Goal: Task Accomplishment & Management: Manage account settings

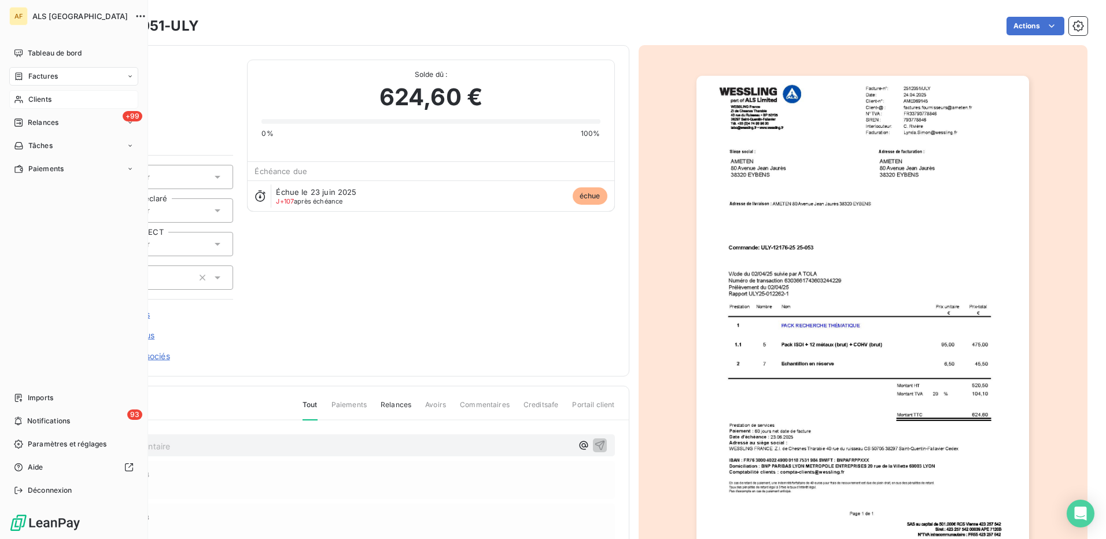
click at [47, 101] on span "Clients" at bounding box center [39, 99] width 23 height 10
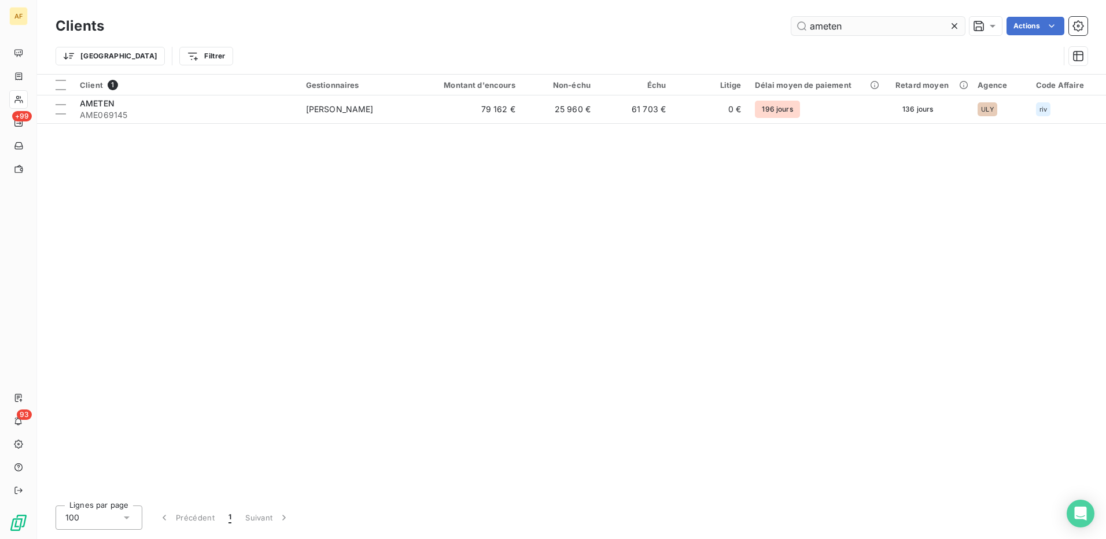
click at [819, 27] on input "ameten" at bounding box center [878, 26] width 174 height 19
click at [814, 28] on input "ameten" at bounding box center [878, 26] width 174 height 19
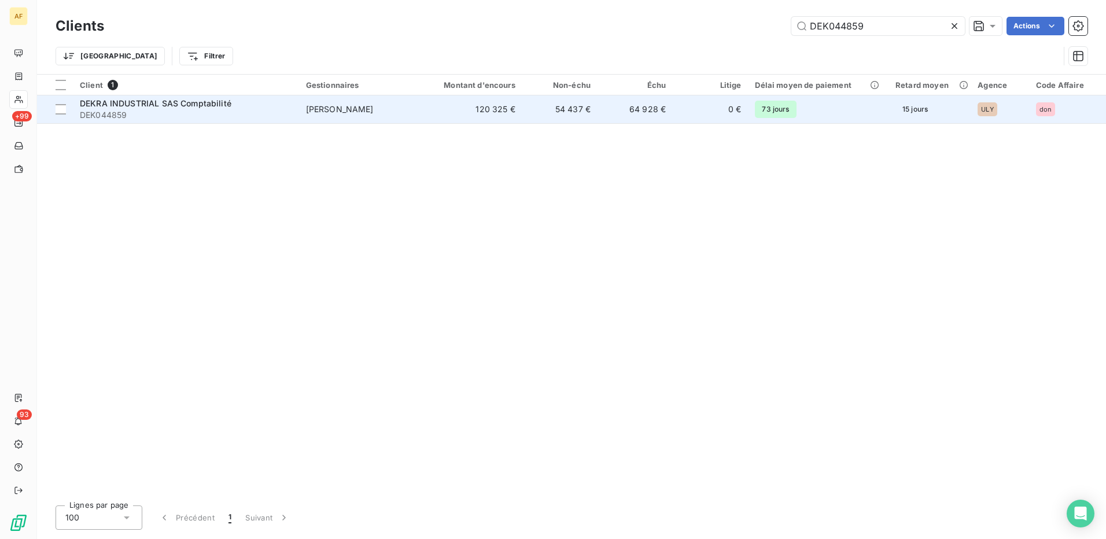
type input "DEK044859"
click at [193, 112] on span "DEK044859" at bounding box center [186, 115] width 212 height 12
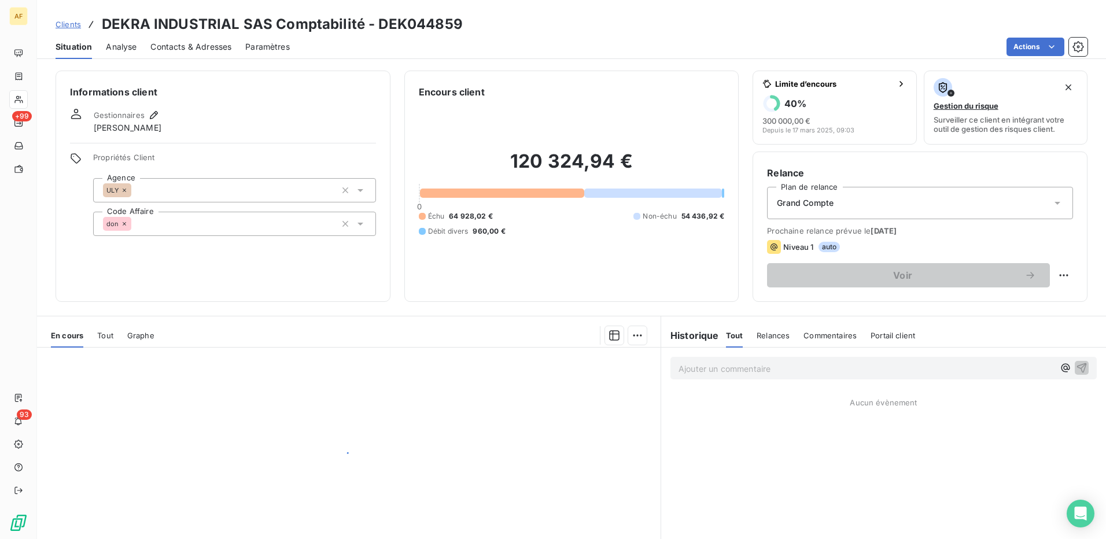
click at [208, 45] on span "Contacts & Adresses" at bounding box center [190, 47] width 81 height 12
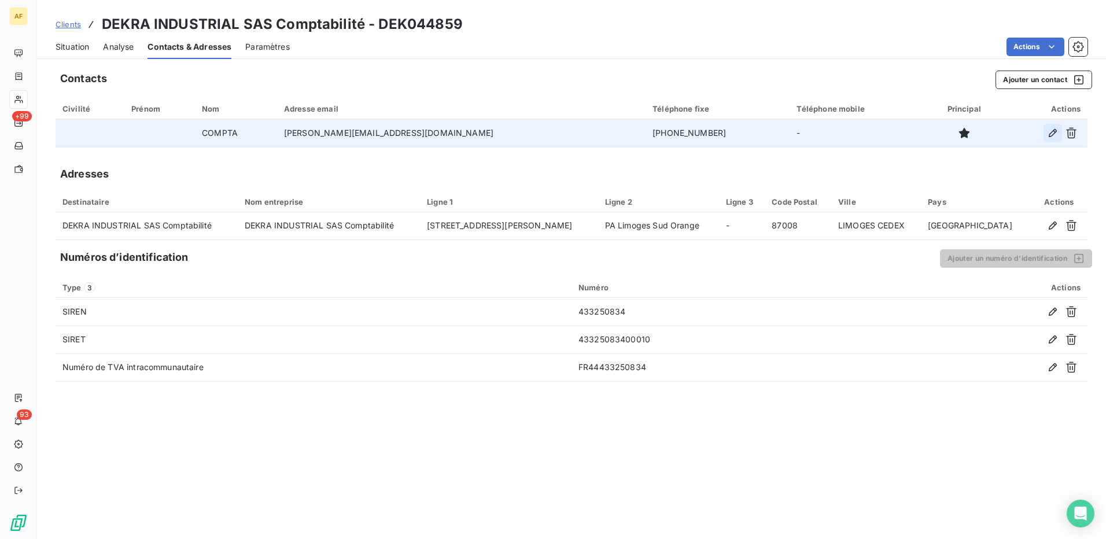
click at [1049, 138] on icon "button" at bounding box center [1053, 133] width 12 height 12
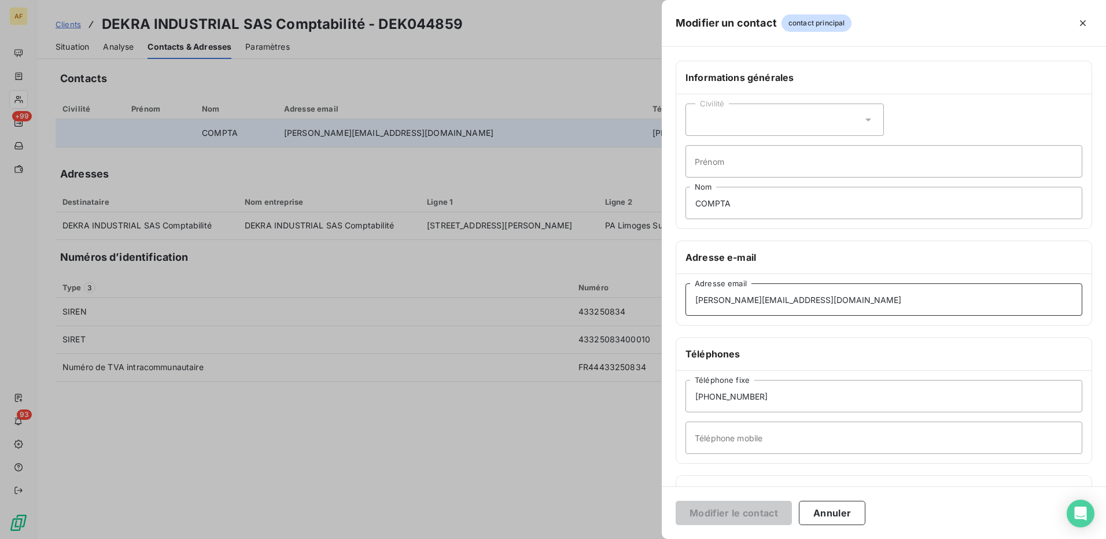
drag, startPoint x: 835, startPoint y: 299, endPoint x: 389, endPoint y: 318, distance: 446.4
click at [391, 539] on div "Modifier un contact contact principal Informations générales Civilité Prénom CO…" at bounding box center [553, 539] width 1106 height 0
paste input "[PERSON_NAME].masselin"
type input "[PERSON_NAME][EMAIL_ADDRESS][DOMAIN_NAME]"
click at [709, 509] on button "Modifier le contact" at bounding box center [734, 513] width 116 height 24
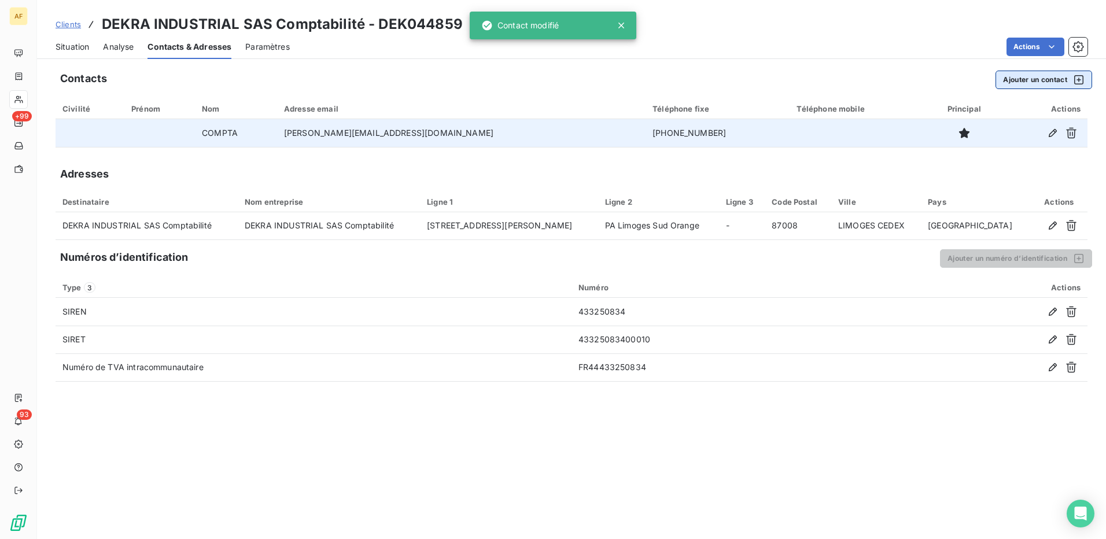
click at [1037, 81] on button "Ajouter un contact" at bounding box center [1044, 80] width 97 height 19
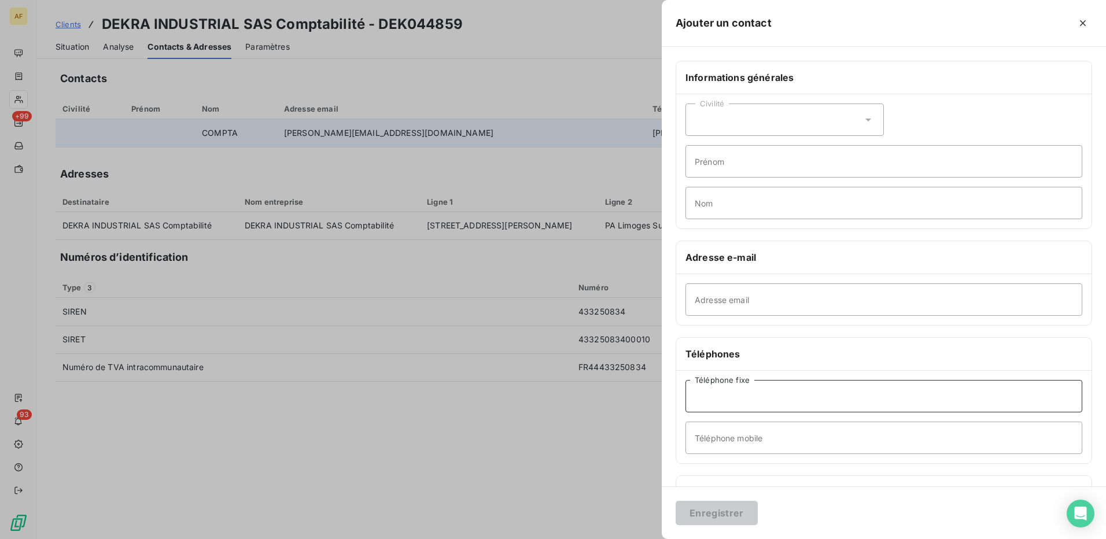
click at [717, 399] on input "Téléphone fixe" at bounding box center [884, 396] width 397 height 32
drag, startPoint x: 716, startPoint y: 399, endPoint x: 706, endPoint y: 303, distance: 96.5
click at [706, 303] on input "Adresse email" at bounding box center [884, 299] width 397 height 32
paste input "[EMAIL_ADDRESS][DOMAIN_NAME]"
type input "[EMAIL_ADDRESS][DOMAIN_NAME]"
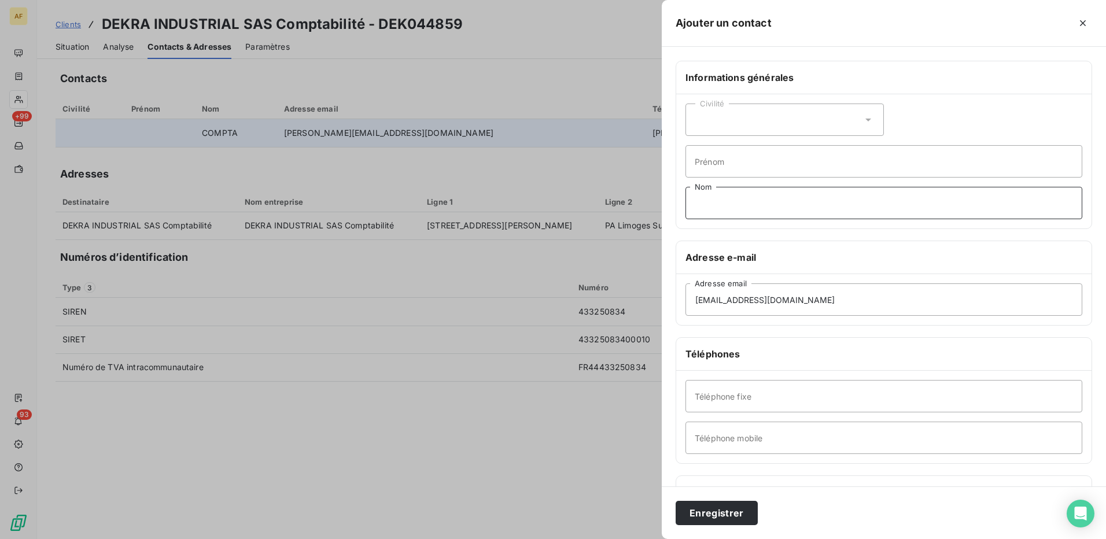
click at [718, 201] on input "Nom" at bounding box center [884, 203] width 397 height 32
type input "COMPTA 2"
click at [709, 512] on button "Enregistrer" at bounding box center [717, 513] width 82 height 24
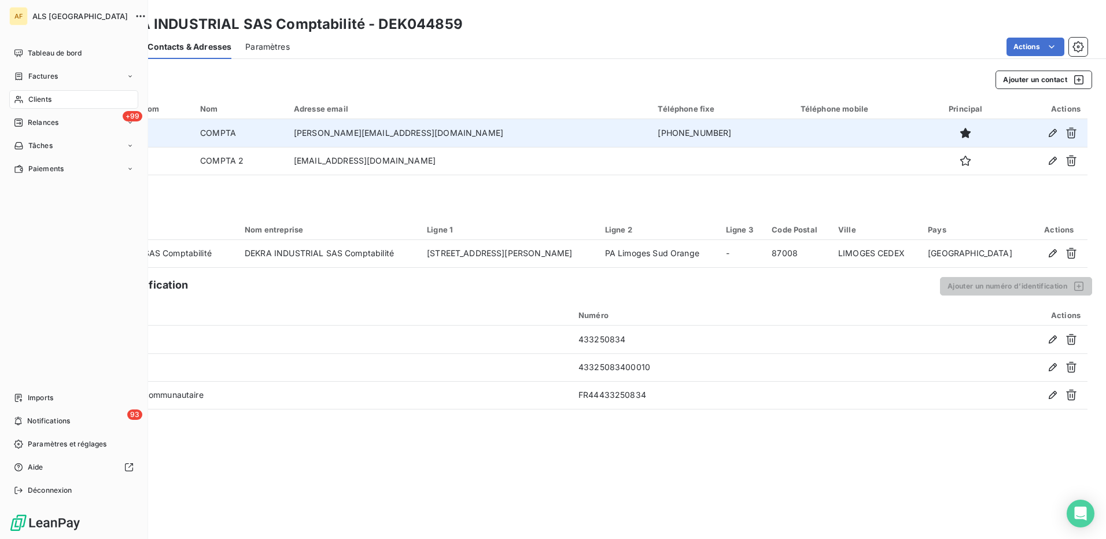
drag, startPoint x: 39, startPoint y: 103, endPoint x: 76, endPoint y: 106, distance: 37.2
click at [38, 103] on span "Clients" at bounding box center [39, 99] width 23 height 10
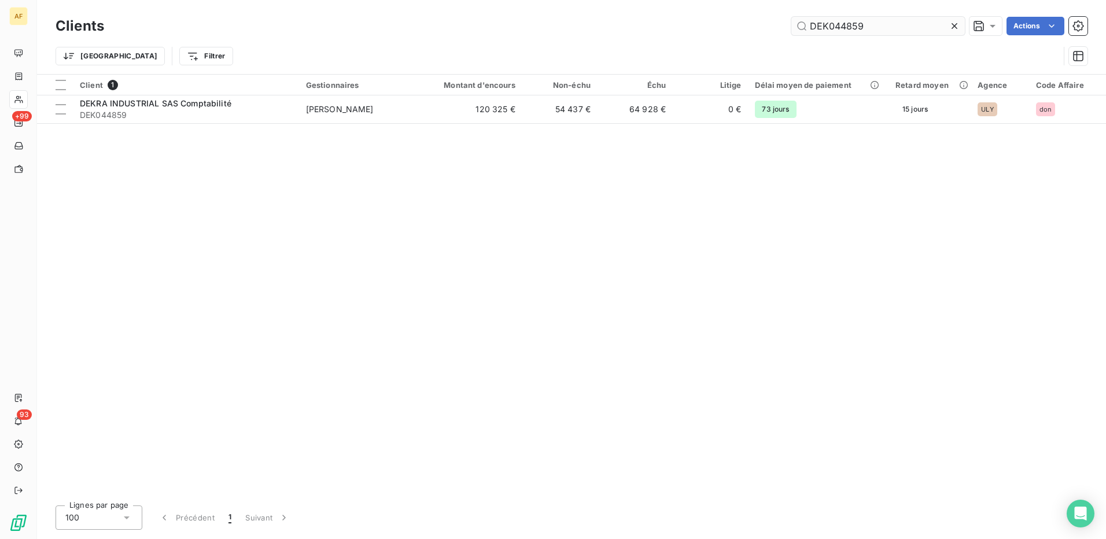
click at [859, 19] on input "DEK044859" at bounding box center [878, 26] width 174 height 19
click at [838, 27] on input "DEK044859" at bounding box center [878, 26] width 174 height 19
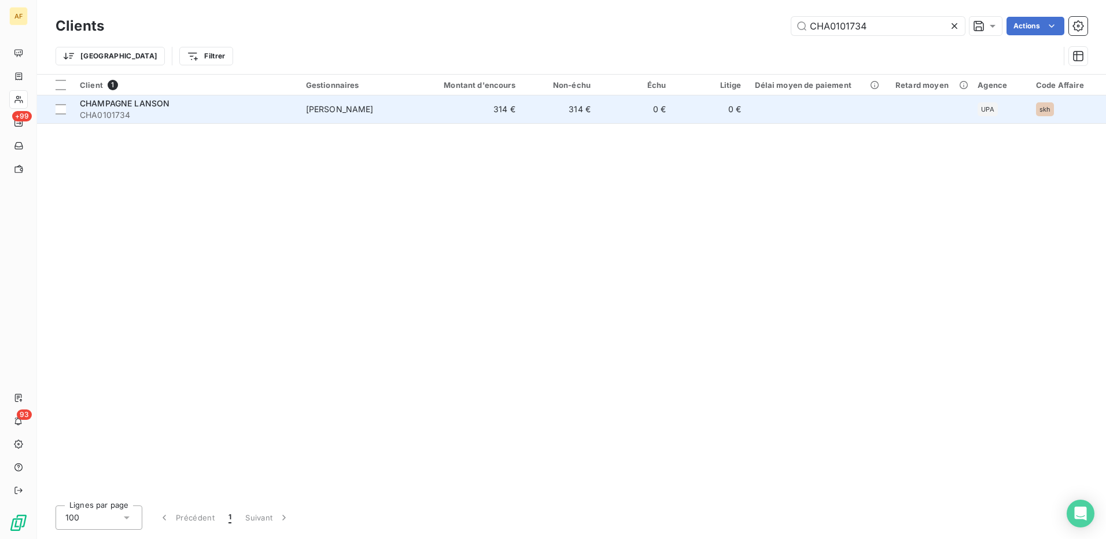
type input "CHA0101734"
click at [135, 101] on span "CHAMPAGNE LANSON" at bounding box center [125, 103] width 90 height 10
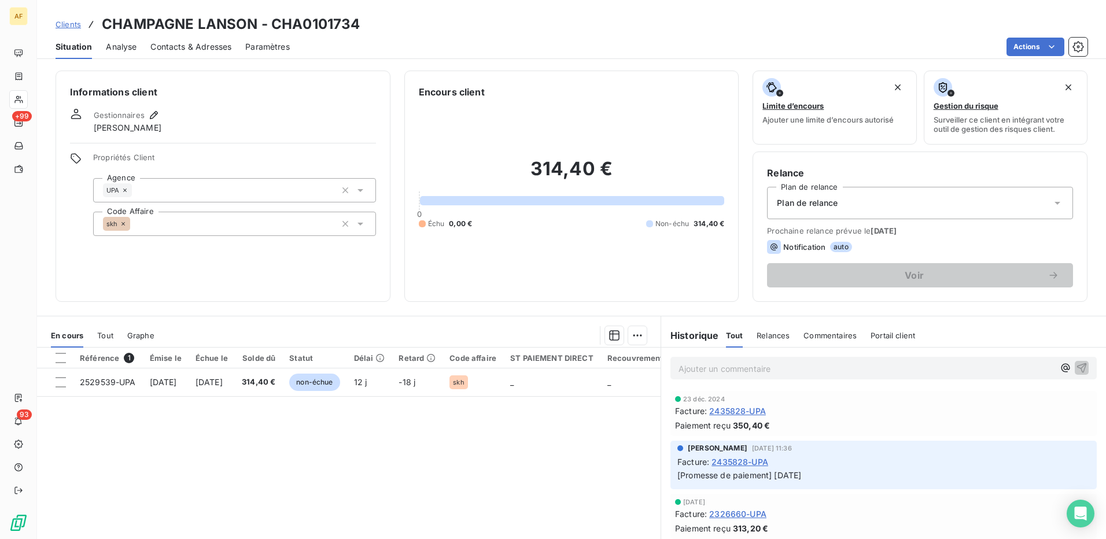
click at [66, 360] on th at bounding box center [55, 358] width 36 height 21
drag, startPoint x: 58, startPoint y: 361, endPoint x: 63, endPoint y: 364, distance: 6.3
click at [58, 361] on div at bounding box center [61, 358] width 10 height 10
click at [633, 337] on html "AF +99 93 Clients CHAMPAGNE LANSON - CHA0101734 Situation Analyse Contacts & Ad…" at bounding box center [553, 269] width 1106 height 539
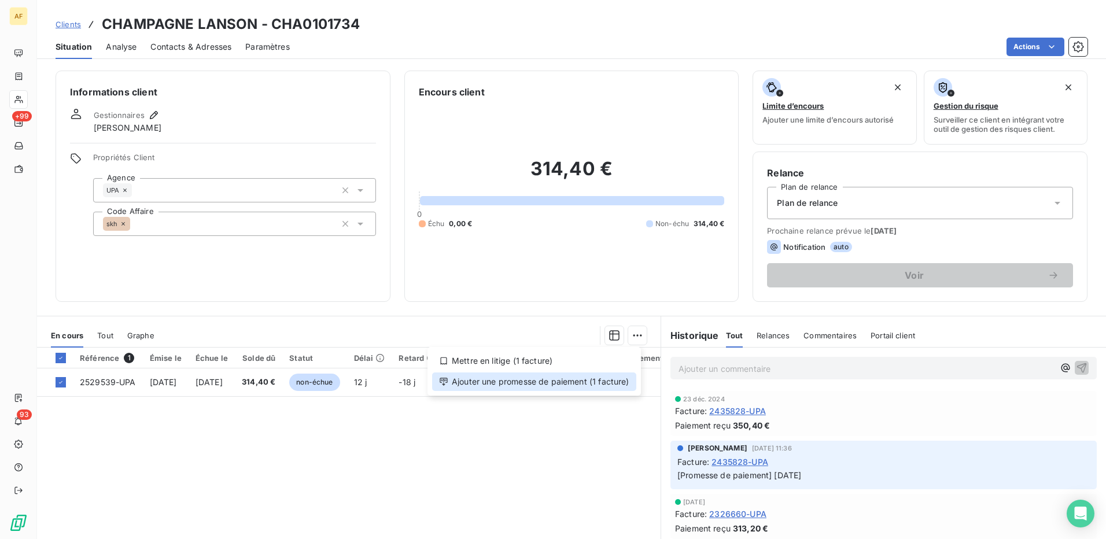
click at [611, 384] on div "Ajouter une promesse de paiement (1 facture)" at bounding box center [534, 382] width 204 height 19
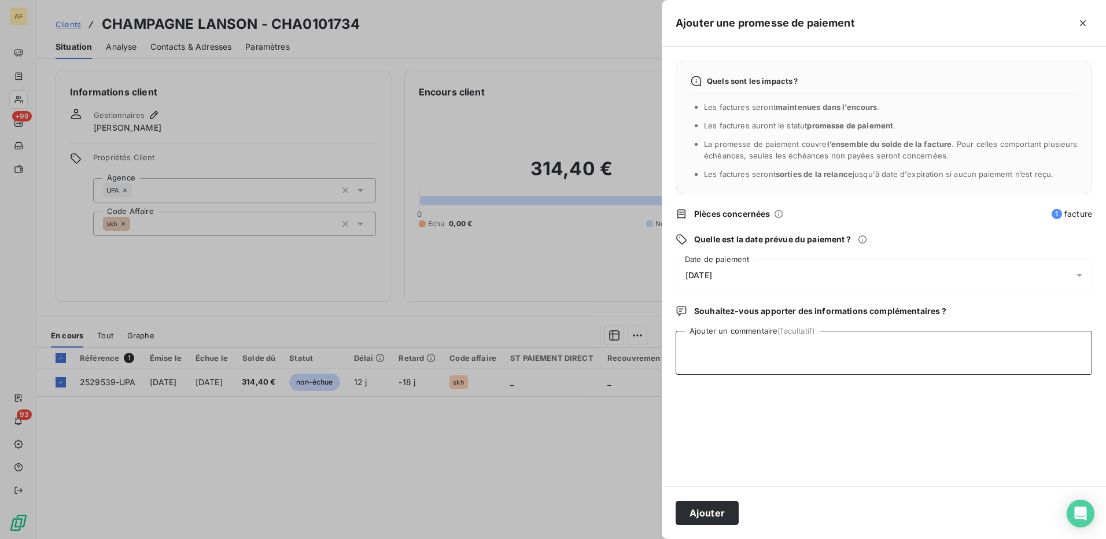
click at [781, 364] on textarea "Ajouter un commentaire (facultatif)" at bounding box center [884, 353] width 417 height 44
type textarea "[DATE]"
click at [754, 273] on div "[DATE]" at bounding box center [884, 275] width 417 height 32
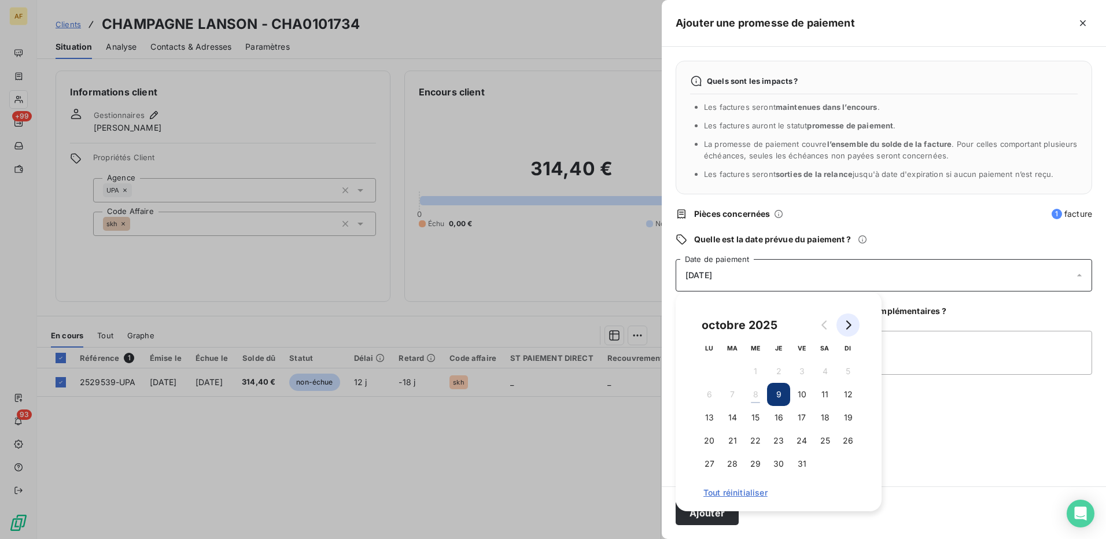
click at [853, 329] on button "Go to next month" at bounding box center [847, 325] width 23 height 23
click at [847, 369] on button "2" at bounding box center [847, 371] width 23 height 23
click at [917, 359] on textarea "[DATE]" at bounding box center [884, 353] width 417 height 44
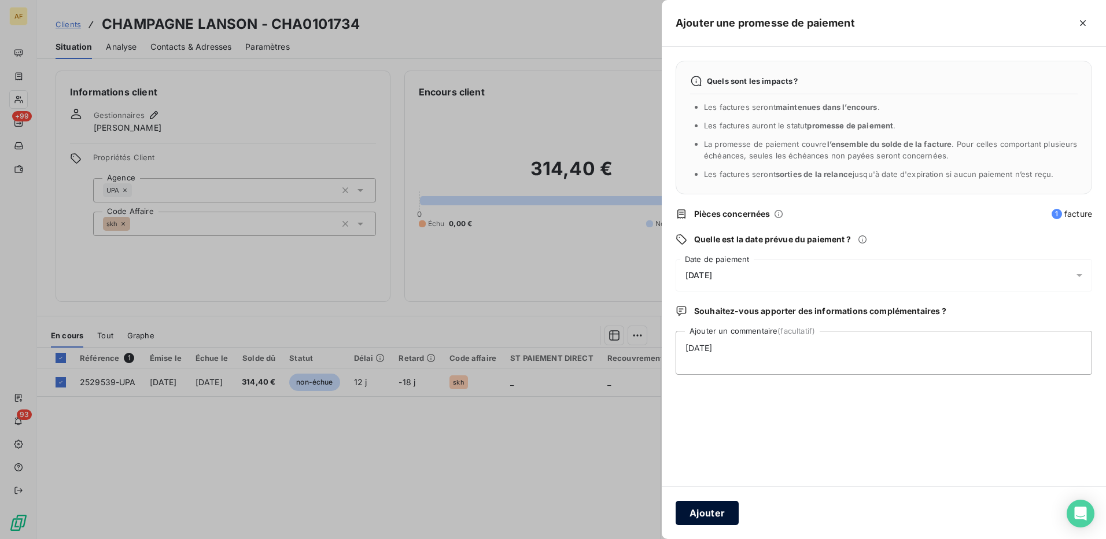
click at [713, 519] on button "Ajouter" at bounding box center [707, 513] width 63 height 24
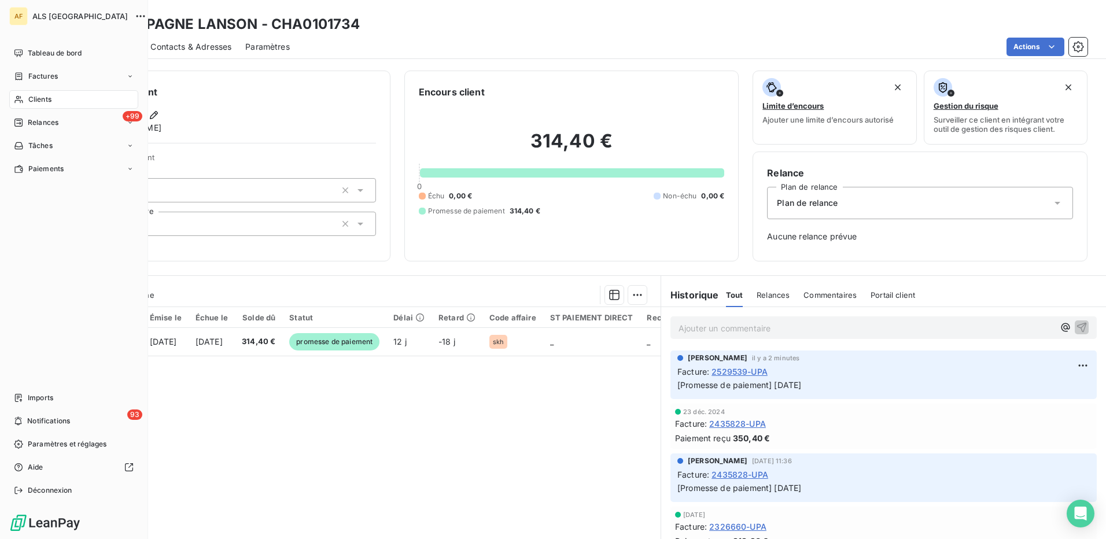
click at [36, 101] on span "Clients" at bounding box center [39, 99] width 23 height 10
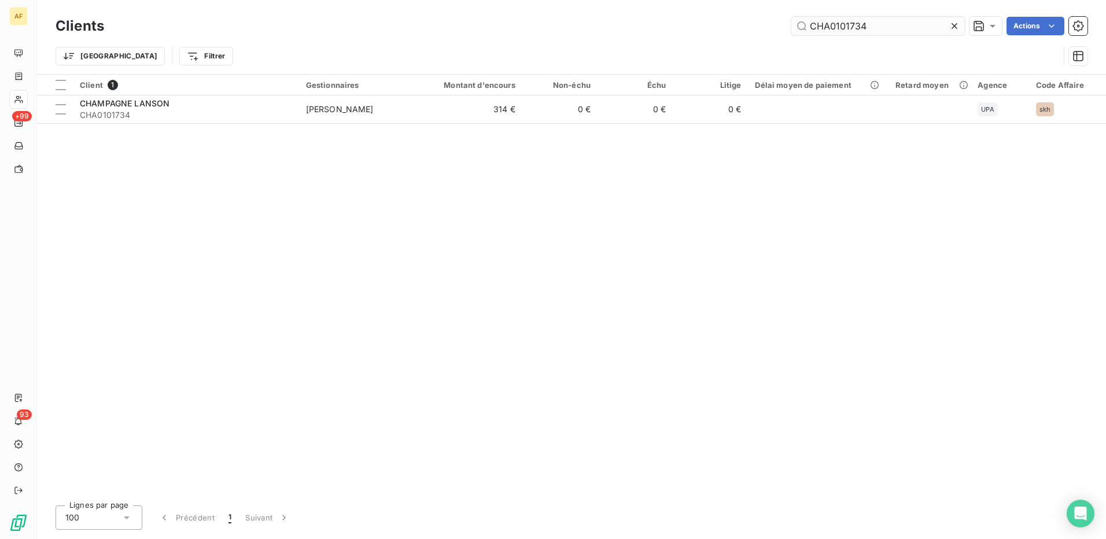
click at [823, 27] on input "CHA0101734" at bounding box center [878, 26] width 174 height 19
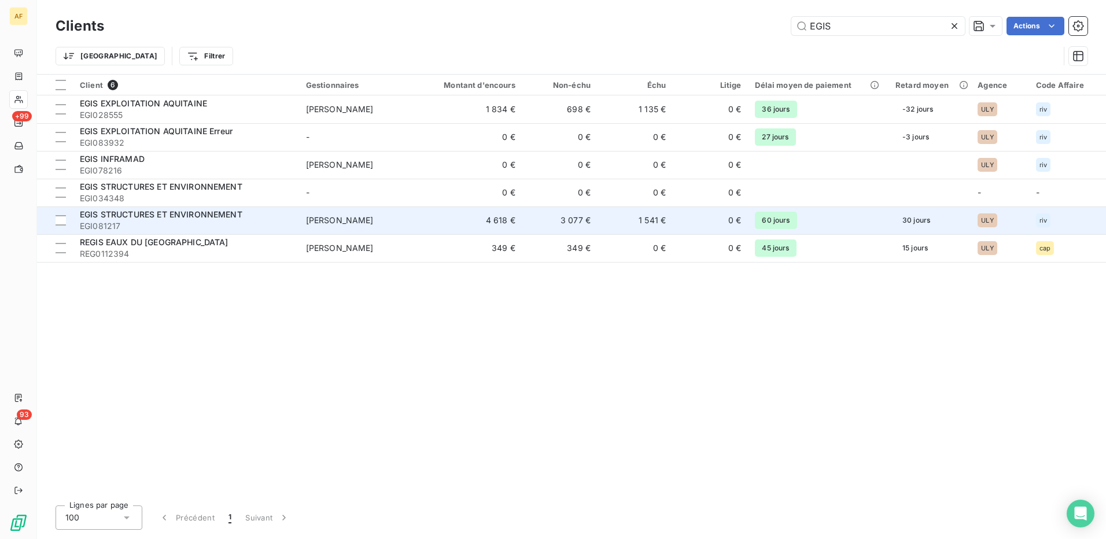
type input "EGIS"
click at [120, 220] on span "EGI081217" at bounding box center [186, 226] width 212 height 12
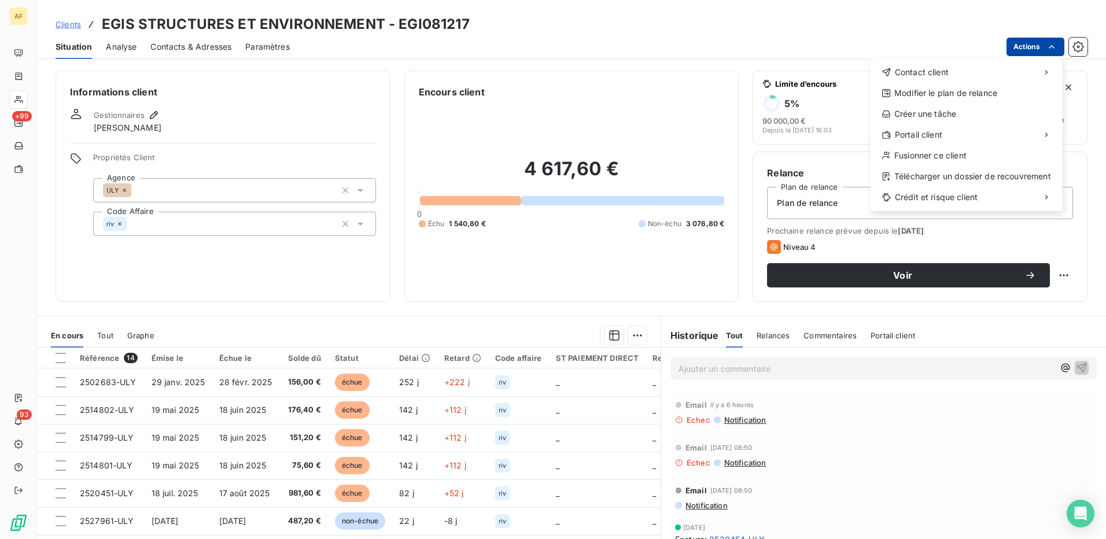
click at [1041, 45] on html "AF +99 93 Clients EGIS STRUCTURES ET ENVIRONNEMENT - EGI081217 Situation Analys…" at bounding box center [553, 269] width 1106 height 539
click at [797, 145] on div "Accéder au portail" at bounding box center [794, 139] width 131 height 19
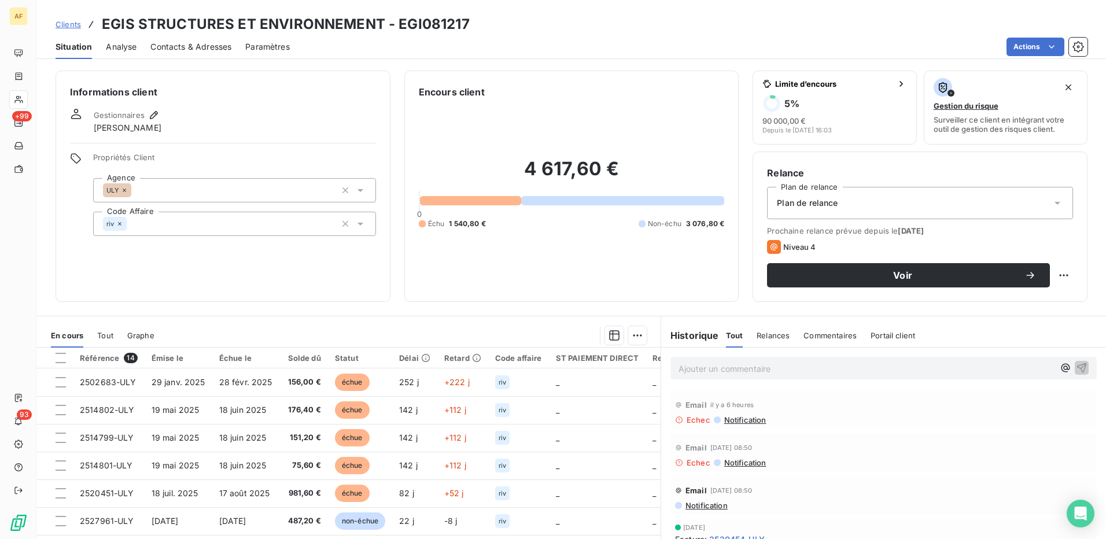
click at [412, 21] on h3 "EGIS STRUCTURES ET ENVIRONNEMENT - EGI081217" at bounding box center [286, 24] width 368 height 21
copy h3 "EGI081217"
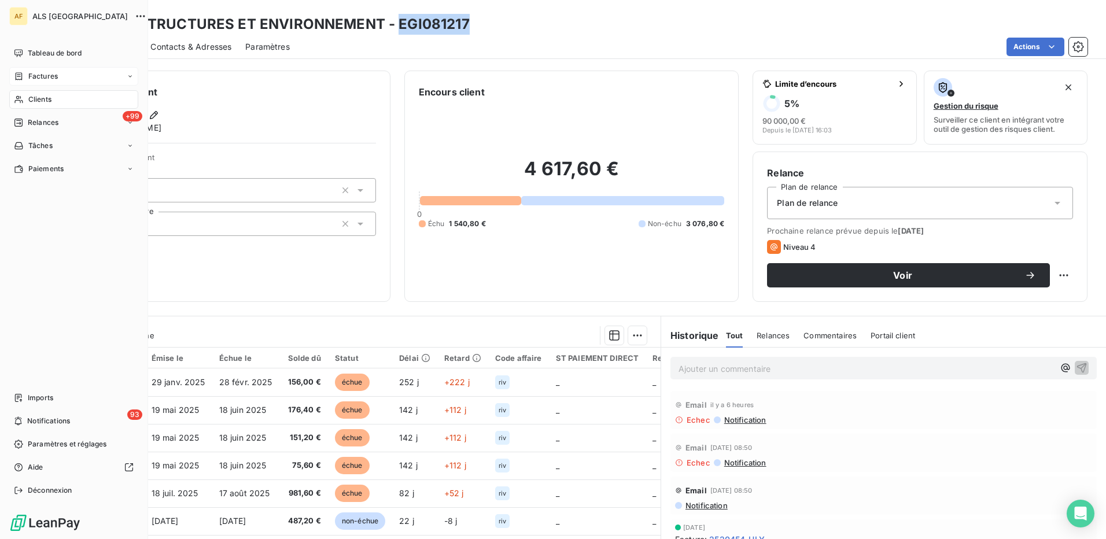
click at [49, 73] on span "Factures" at bounding box center [43, 76] width 30 height 10
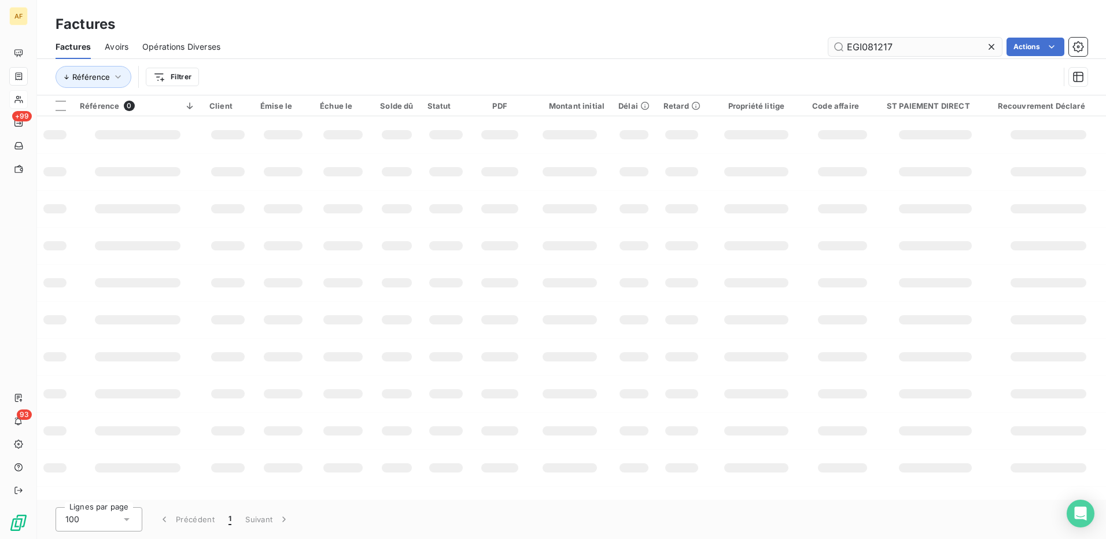
click at [869, 45] on input "EGI081217" at bounding box center [915, 47] width 174 height 19
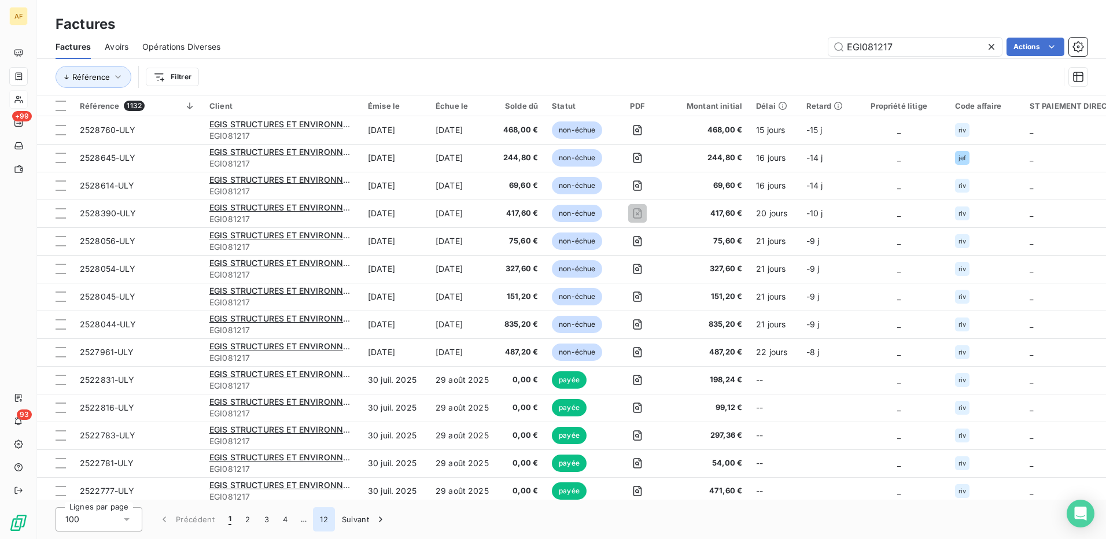
click at [325, 520] on button "12" at bounding box center [324, 519] width 22 height 24
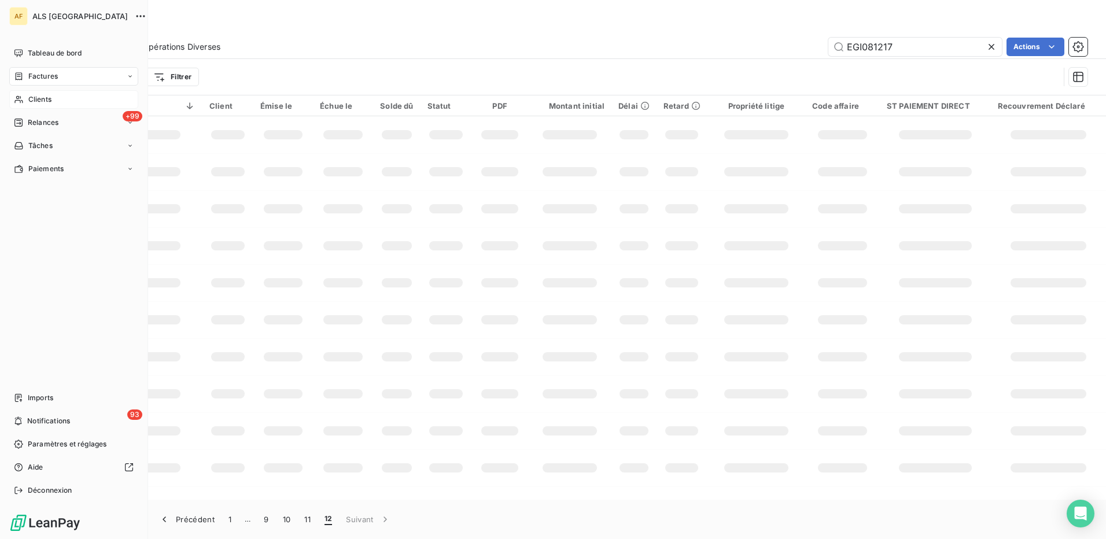
click at [40, 100] on span "Clients" at bounding box center [39, 99] width 23 height 10
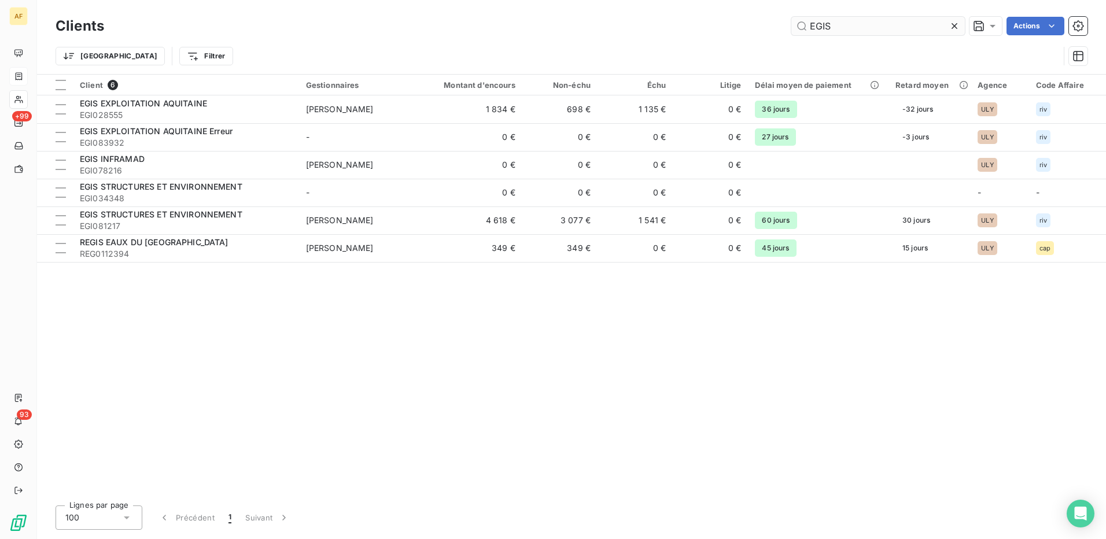
click at [821, 26] on input "EGIS" at bounding box center [878, 26] width 174 height 19
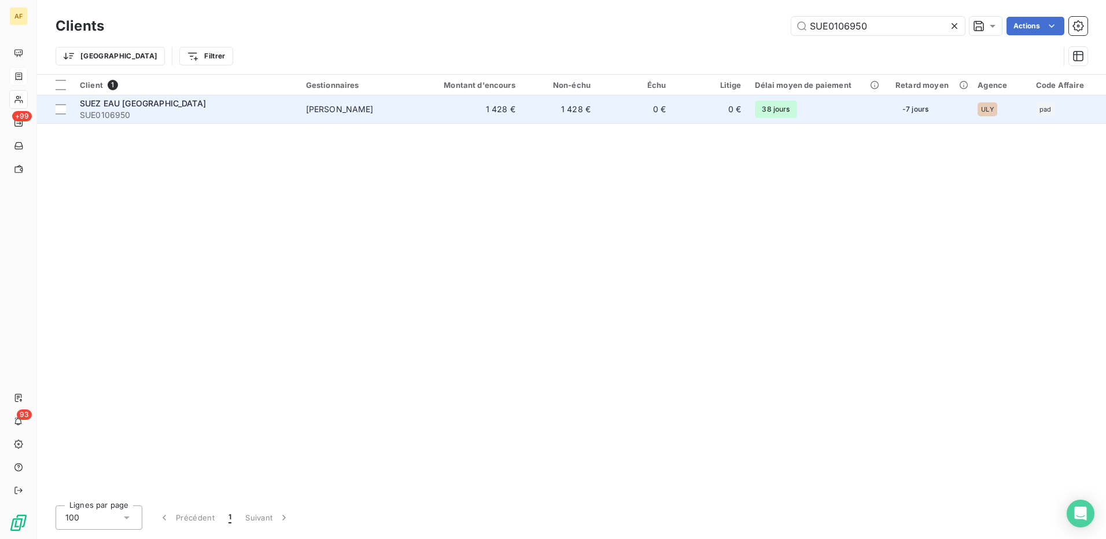
type input "SUE0106950"
click at [157, 110] on span "SUE0106950" at bounding box center [186, 115] width 212 height 12
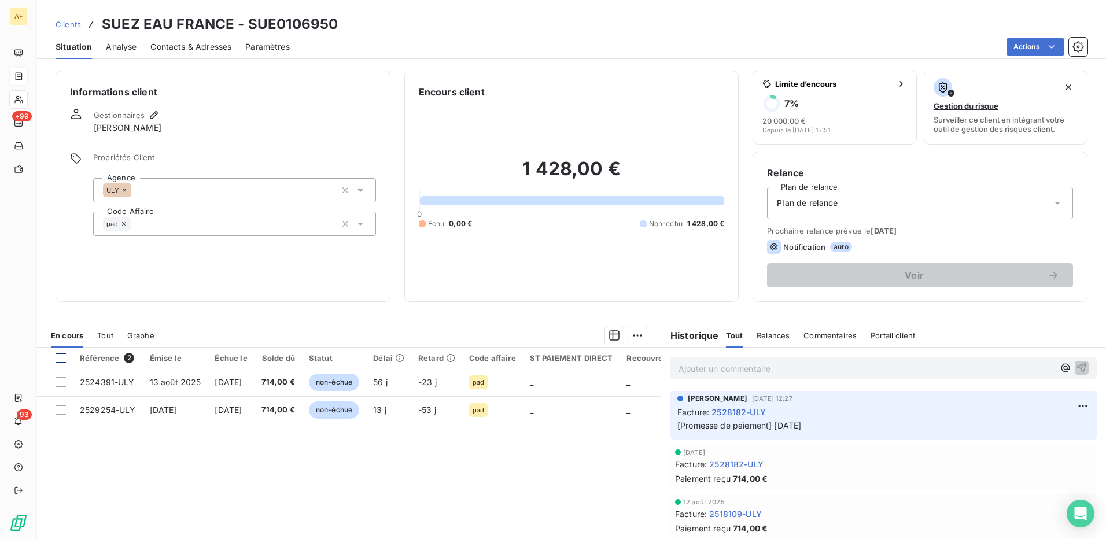
click at [61, 362] on div at bounding box center [61, 358] width 10 height 10
click at [628, 337] on html "AF +99 93 Clients SUEZ EAU [GEOGRAPHIC_DATA] - SUE0106950 Situation Analyse Con…" at bounding box center [553, 269] width 1106 height 539
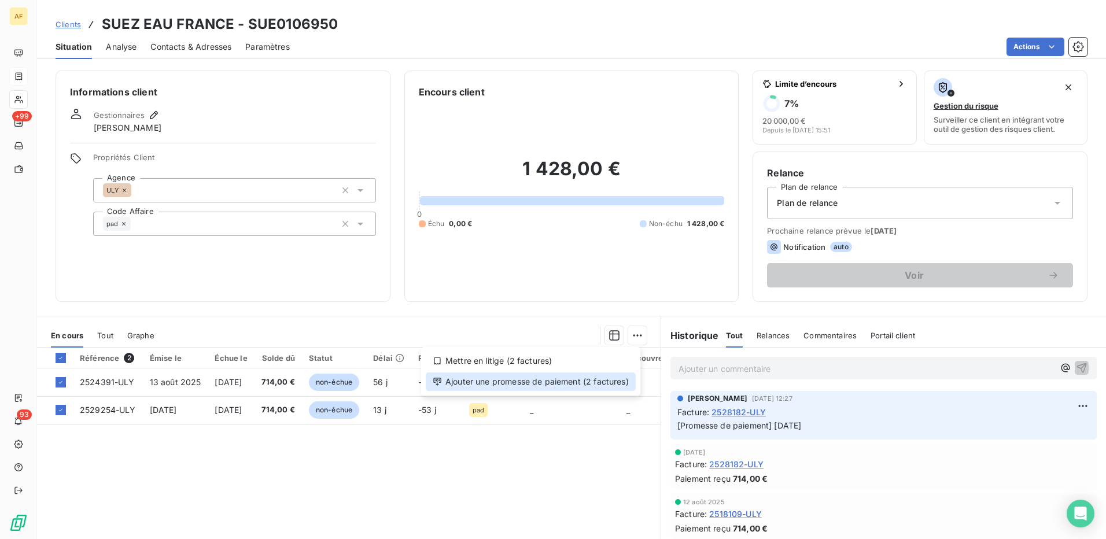
click at [616, 382] on div "Ajouter une promesse de paiement (2 factures)" at bounding box center [531, 382] width 210 height 19
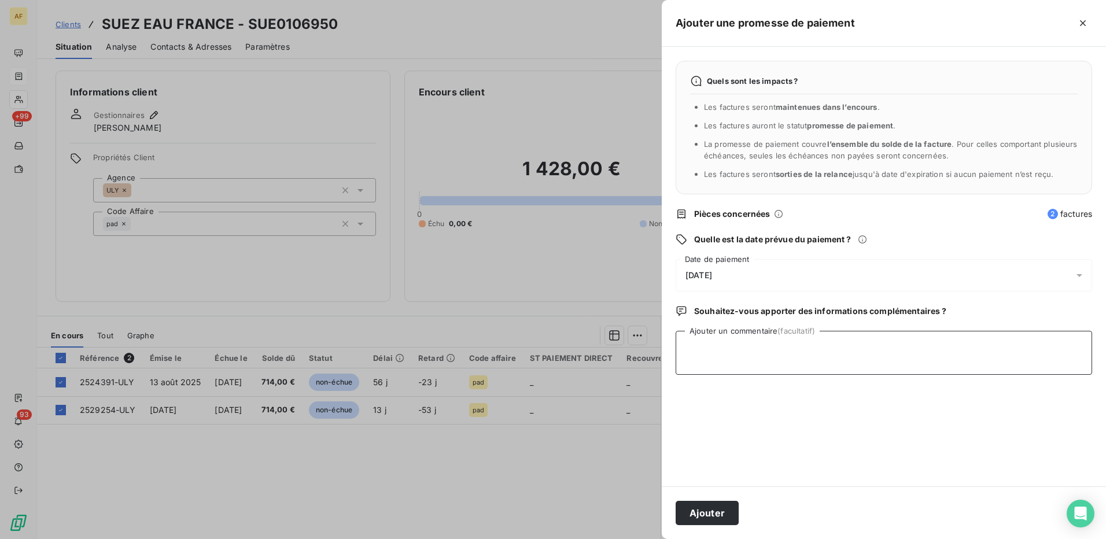
click at [738, 363] on textarea "Ajouter un commentaire (facultatif)" at bounding box center [884, 353] width 417 height 44
type textarea "[DATE]"
click at [703, 268] on div "[DATE]" at bounding box center [884, 275] width 417 height 32
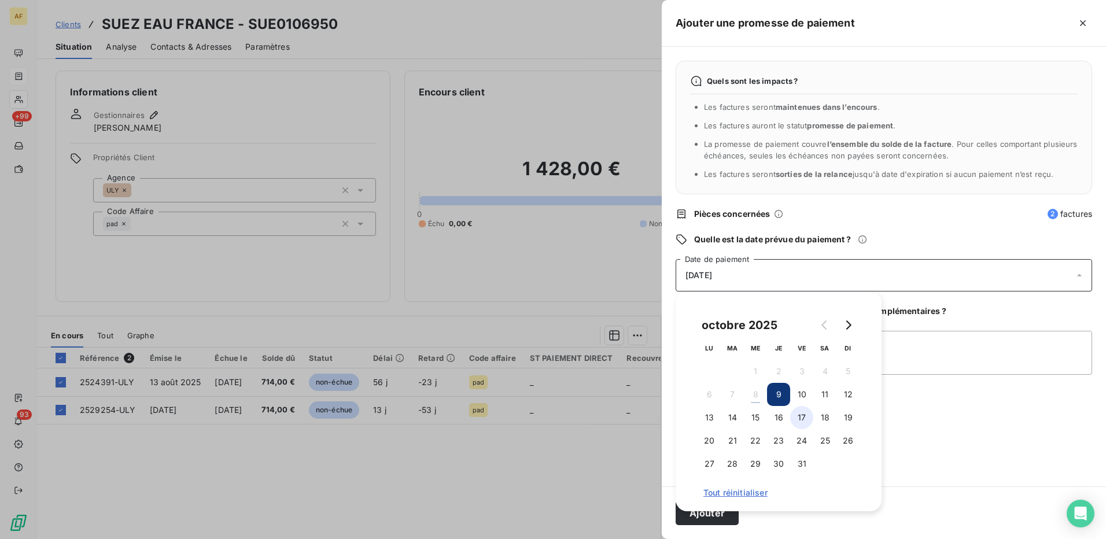
click at [805, 414] on button "17" at bounding box center [801, 417] width 23 height 23
click at [925, 375] on textarea "[DATE]" at bounding box center [884, 353] width 417 height 44
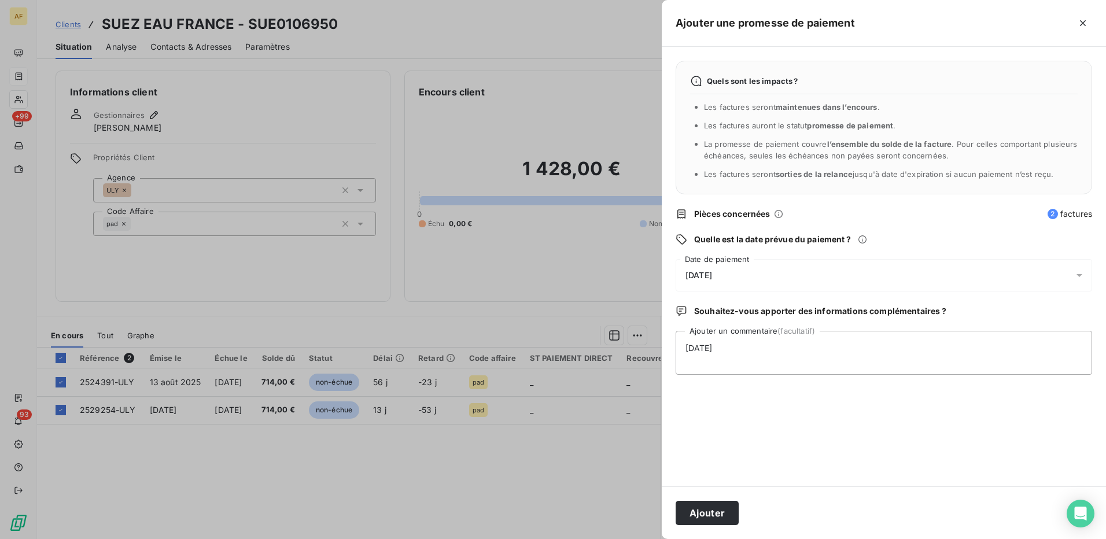
drag, startPoint x: 716, startPoint y: 513, endPoint x: 698, endPoint y: 526, distance: 22.3
click at [715, 513] on button "Ajouter" at bounding box center [707, 513] width 63 height 24
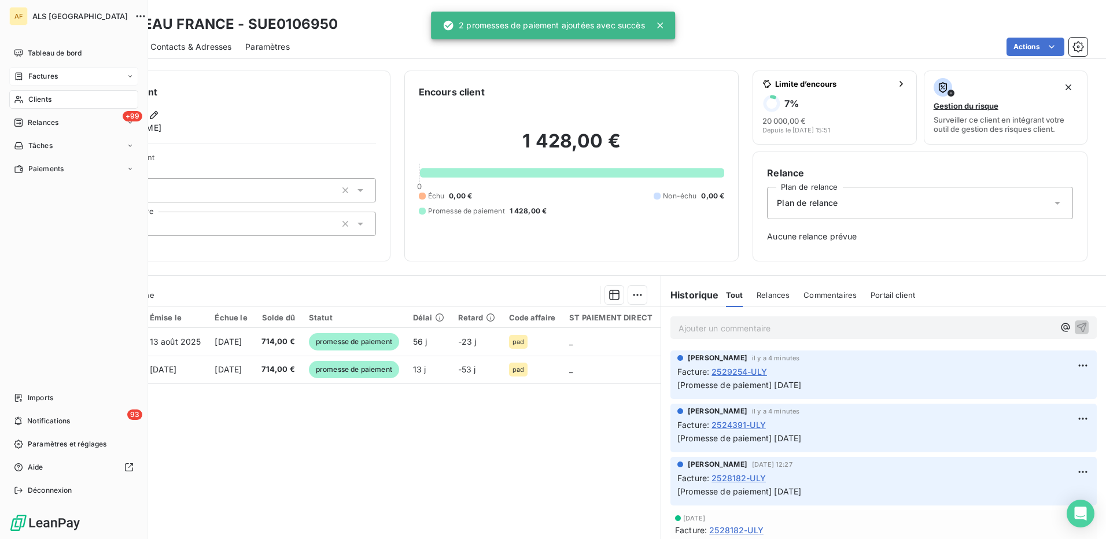
drag, startPoint x: 53, startPoint y: 98, endPoint x: 69, endPoint y: 102, distance: 17.3
click at [52, 98] on div "Clients" at bounding box center [73, 99] width 129 height 19
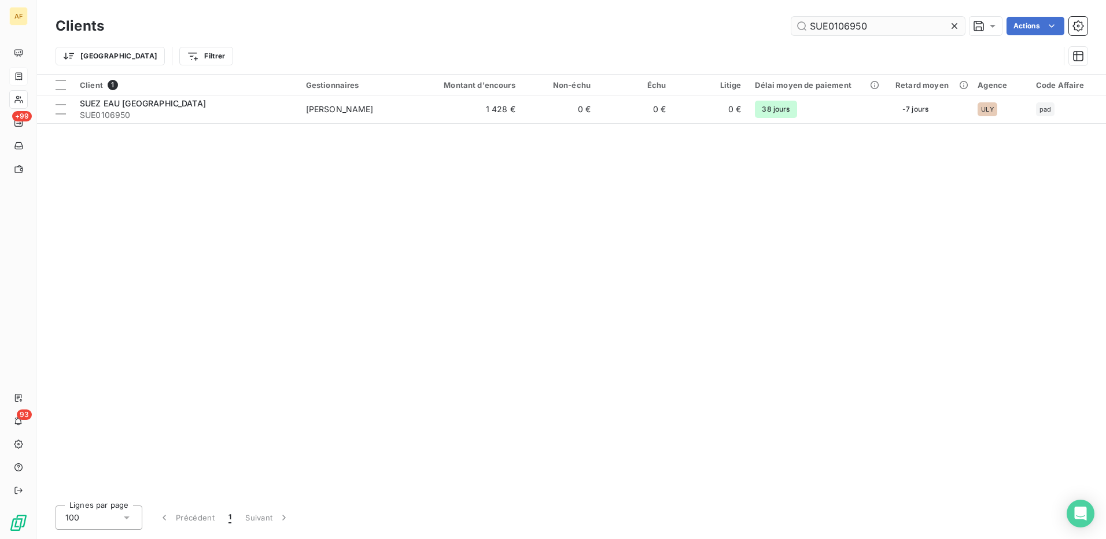
click at [852, 31] on input "SUE0106950" at bounding box center [878, 26] width 174 height 19
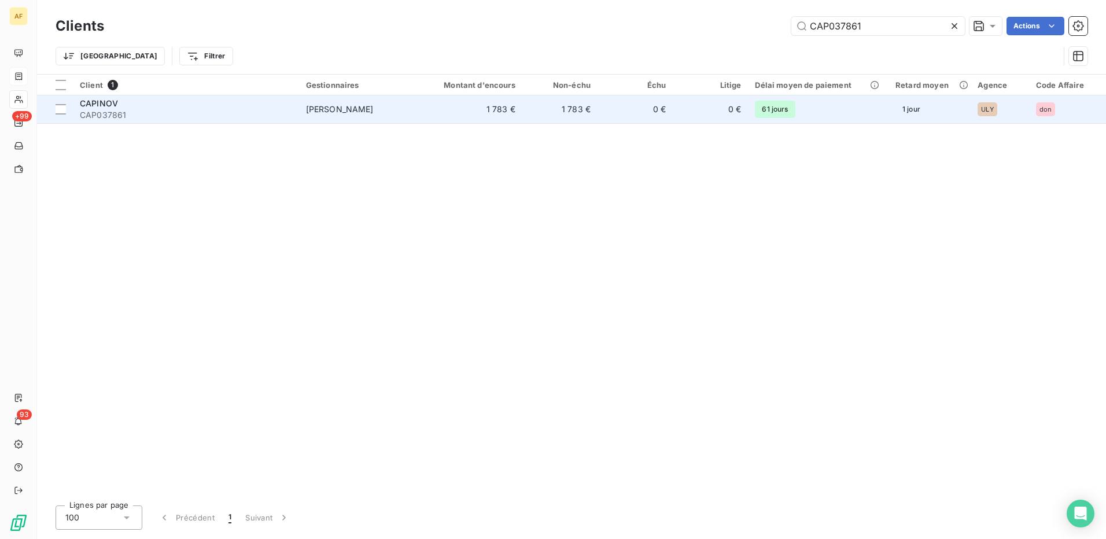
type input "CAP037861"
click at [226, 116] on span "CAP037861" at bounding box center [186, 115] width 212 height 12
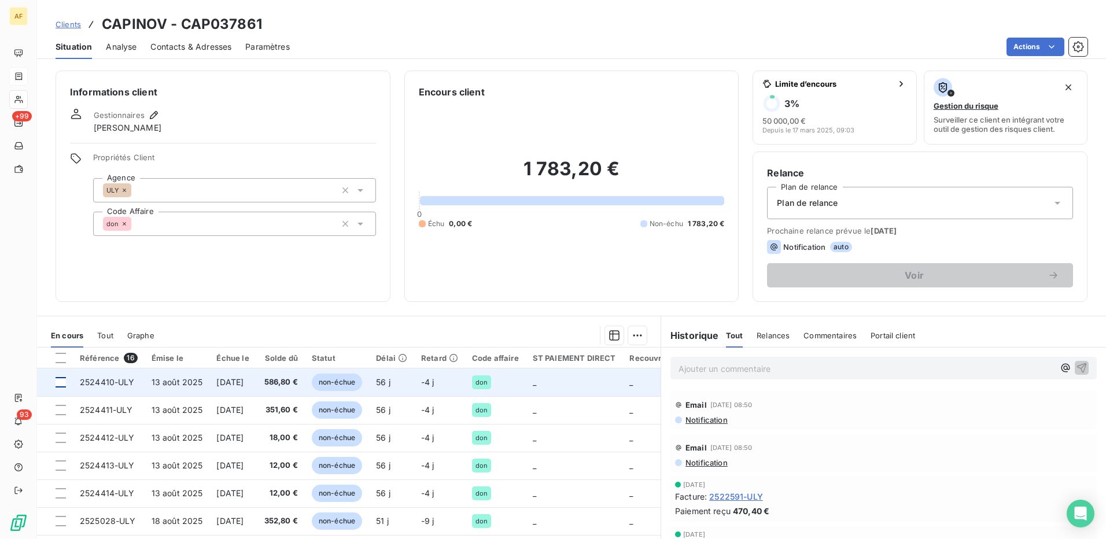
click at [61, 385] on div at bounding box center [61, 382] width 10 height 10
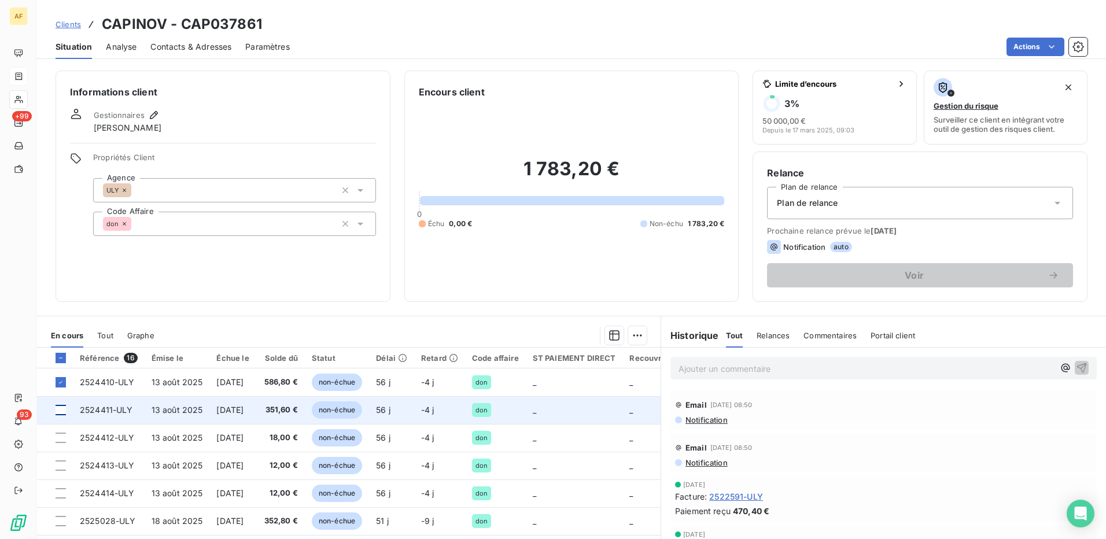
click at [58, 407] on div at bounding box center [61, 410] width 10 height 10
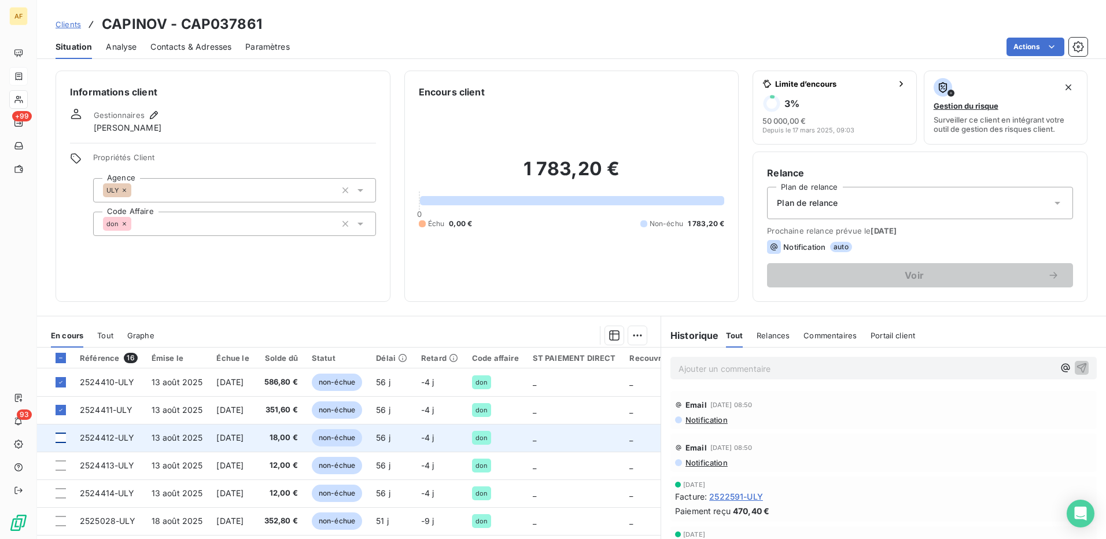
click at [61, 434] on div at bounding box center [61, 438] width 10 height 10
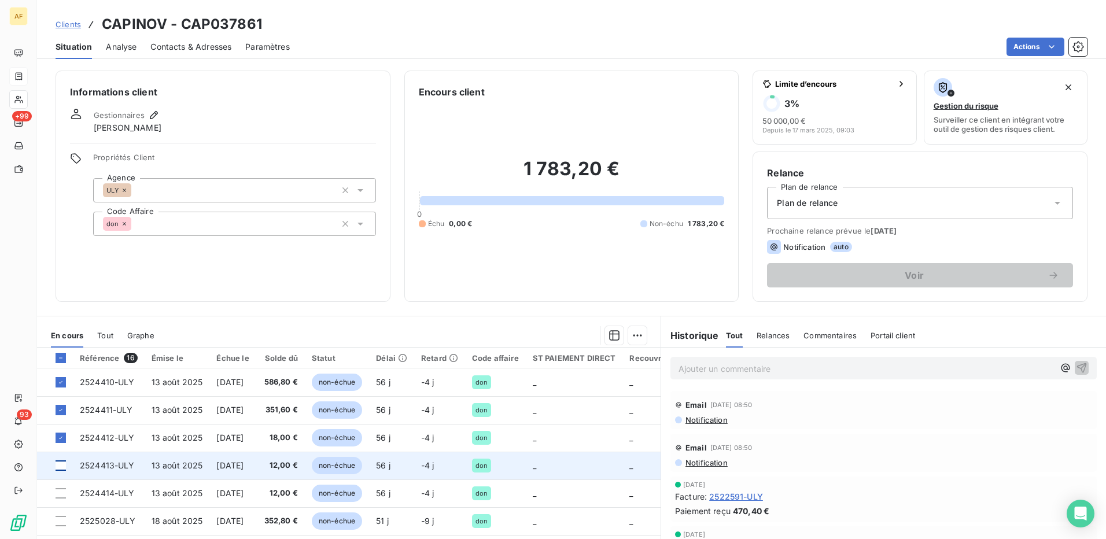
click at [58, 466] on div at bounding box center [61, 465] width 10 height 10
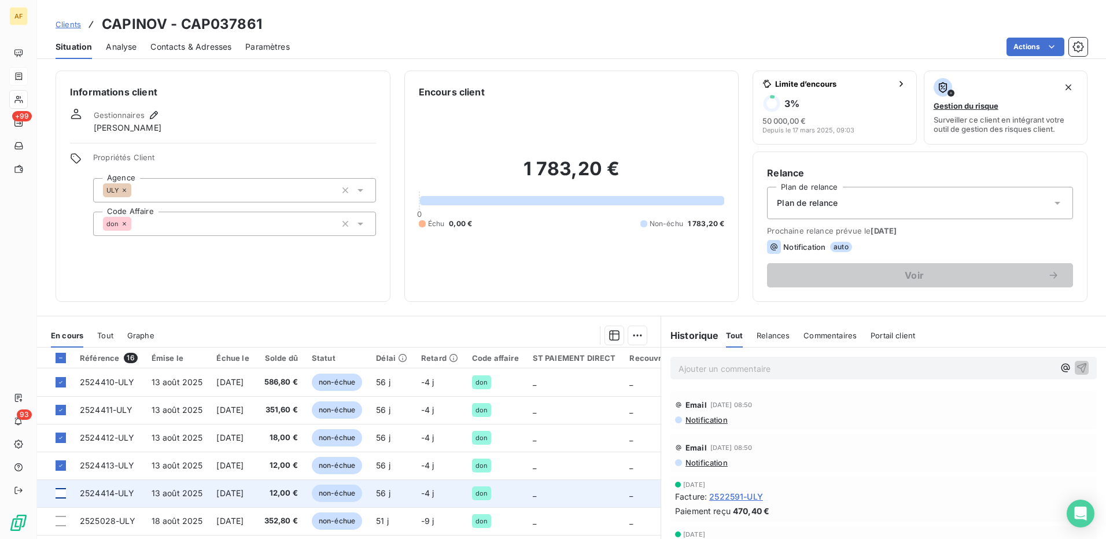
click at [60, 495] on div at bounding box center [61, 493] width 10 height 10
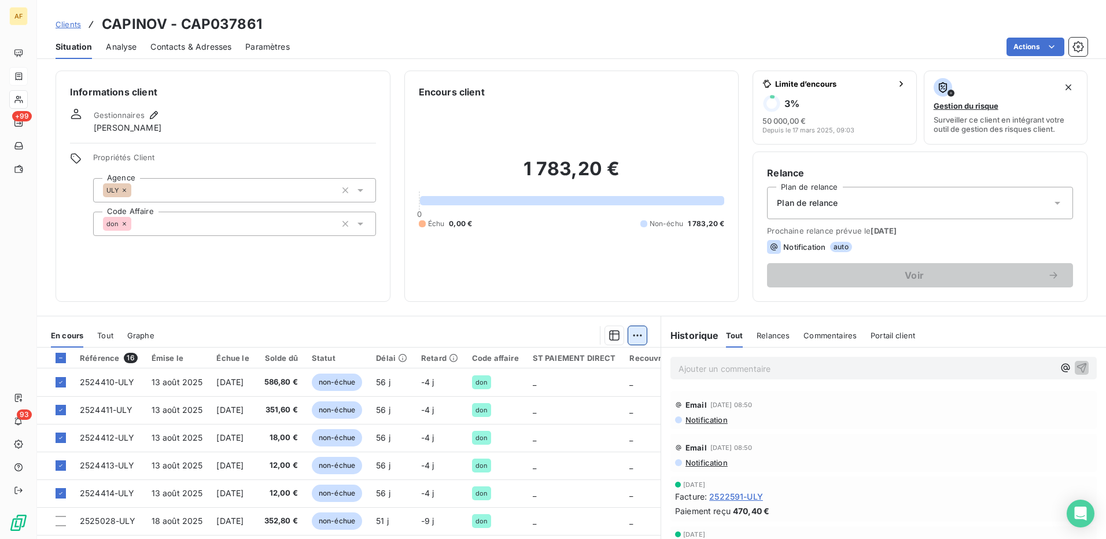
click at [640, 337] on html "AF +99 93 Clients CAPINOV - CAP037861 Situation Analyse Contacts & Adresses Par…" at bounding box center [553, 269] width 1106 height 539
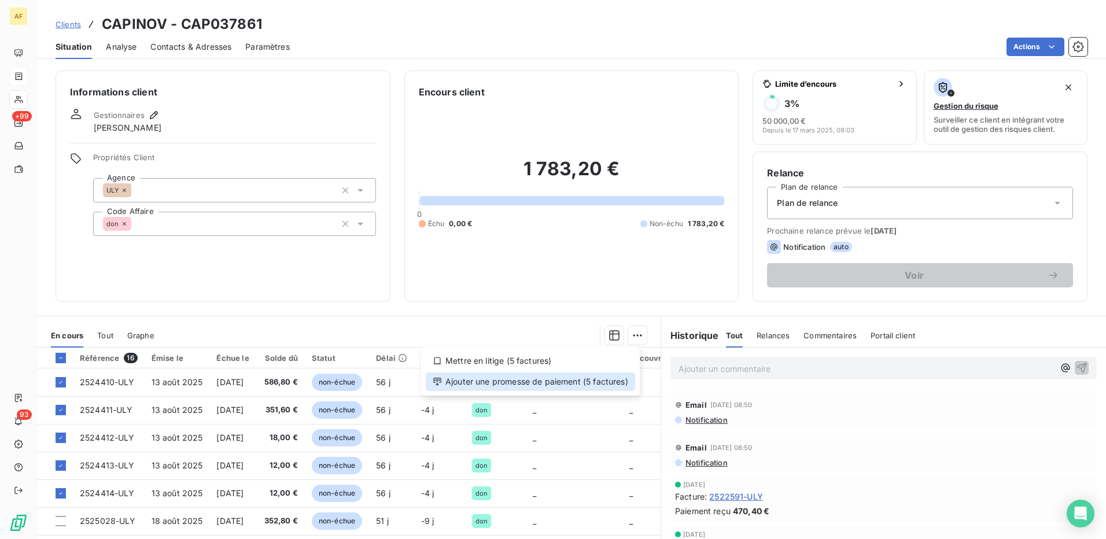
click at [616, 384] on div "Ajouter une promesse de paiement (5 factures)" at bounding box center [530, 382] width 209 height 19
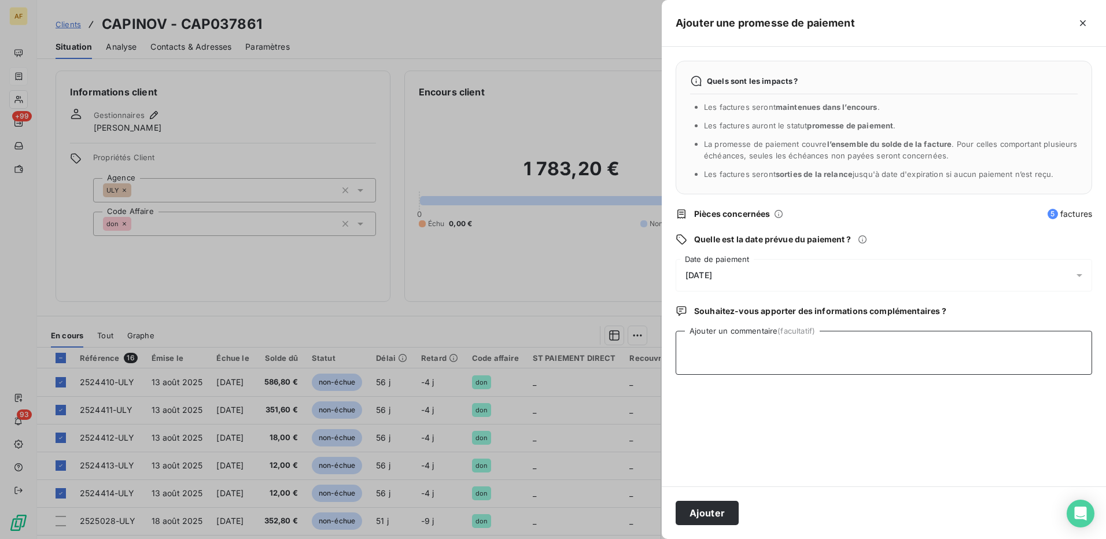
click at [715, 360] on textarea "Ajouter un commentaire (facultatif)" at bounding box center [884, 353] width 417 height 44
type textarea "[DATE]"
click at [766, 264] on div "[DATE]" at bounding box center [884, 275] width 417 height 32
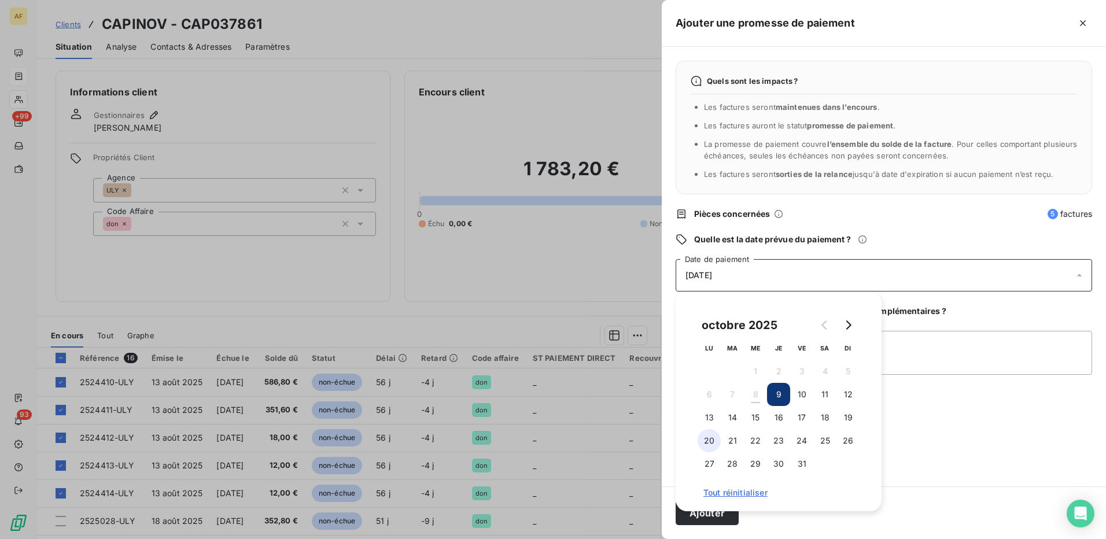
click at [712, 437] on button "20" at bounding box center [709, 440] width 23 height 23
click at [923, 355] on textarea "[DATE]" at bounding box center [884, 353] width 417 height 44
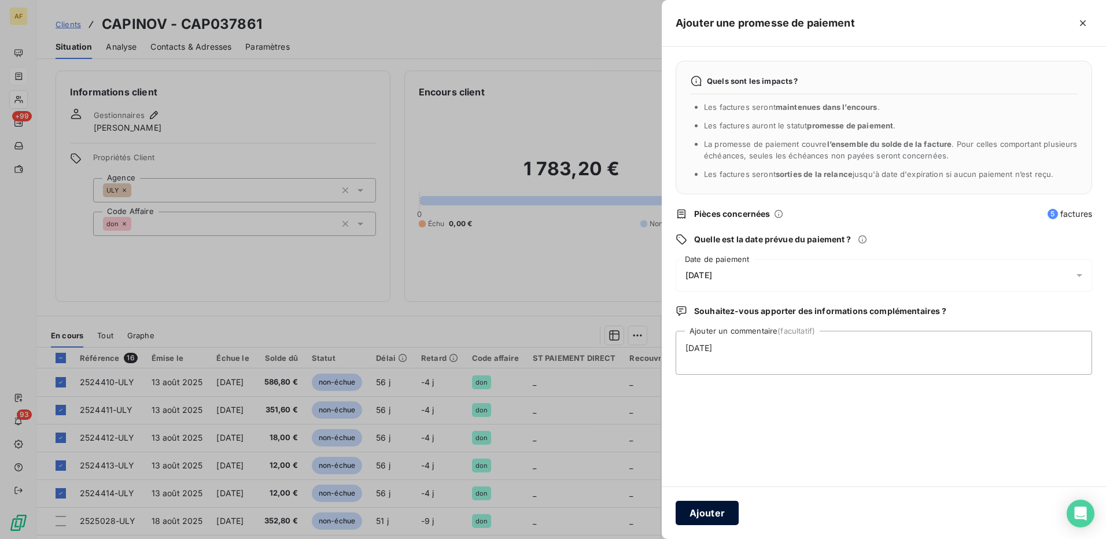
click at [709, 518] on button "Ajouter" at bounding box center [707, 513] width 63 height 24
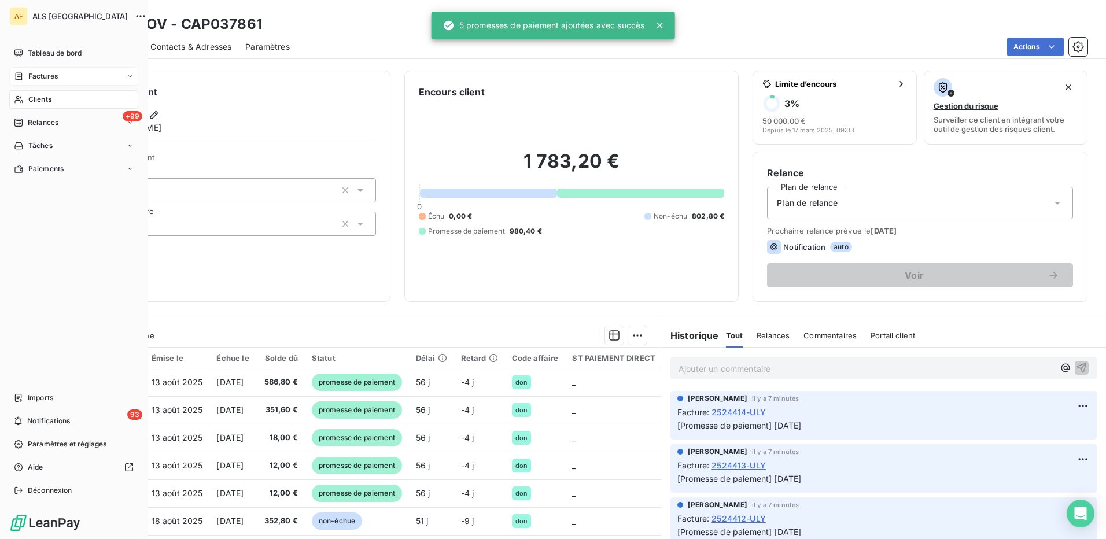
click at [31, 96] on span "Clients" at bounding box center [39, 99] width 23 height 10
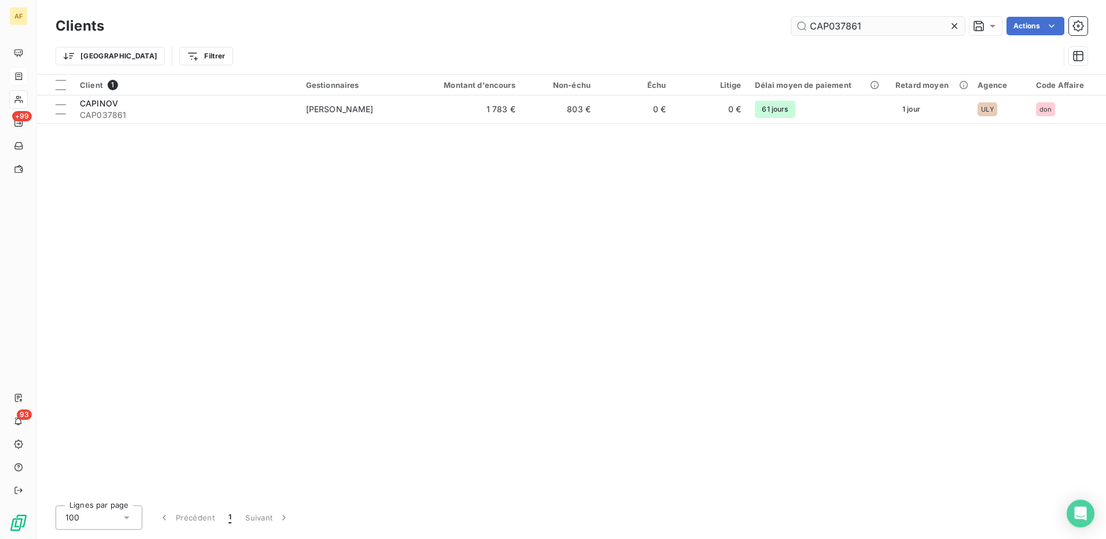
click at [820, 28] on input "CAP037861" at bounding box center [878, 26] width 174 height 19
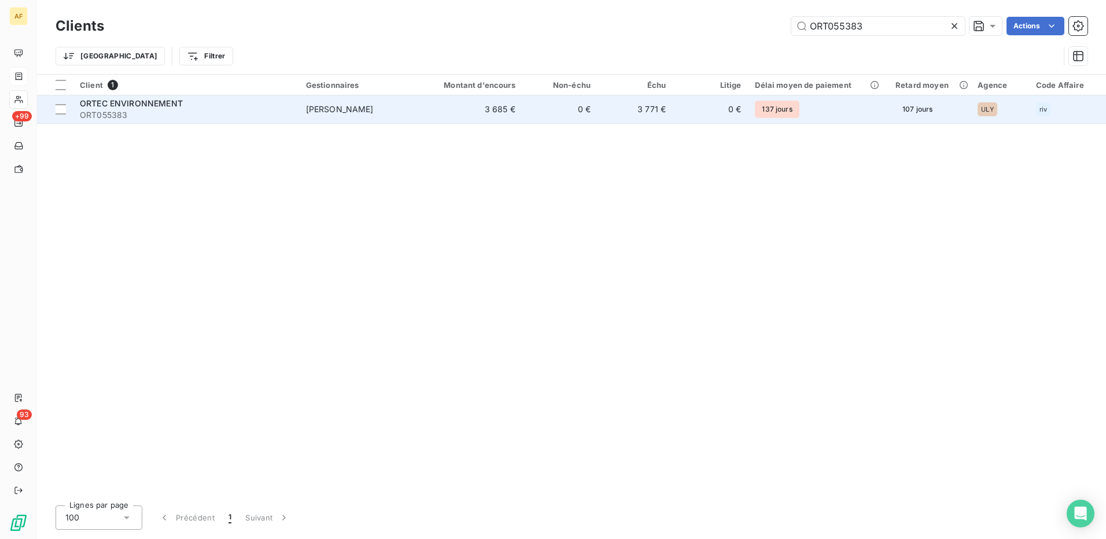
type input "ORT055383"
click at [127, 113] on span "ORT055383" at bounding box center [186, 115] width 212 height 12
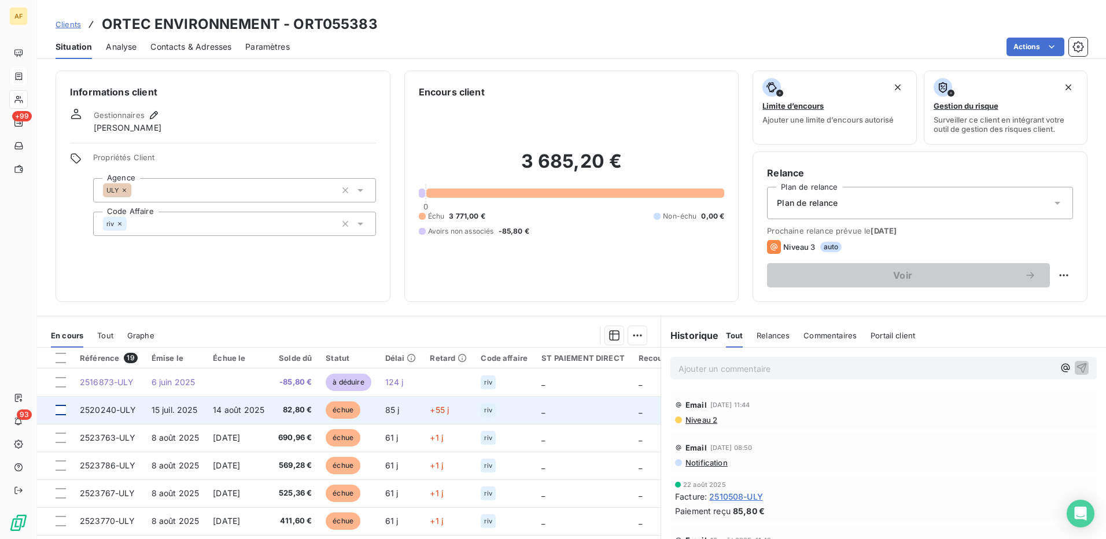
click at [59, 411] on div at bounding box center [61, 410] width 10 height 10
click at [62, 410] on icon at bounding box center [60, 410] width 7 height 7
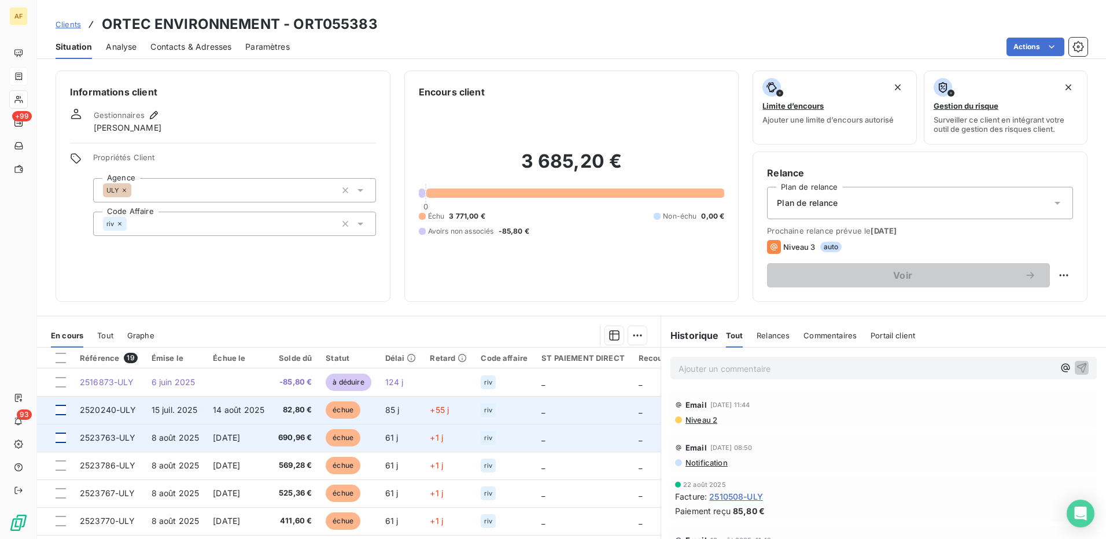
click at [62, 433] on div at bounding box center [61, 438] width 10 height 10
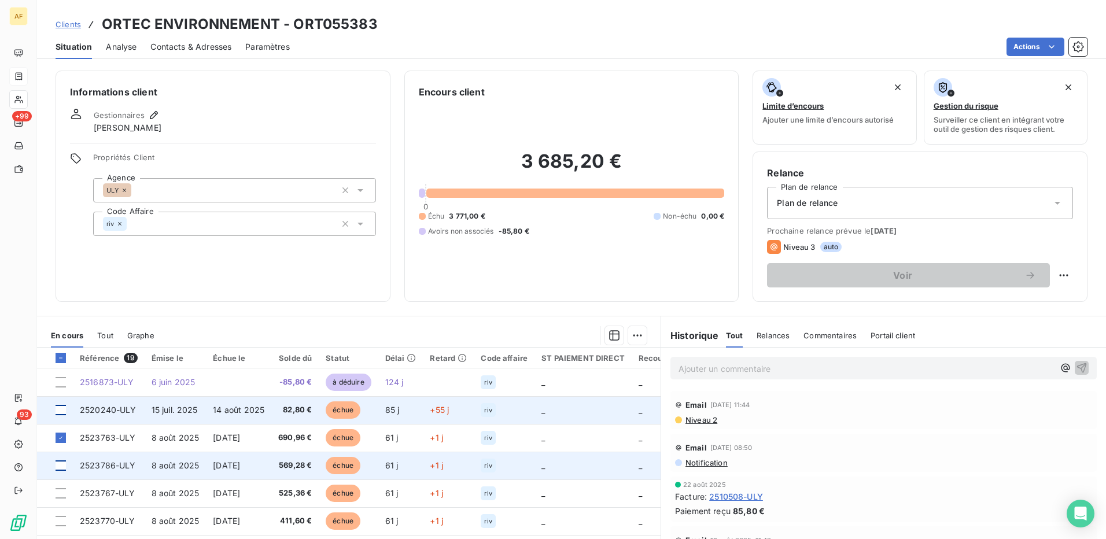
drag, startPoint x: 58, startPoint y: 466, endPoint x: 53, endPoint y: 478, distance: 13.0
click at [58, 467] on div at bounding box center [61, 465] width 10 height 10
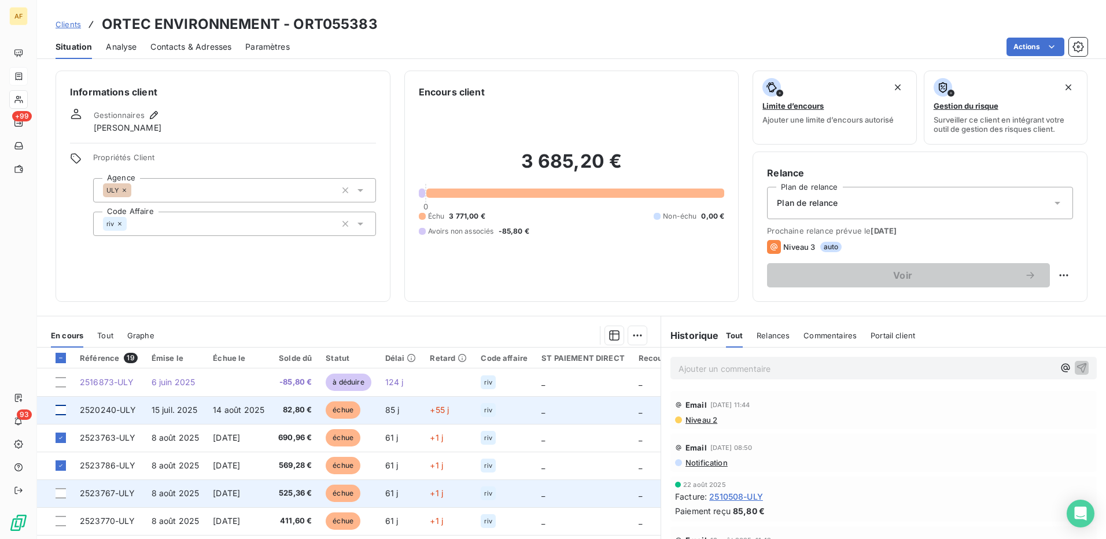
click at [66, 492] on td at bounding box center [55, 494] width 36 height 28
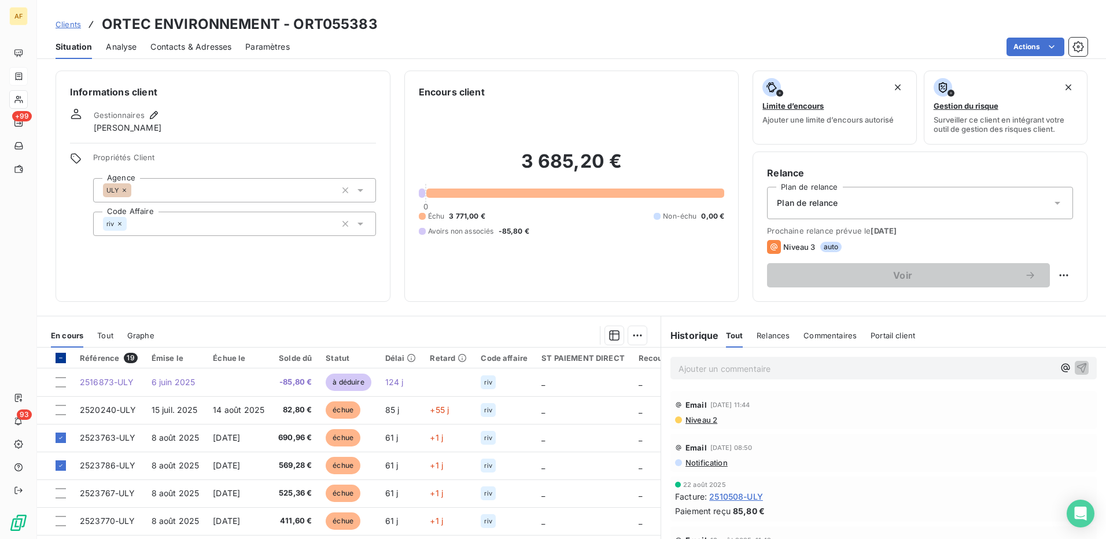
click at [61, 360] on icon at bounding box center [60, 358] width 7 height 7
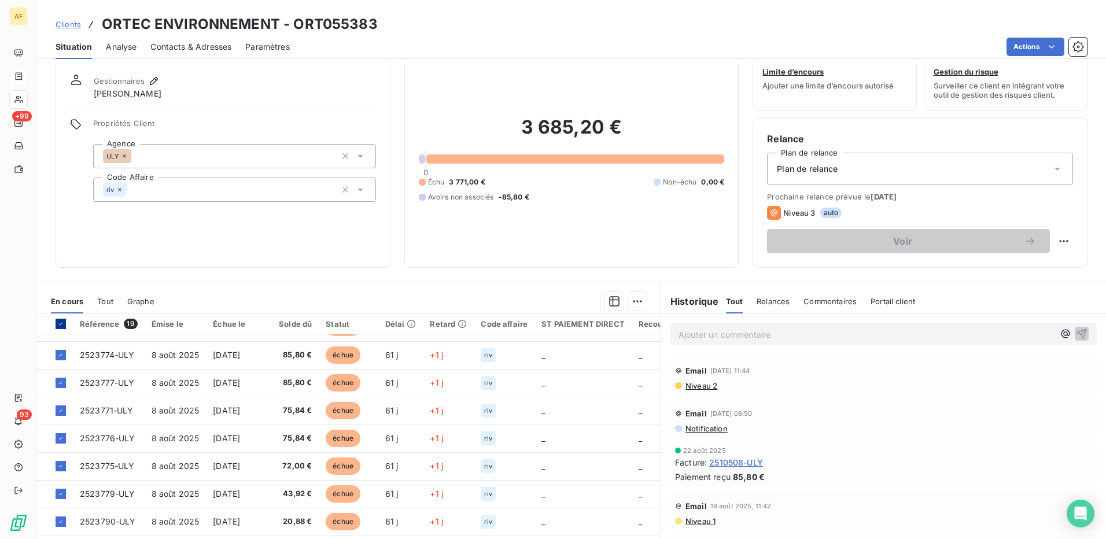
scroll to position [66, 0]
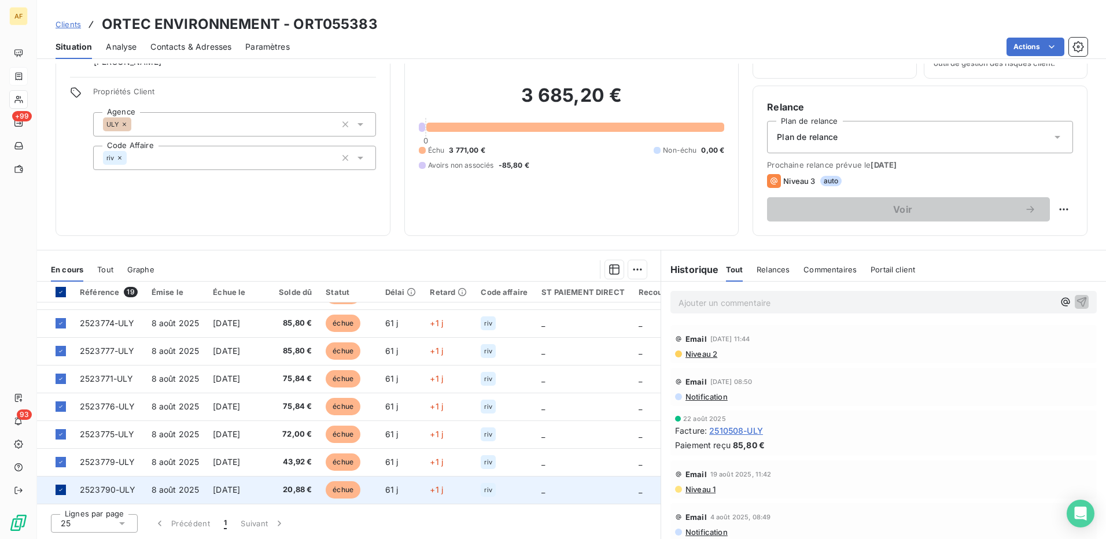
click at [58, 488] on icon at bounding box center [60, 490] width 7 height 7
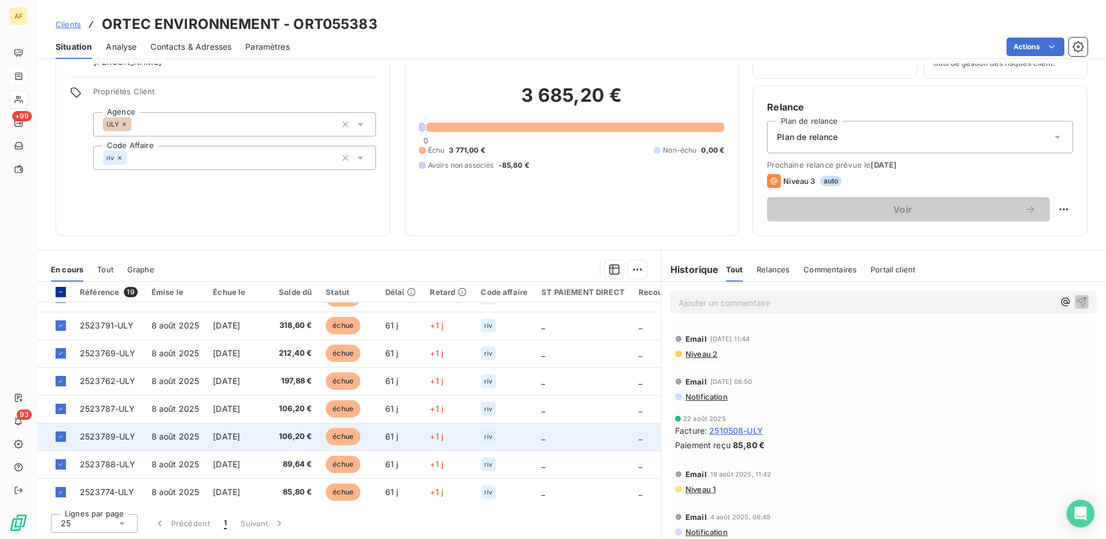
scroll to position [99, 0]
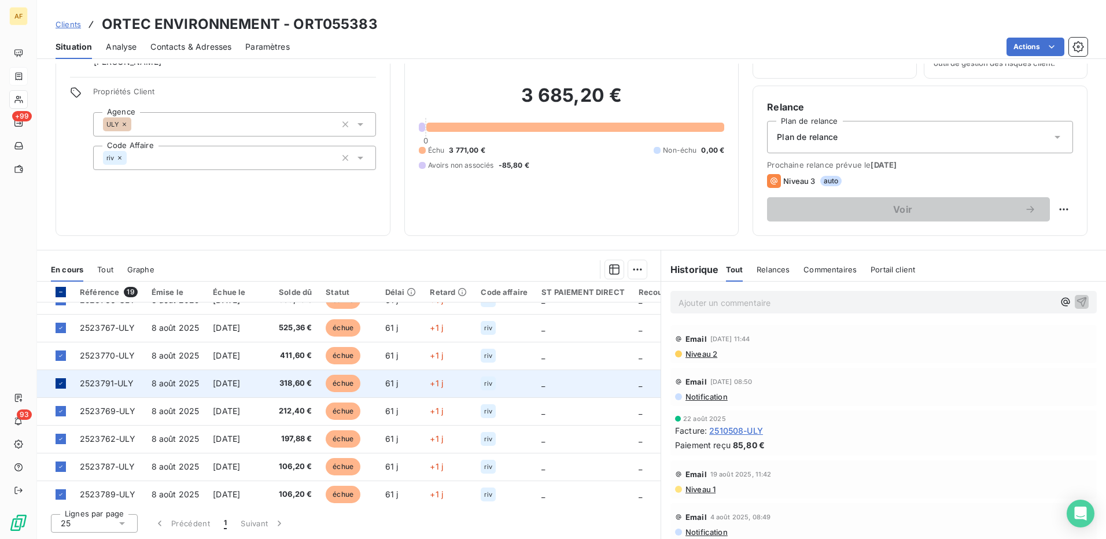
click at [56, 384] on div at bounding box center [61, 383] width 10 height 10
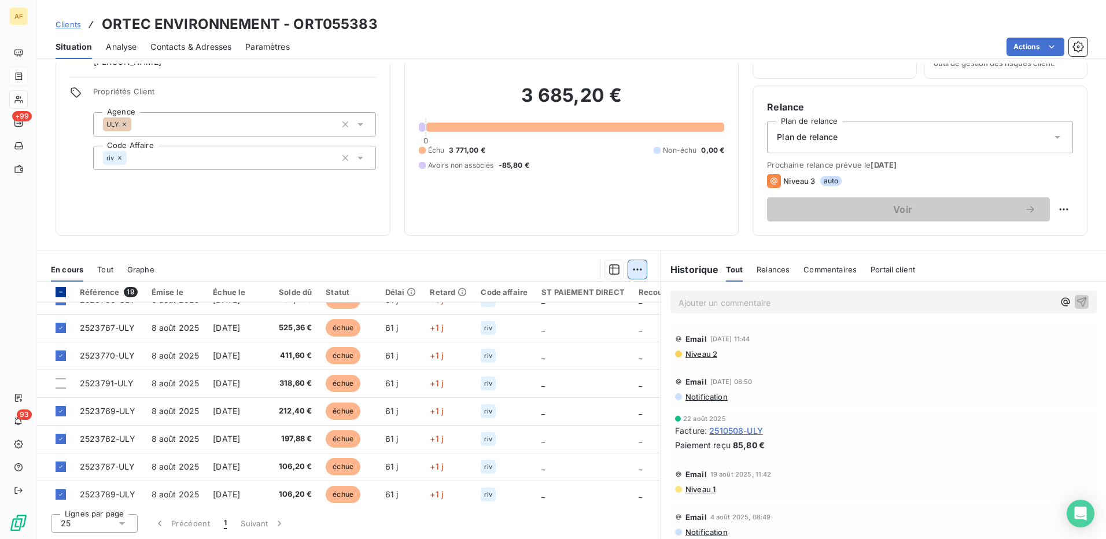
click at [633, 270] on html "AF +99 93 Clients ORTEC ENVIRONNEMENT - ORT055383 Situation Analyse Contacts & …" at bounding box center [553, 269] width 1106 height 539
click at [595, 316] on div "Ajouter une promesse de paiement (16 factures)" at bounding box center [528, 316] width 213 height 19
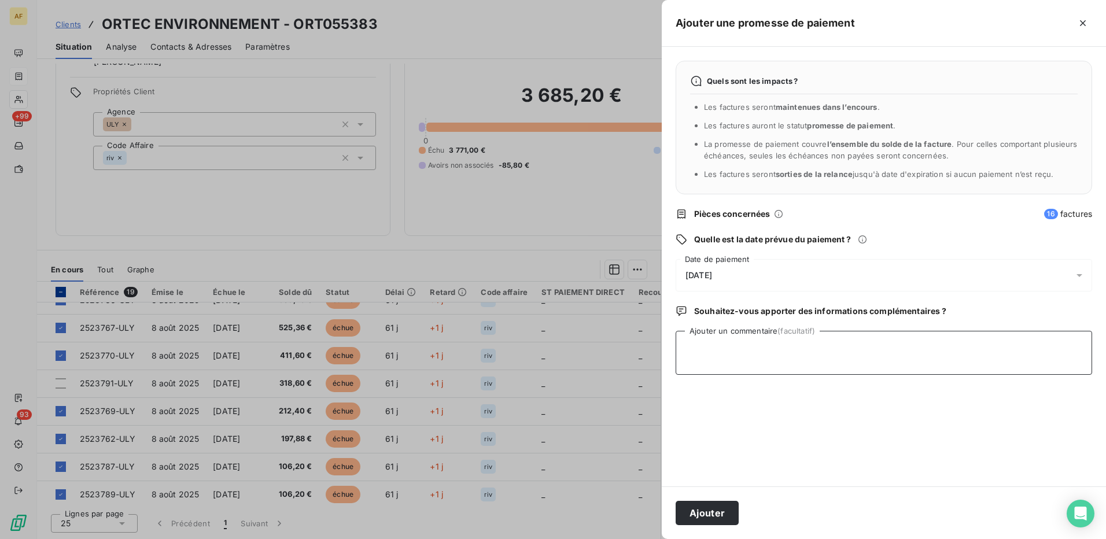
click at [730, 349] on textarea "Ajouter un commentaire (facultatif)" at bounding box center [884, 353] width 417 height 44
click at [749, 367] on textarea "Ajouter un commentaire (facultatif)" at bounding box center [884, 353] width 417 height 44
type textarea "[DATE]"
click at [712, 279] on span "[DATE]" at bounding box center [699, 275] width 27 height 9
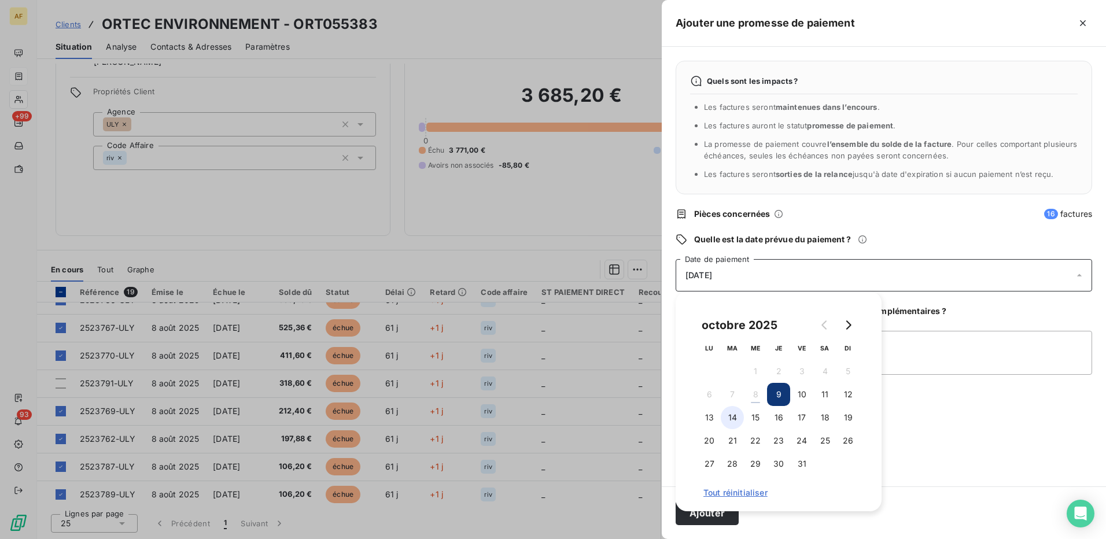
click at [729, 416] on button "14" at bounding box center [732, 417] width 23 height 23
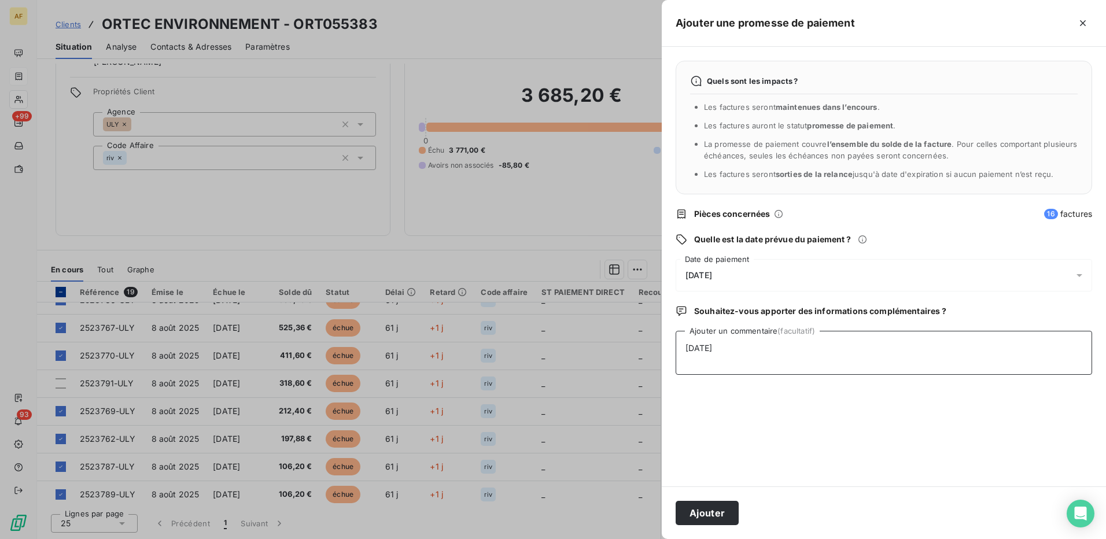
click at [909, 366] on textarea "[DATE]" at bounding box center [884, 353] width 417 height 44
click at [714, 511] on button "Ajouter" at bounding box center [707, 513] width 63 height 24
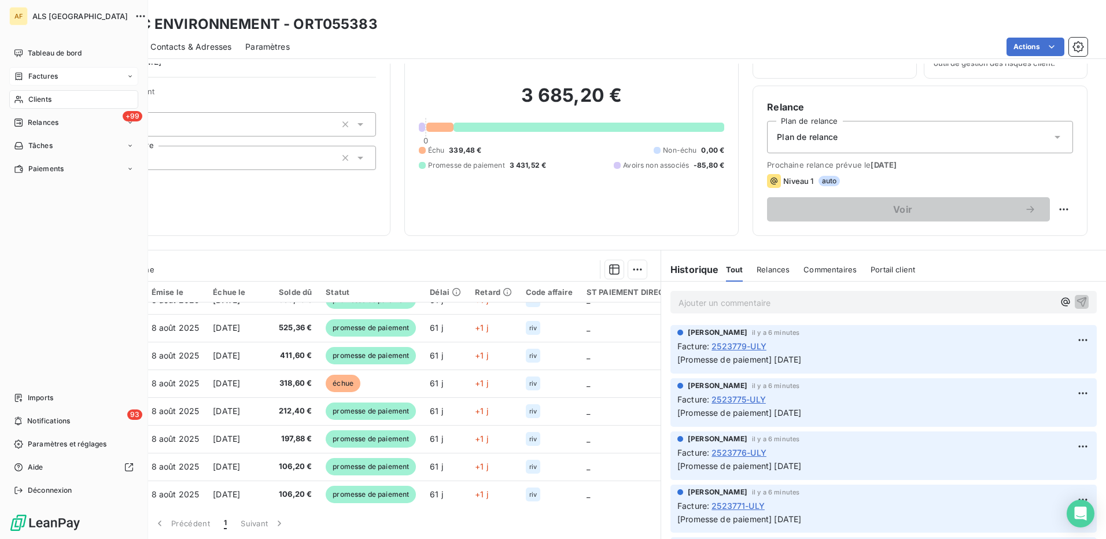
drag, startPoint x: 32, startPoint y: 102, endPoint x: 129, endPoint y: 99, distance: 96.7
click at [34, 102] on span "Clients" at bounding box center [39, 99] width 23 height 10
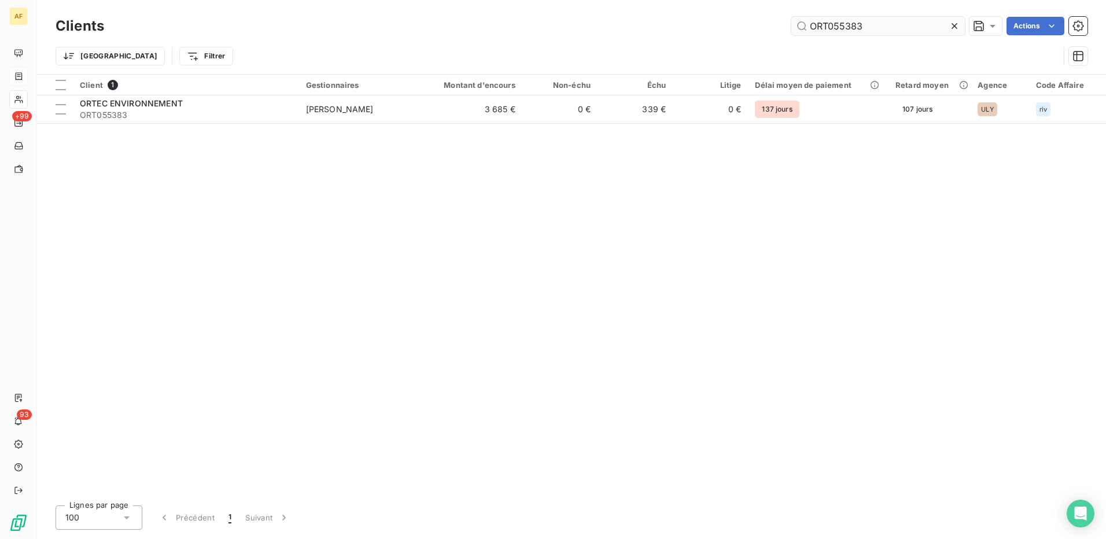
click at [827, 29] on input "ORT055383" at bounding box center [878, 26] width 174 height 19
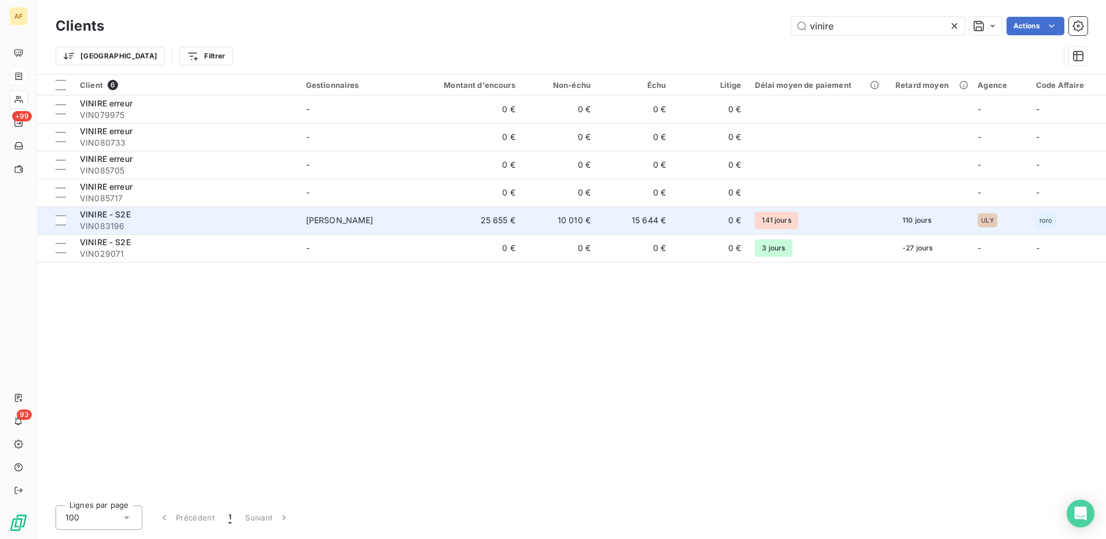
type input "vinire"
click at [340, 218] on span "[PERSON_NAME]" at bounding box center [340, 220] width 68 height 10
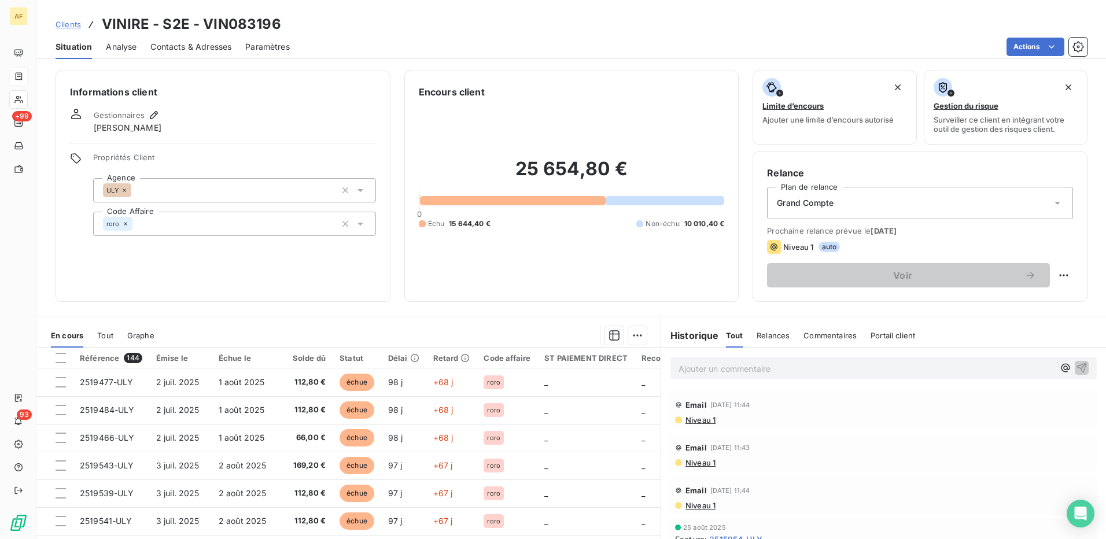
click at [759, 371] on p "Ajouter un commentaire ﻿" at bounding box center [866, 369] width 375 height 14
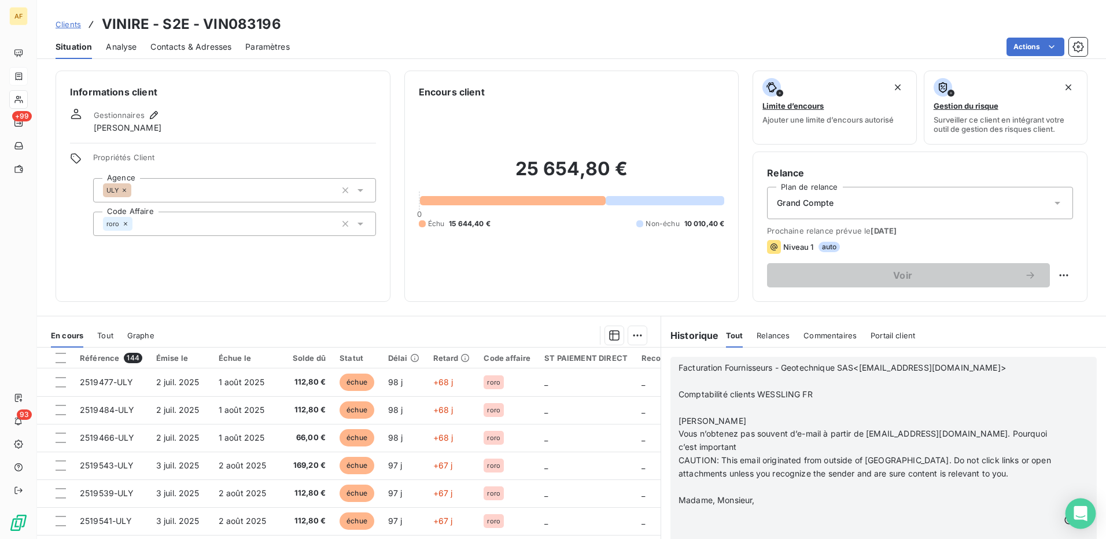
click at [1066, 524] on body "AF +99 93 Clients VINIRE - S2E - VIN083196 Situation Analyse Contacts & Adresse…" at bounding box center [553, 269] width 1106 height 539
click at [1078, 519] on icon "button" at bounding box center [1083, 520] width 10 height 10
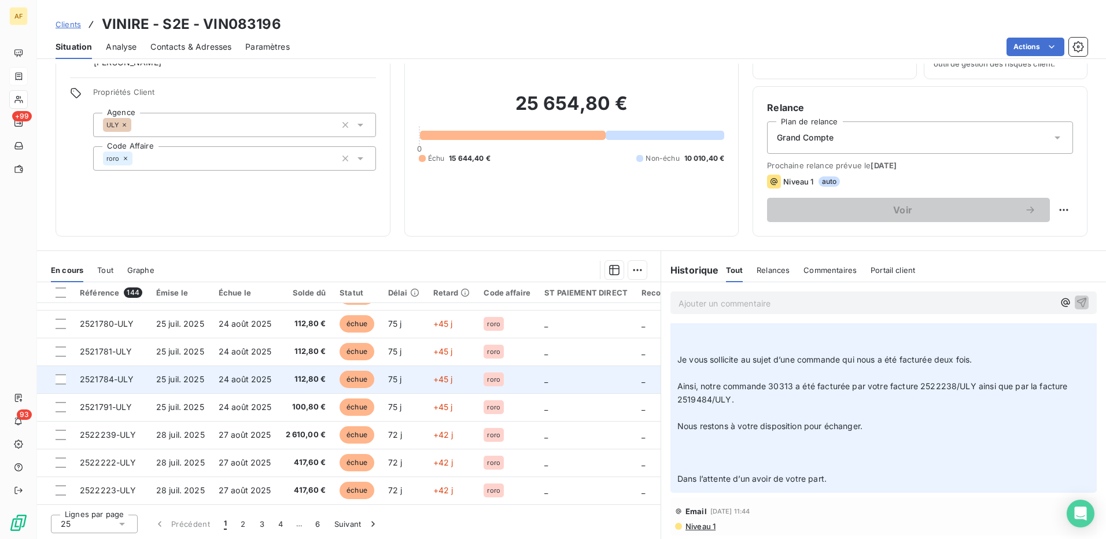
scroll to position [66, 0]
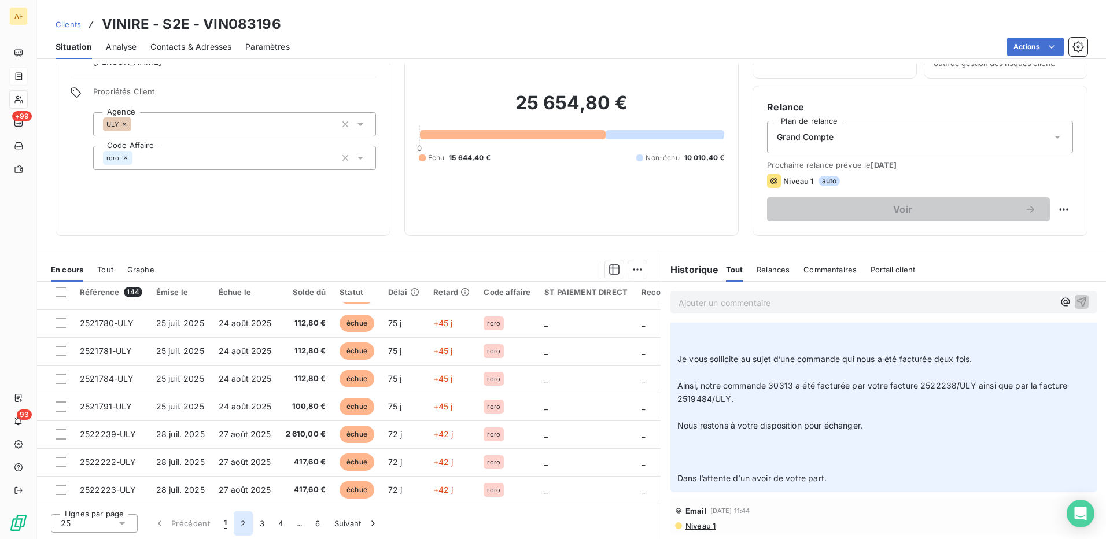
click at [245, 527] on button "2" at bounding box center [243, 523] width 19 height 24
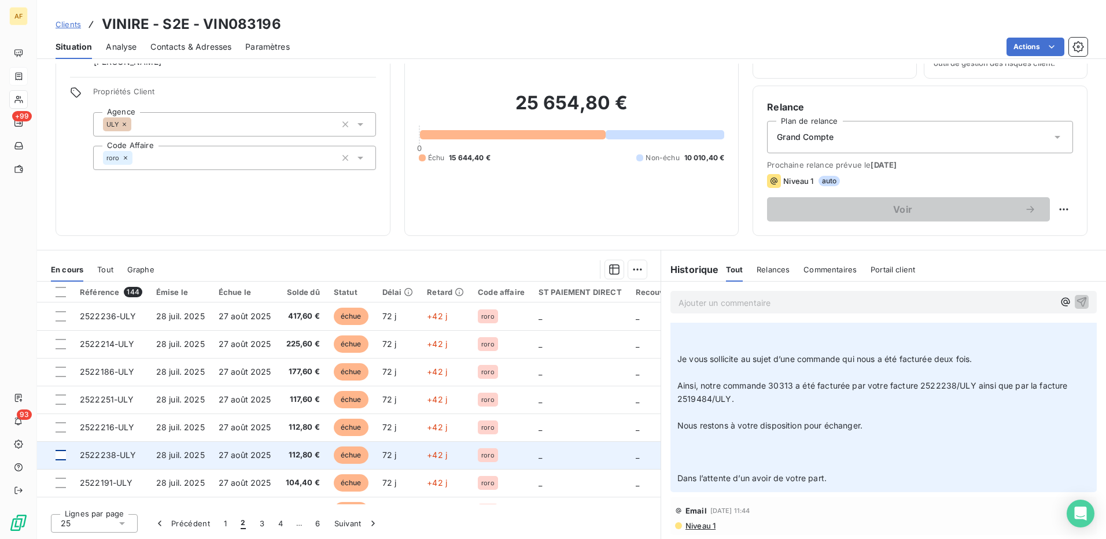
click at [60, 458] on div at bounding box center [61, 455] width 10 height 10
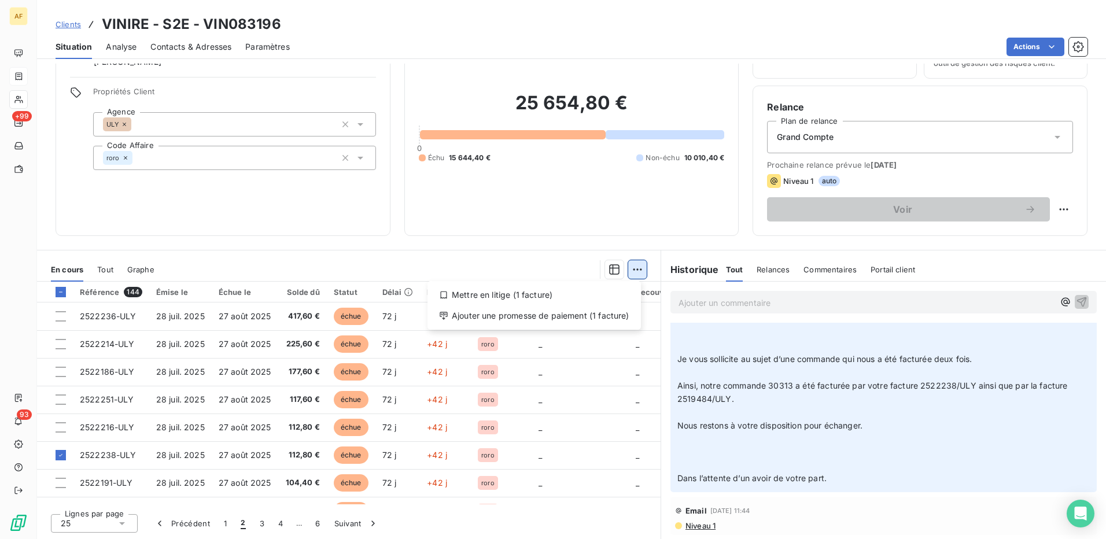
click at [632, 267] on html "AF +99 93 Clients VINIRE - S2E - VIN083196 Situation Analyse Contacts & Adresse…" at bounding box center [553, 269] width 1106 height 539
click at [519, 300] on div "Mettre en litige (1 facture)" at bounding box center [534, 295] width 204 height 19
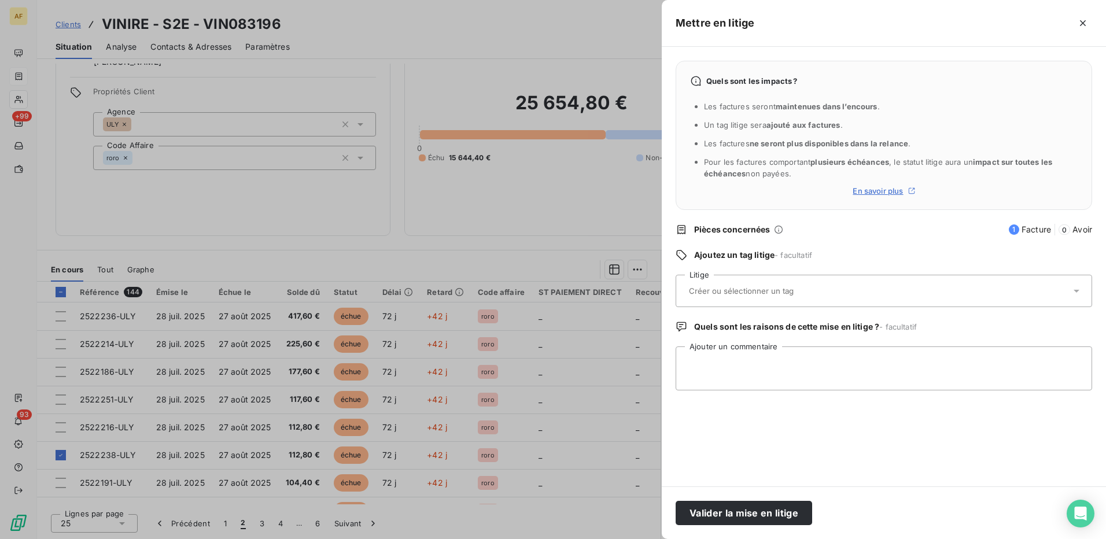
click at [714, 290] on input "text" at bounding box center [772, 291] width 168 height 10
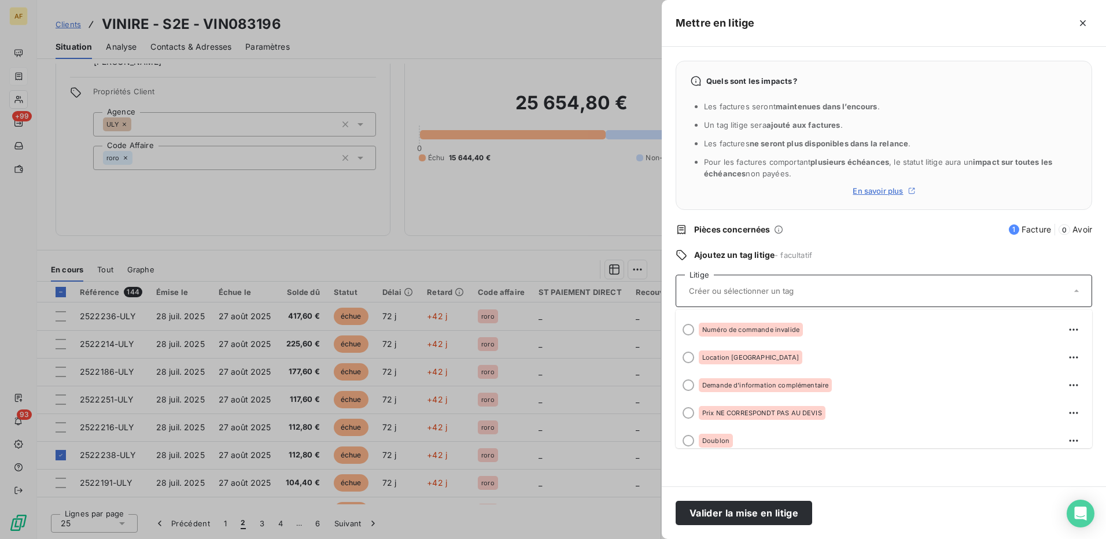
scroll to position [578, 0]
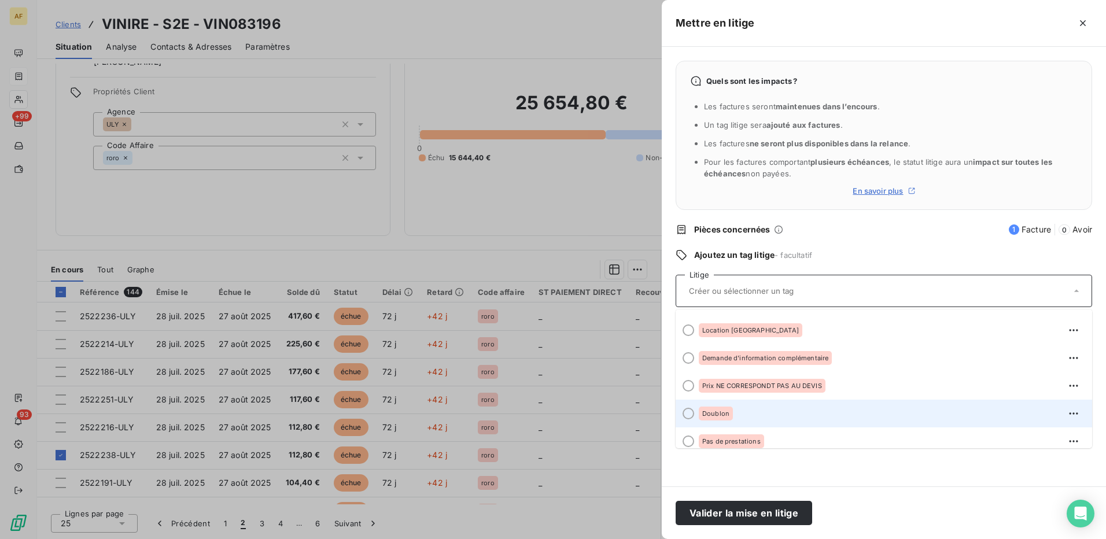
click at [722, 417] on span "Doublon" at bounding box center [715, 413] width 27 height 7
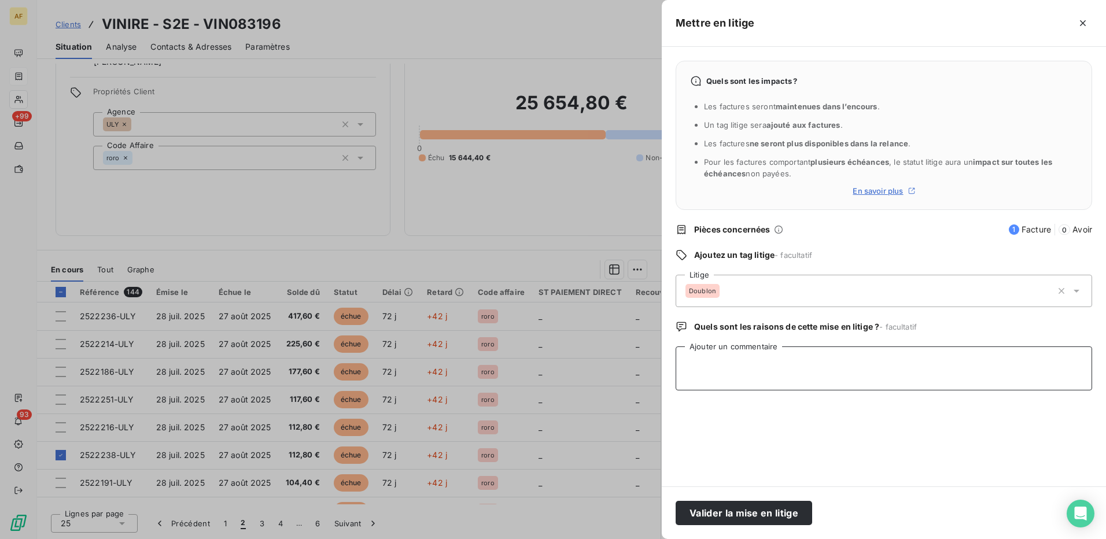
click at [687, 372] on textarea "Ajouter un commentaire" at bounding box center [884, 369] width 417 height 44
click at [741, 509] on button "Valider la mise en litige" at bounding box center [744, 513] width 137 height 24
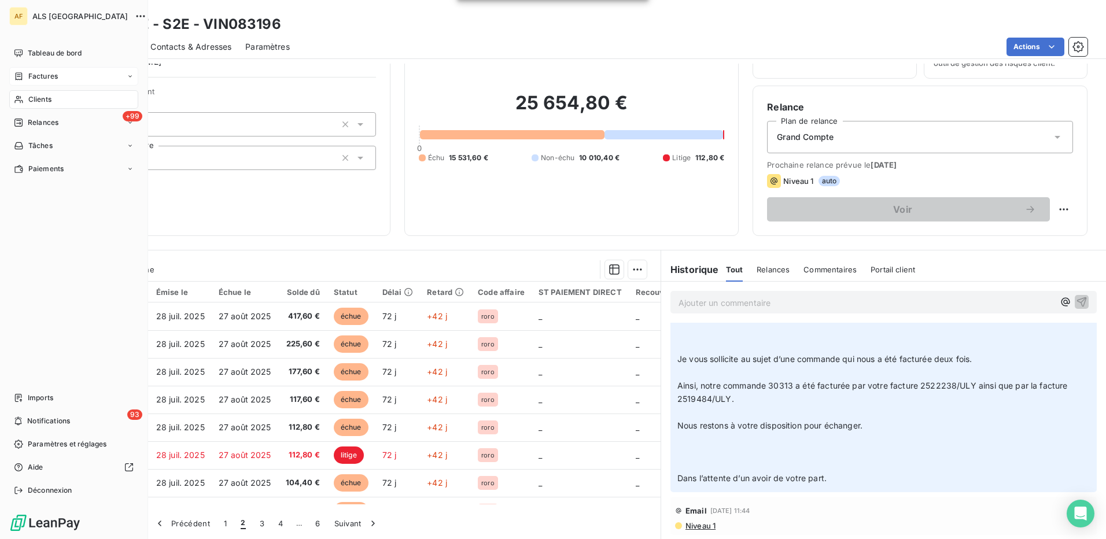
drag, startPoint x: 44, startPoint y: 97, endPoint x: 63, endPoint y: 105, distance: 20.5
click at [44, 97] on span "Clients" at bounding box center [39, 99] width 23 height 10
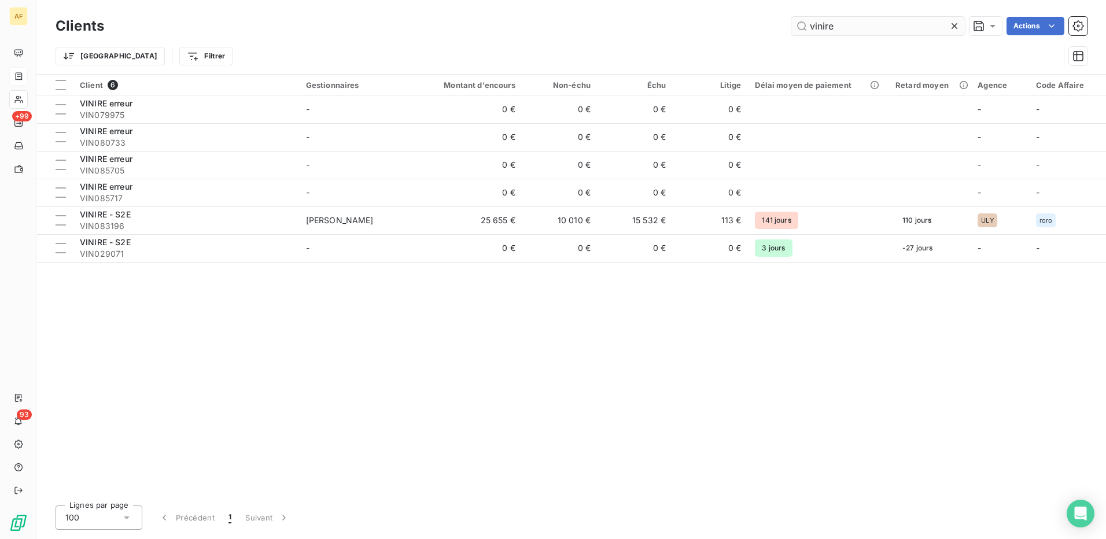
click at [836, 30] on input "vinire" at bounding box center [878, 26] width 174 height 19
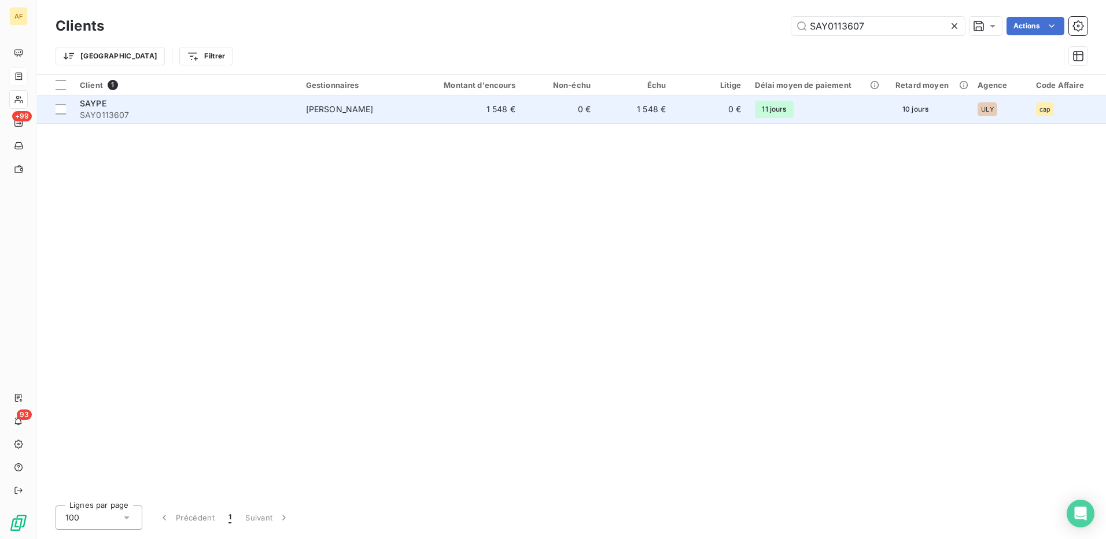
type input "SAY0113607"
click at [105, 102] on span "SAYPE" at bounding box center [93, 103] width 27 height 10
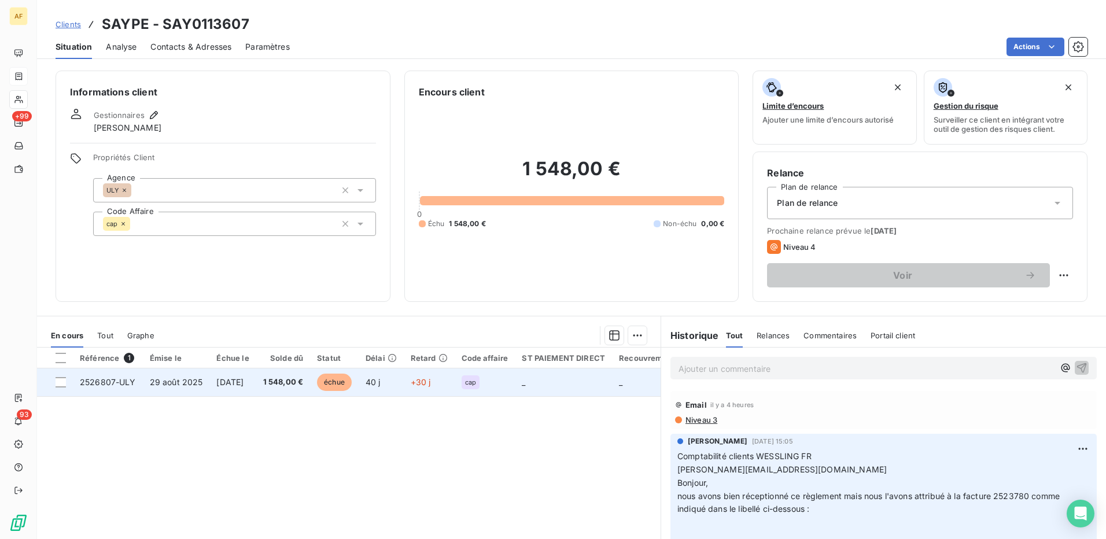
click at [224, 381] on span "[DATE]" at bounding box center [229, 382] width 27 height 10
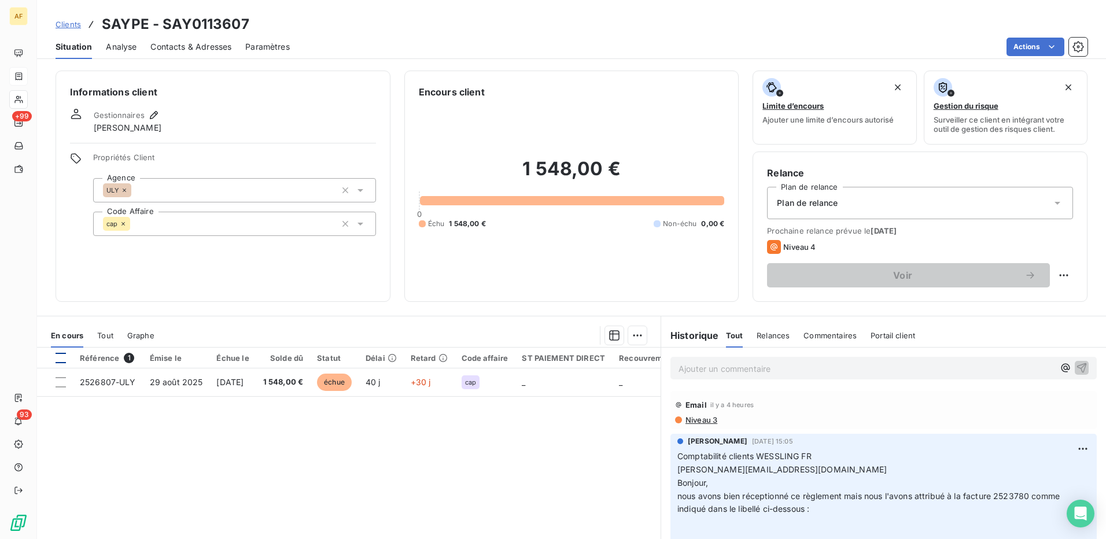
click at [64, 358] on div at bounding box center [61, 358] width 10 height 10
click at [633, 338] on html "AF +99 93 Clients SAYPE - SAY0113607 Situation Analyse Contacts & Adresses Para…" at bounding box center [553, 269] width 1106 height 539
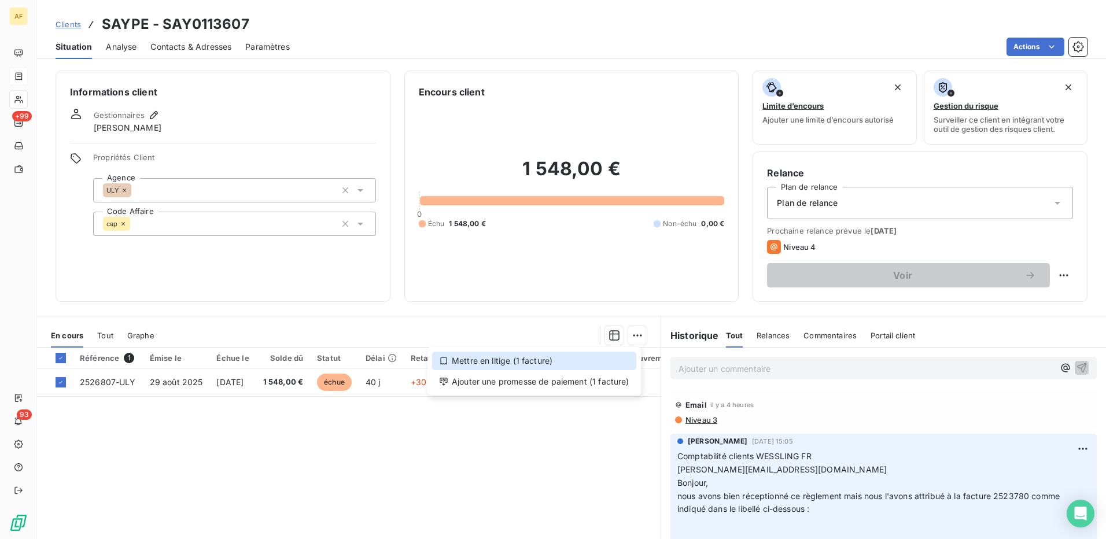
click at [543, 359] on div "Mettre en litige (1 facture)" at bounding box center [534, 361] width 204 height 19
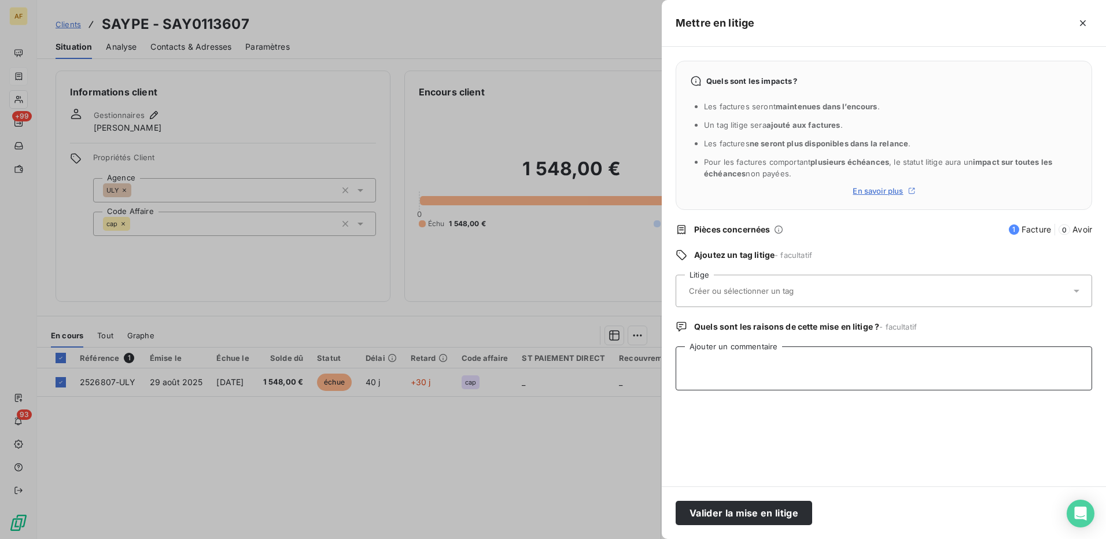
click at [772, 375] on textarea "Ajouter un commentaire" at bounding box center [884, 369] width 417 height 44
click at [718, 292] on input "text" at bounding box center [772, 291] width 168 height 10
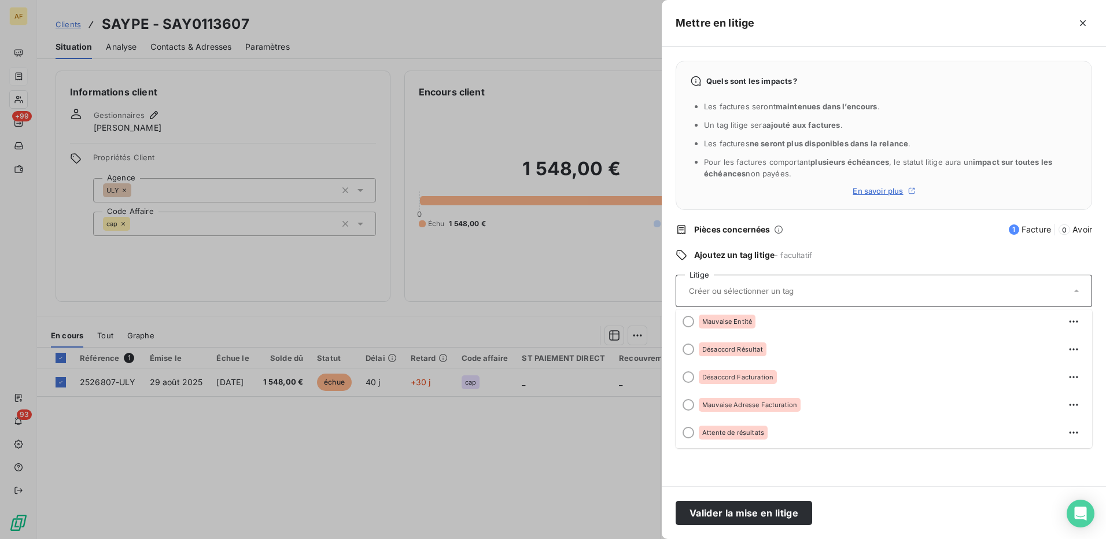
scroll to position [116, 0]
click at [727, 377] on span "Désaccord Facturation" at bounding box center [737, 376] width 71 height 7
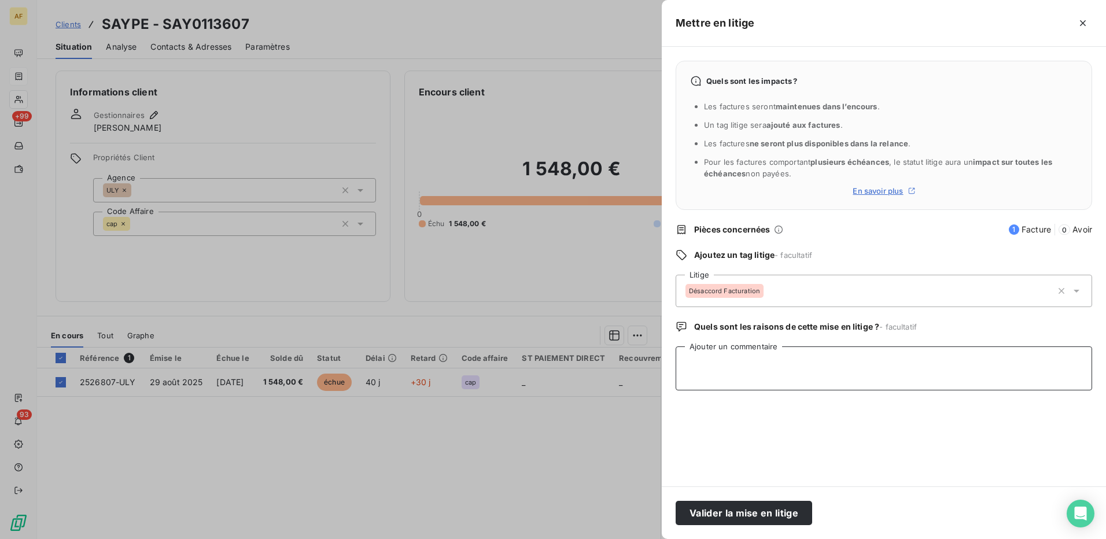
click at [706, 374] on textarea "Ajouter un commentaire" at bounding box center [884, 369] width 417 height 44
paste textarea "De : [PERSON_NAME][EMAIL_ADDRESS][DOMAIN_NAME] <[PERSON_NAME][EMAIL_ADDRESS][DO…"
click at [753, 379] on textarea "De : [PERSON_NAME][EMAIL_ADDRESS][DOMAIN_NAME] <[PERSON_NAME][EMAIL_ADDRESS][DO…" at bounding box center [884, 369] width 417 height 44
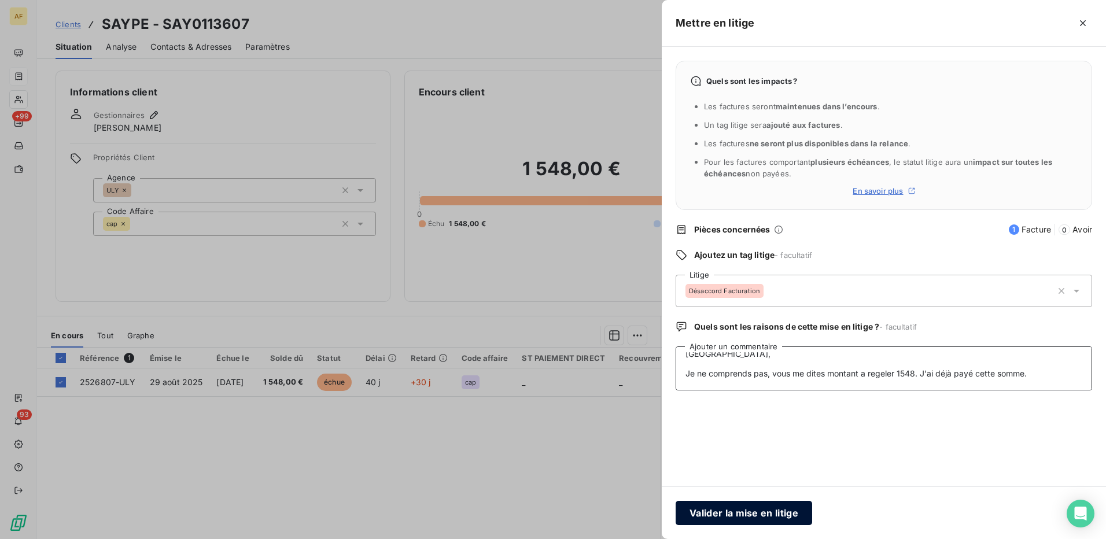
type textarea "De : [PERSON_NAME][EMAIL_ADDRESS][DOMAIN_NAME] <[PERSON_NAME][EMAIL_ADDRESS][DO…"
click at [757, 513] on button "Valider la mise en litige" at bounding box center [744, 513] width 137 height 24
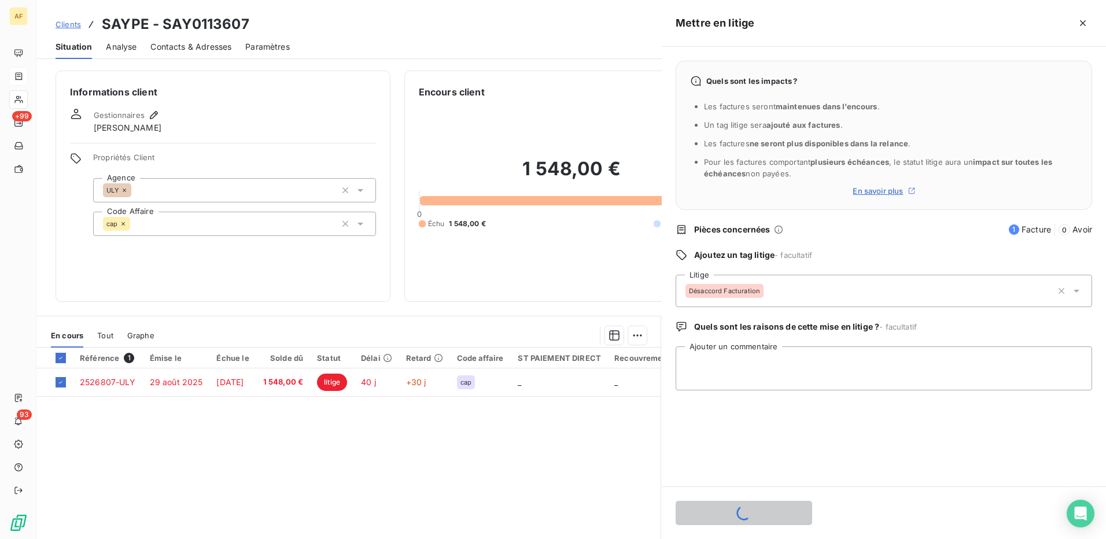
scroll to position [0, 0]
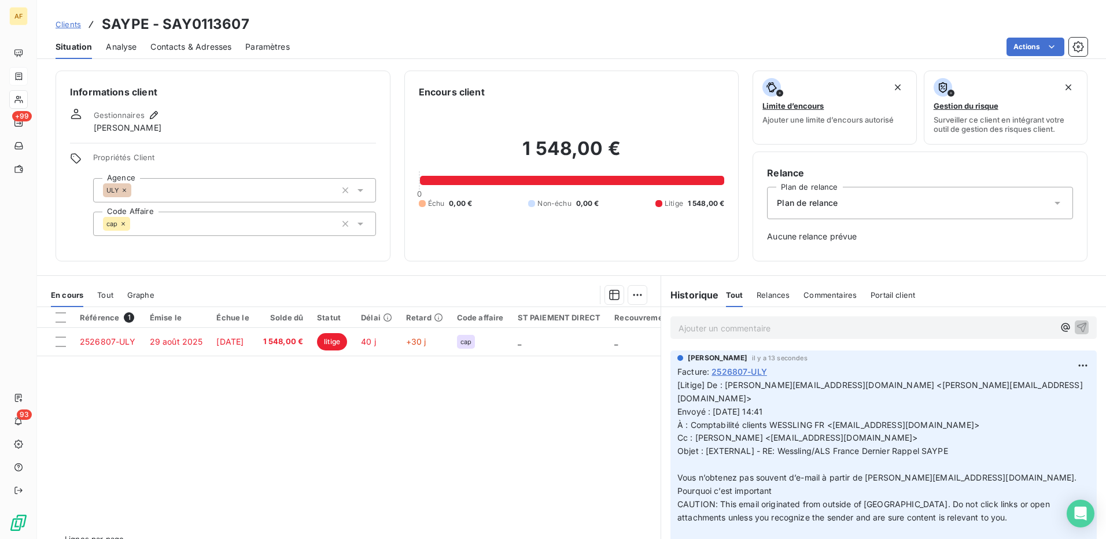
click at [714, 329] on p "Ajouter un commentaire ﻿" at bounding box center [866, 328] width 375 height 14
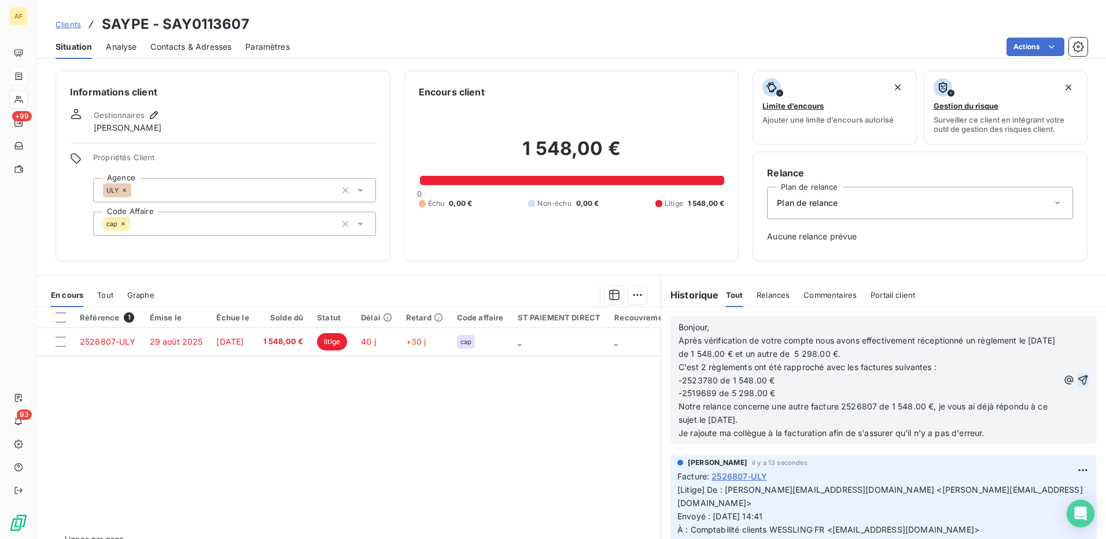
click at [1077, 384] on icon "button" at bounding box center [1083, 380] width 12 height 12
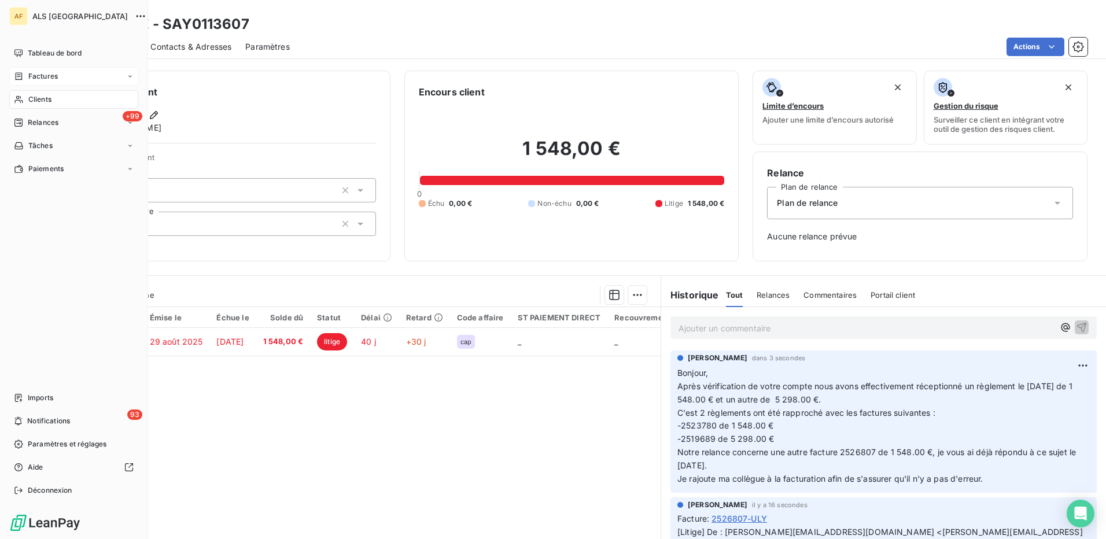
click at [38, 99] on span "Clients" at bounding box center [39, 99] width 23 height 10
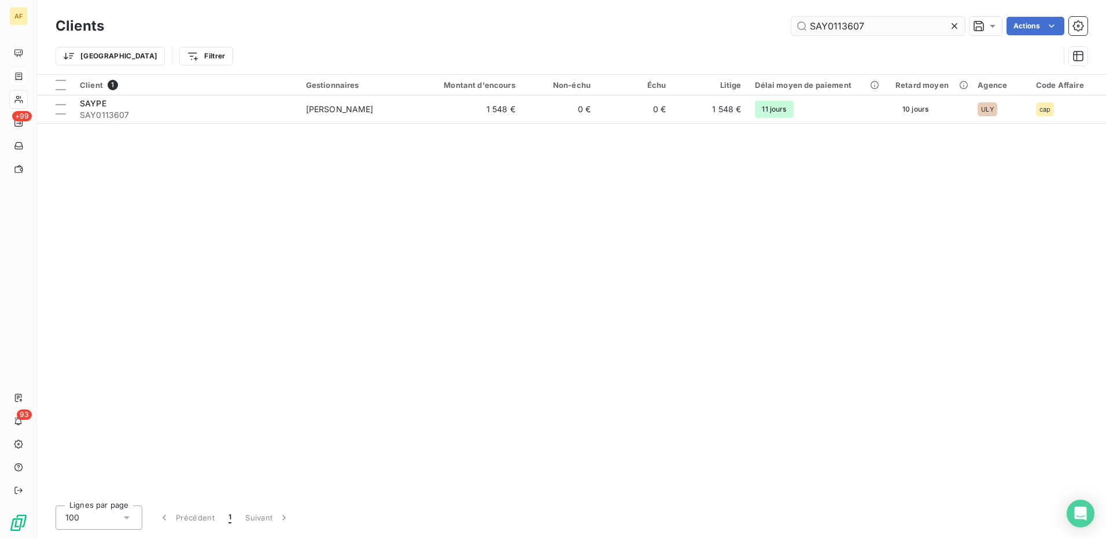
click at [826, 31] on input "SAY0113607" at bounding box center [878, 26] width 174 height 19
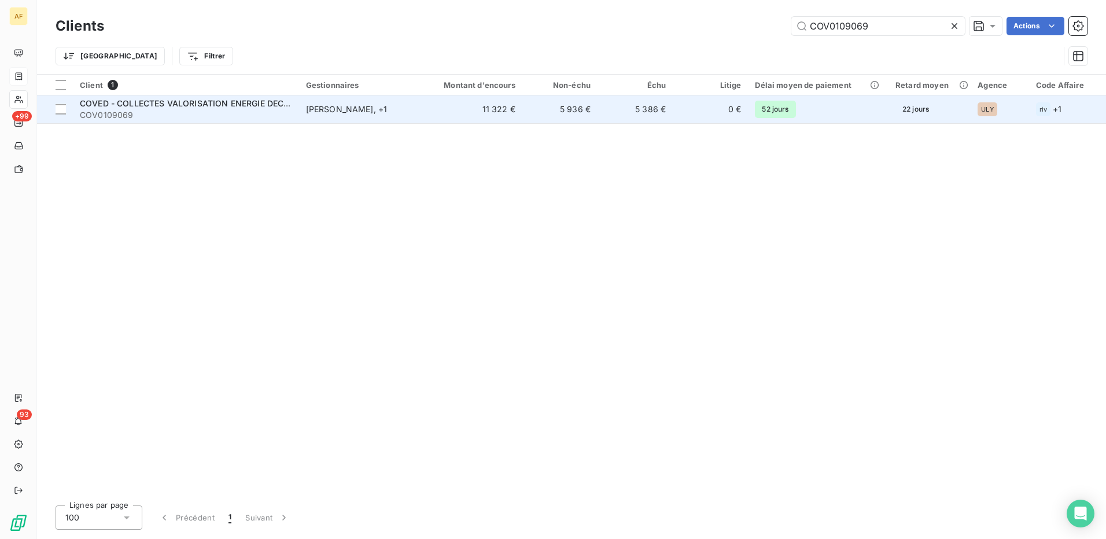
type input "COV0109069"
click at [145, 110] on span "COV0109069" at bounding box center [186, 115] width 212 height 12
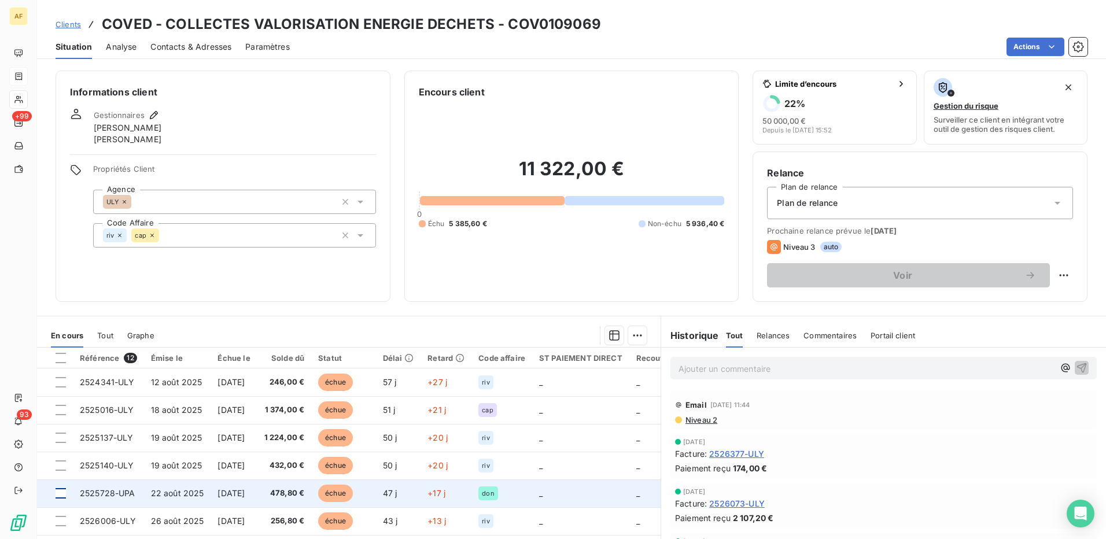
click at [58, 492] on div at bounding box center [61, 493] width 10 height 10
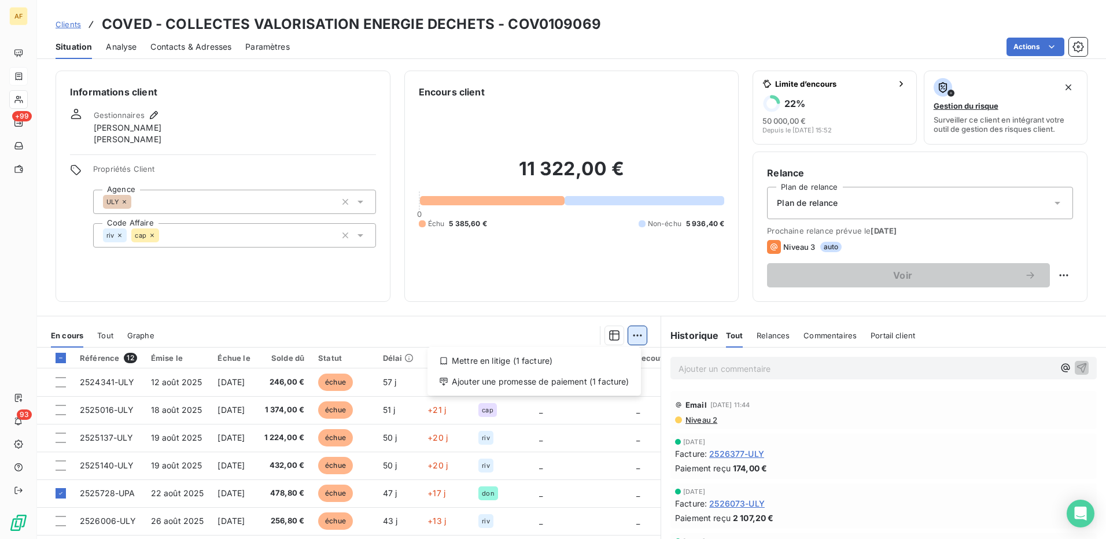
click at [632, 331] on html "AF +99 93 Clients COVED - COLLECTES VALORISATION ENERGIE DECHETS - COV0109069 S…" at bounding box center [553, 269] width 1106 height 539
click at [580, 379] on div "Ajouter une promesse de paiement (1 facture)" at bounding box center [534, 382] width 204 height 19
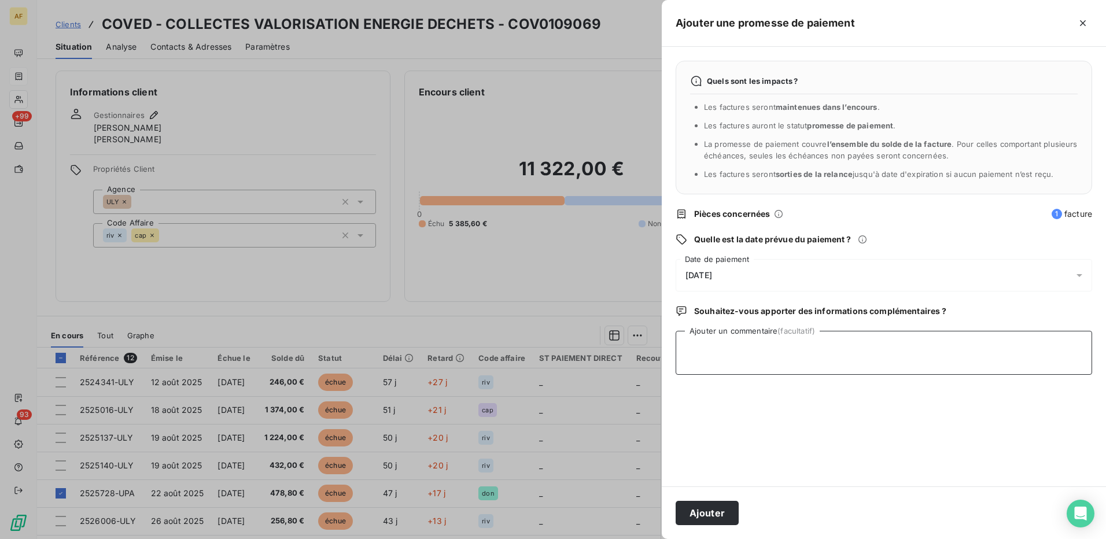
click at [745, 360] on textarea "Ajouter un commentaire (facultatif)" at bounding box center [884, 353] width 417 height 44
type textarea "[DATE]"
click at [783, 272] on div "[DATE]" at bounding box center [884, 275] width 417 height 32
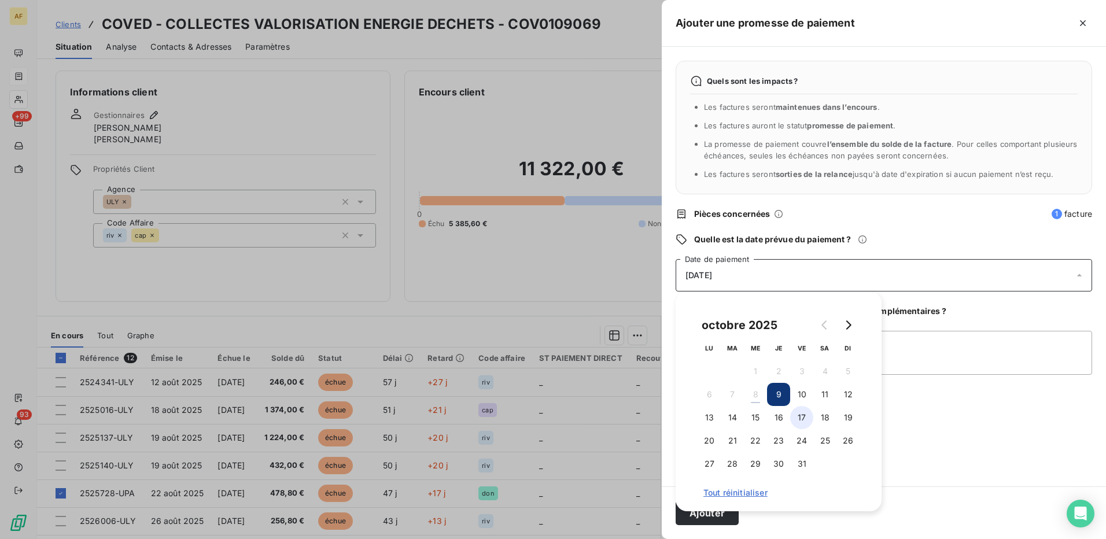
click at [804, 419] on button "17" at bounding box center [801, 417] width 23 height 23
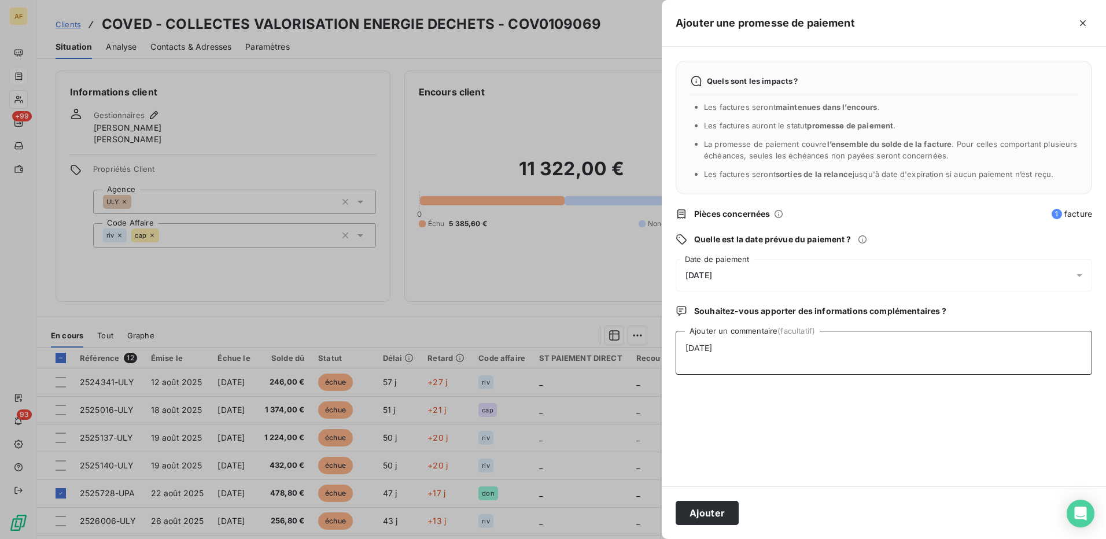
click at [957, 363] on textarea "[DATE]" at bounding box center [884, 353] width 417 height 44
click at [716, 506] on button "Ajouter" at bounding box center [707, 513] width 63 height 24
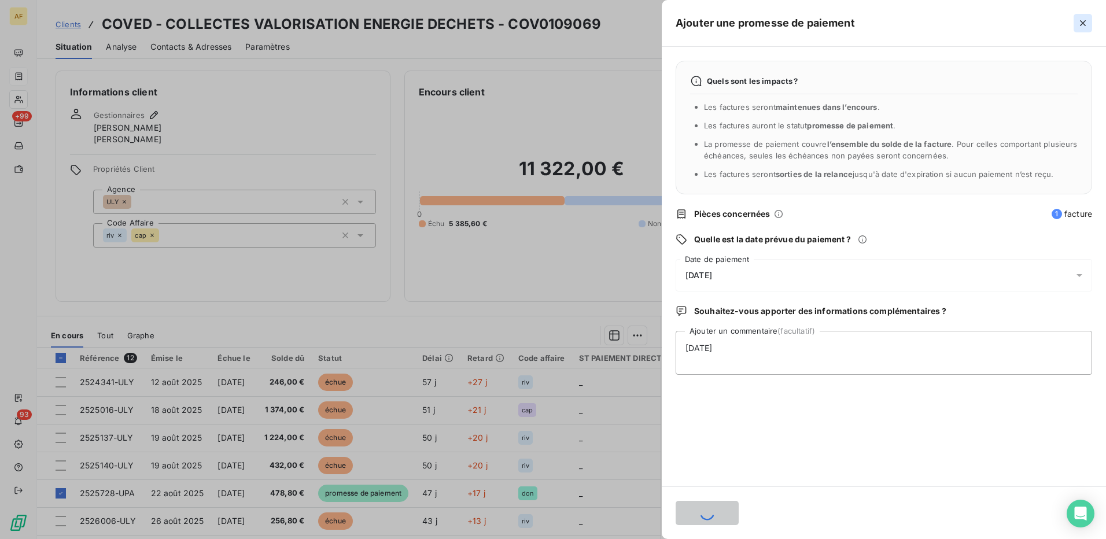
click at [1086, 26] on icon "button" at bounding box center [1083, 23] width 12 height 12
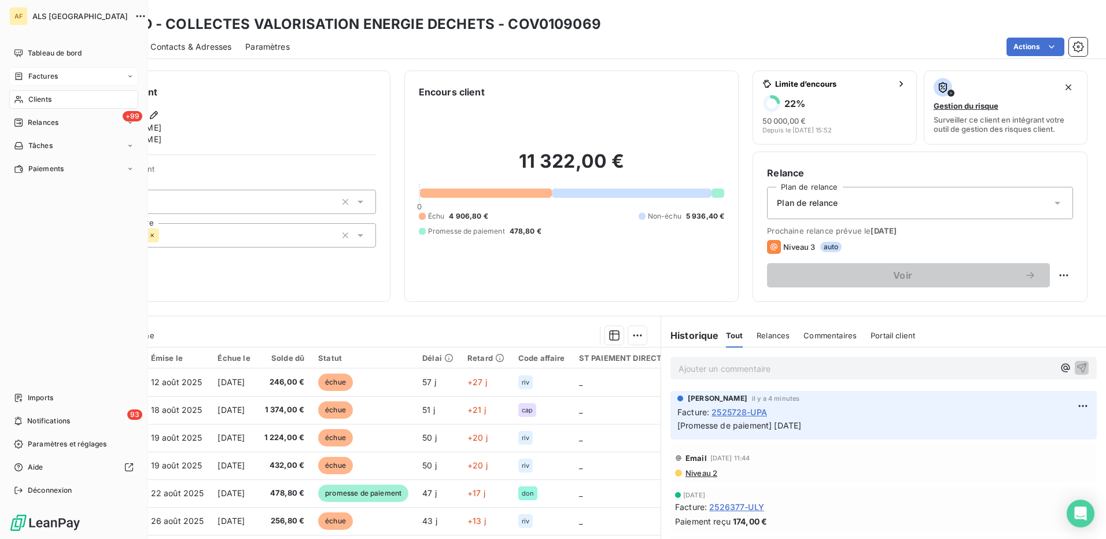
drag, startPoint x: 31, startPoint y: 101, endPoint x: 135, endPoint y: 105, distance: 104.2
click at [30, 101] on span "Clients" at bounding box center [39, 99] width 23 height 10
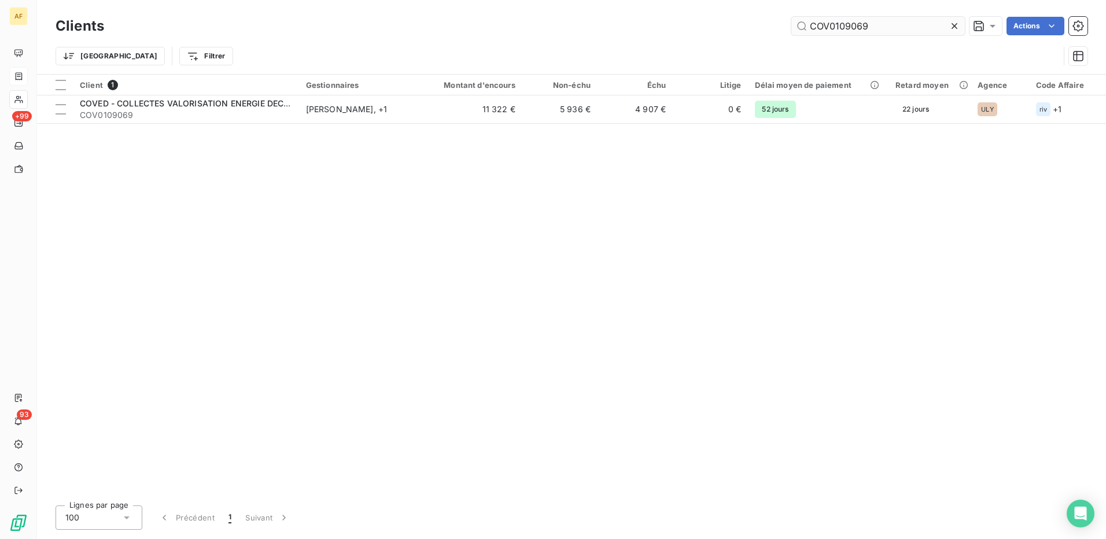
click at [861, 28] on input "COV0109069" at bounding box center [878, 26] width 174 height 19
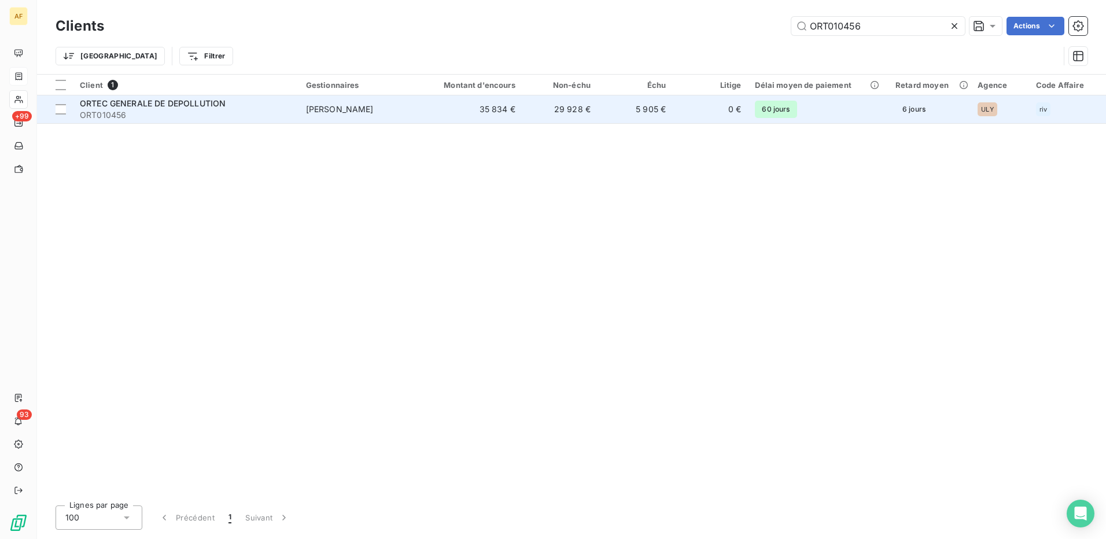
type input "ORT010456"
click at [143, 115] on span "ORT010456" at bounding box center [186, 115] width 212 height 12
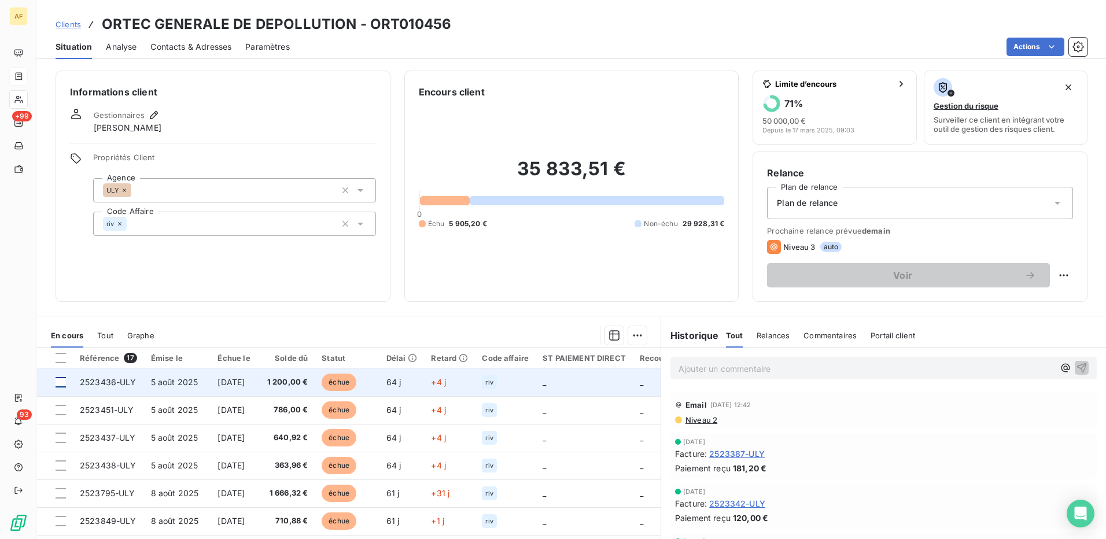
click at [61, 382] on div at bounding box center [61, 382] width 10 height 10
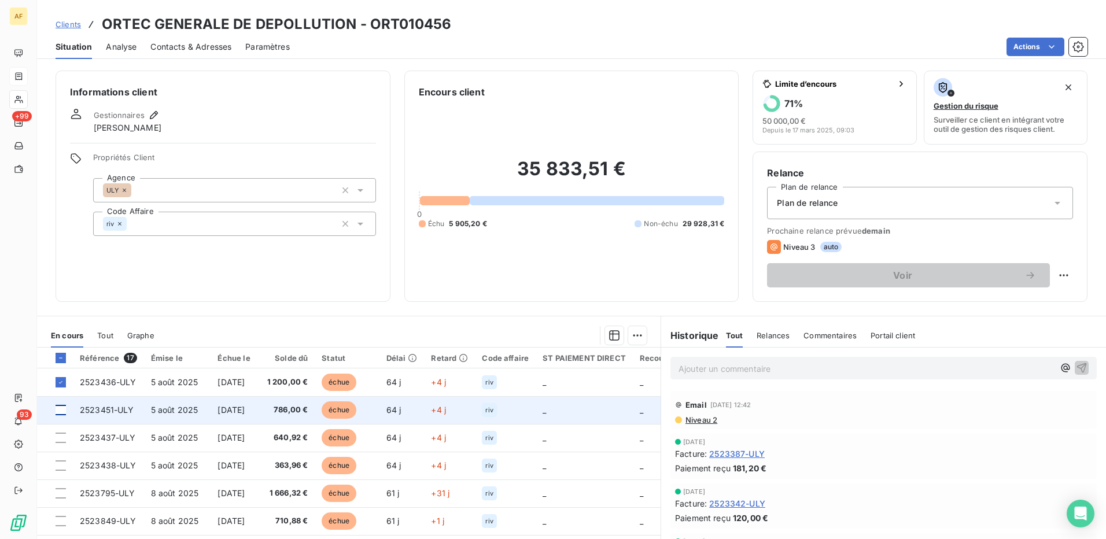
click at [63, 414] on div at bounding box center [61, 410] width 10 height 10
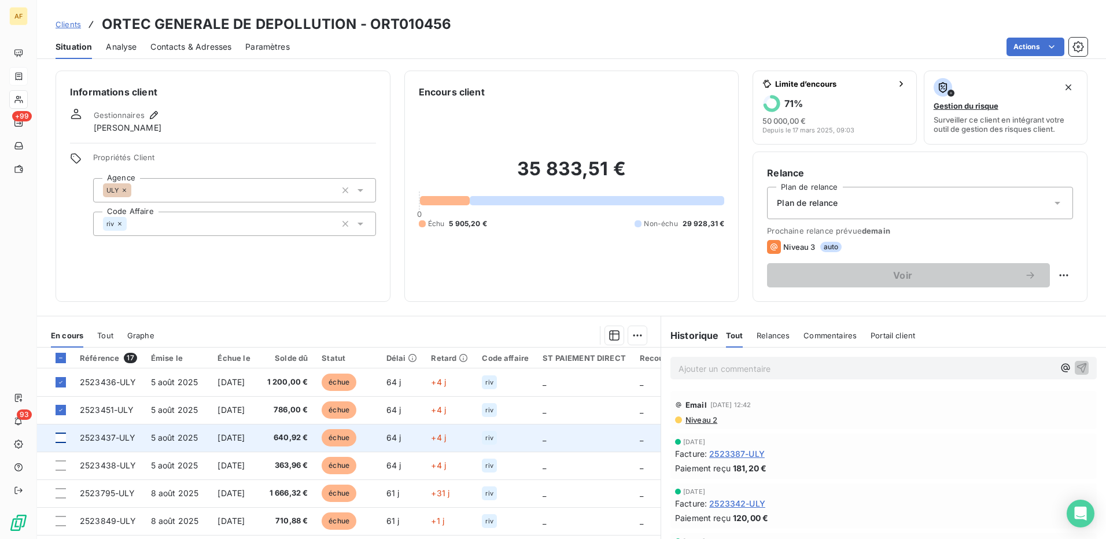
click at [64, 442] on div at bounding box center [61, 438] width 10 height 10
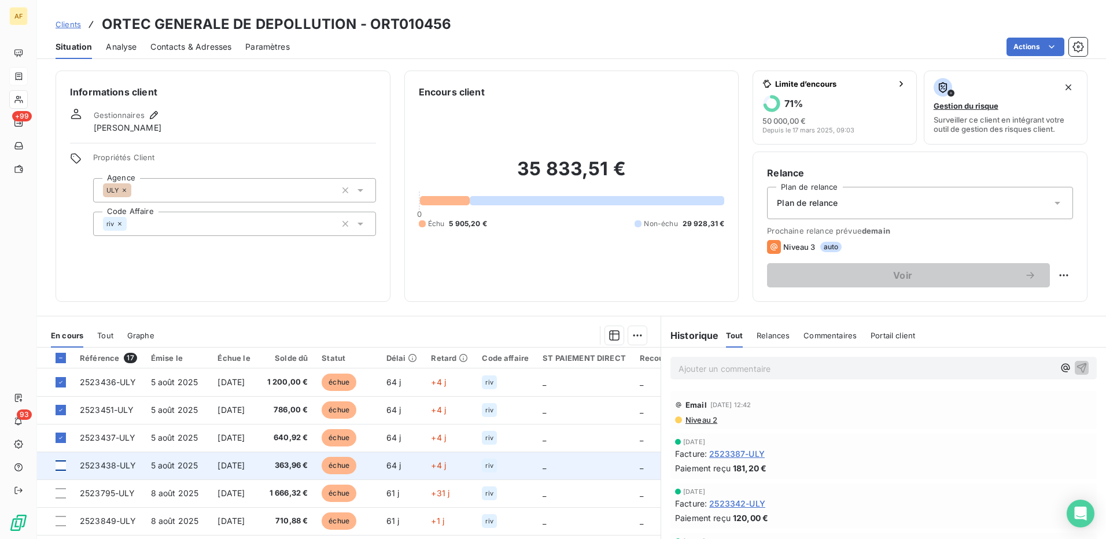
click at [59, 462] on div at bounding box center [61, 465] width 10 height 10
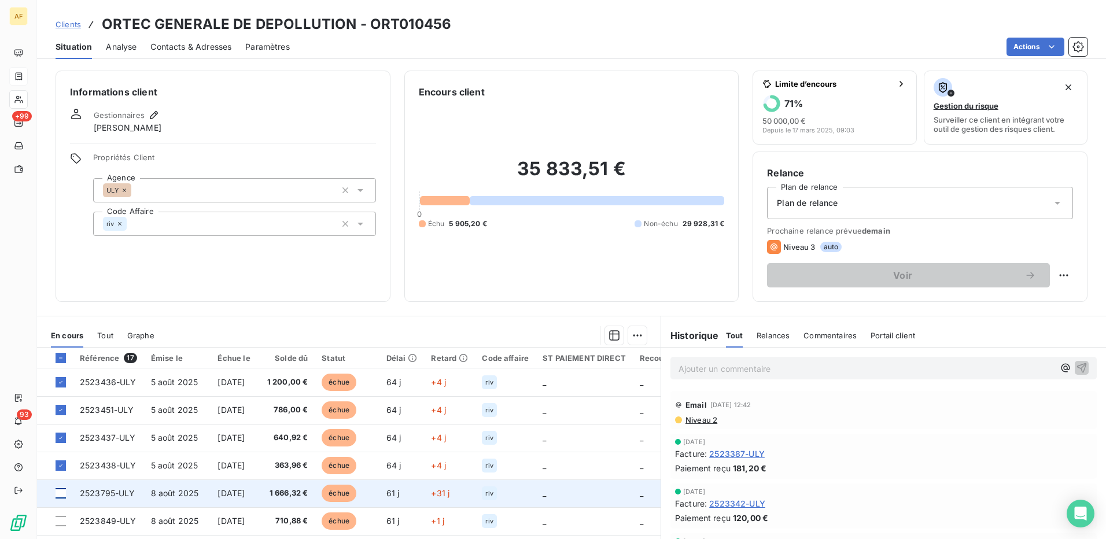
click at [62, 496] on div at bounding box center [61, 493] width 10 height 10
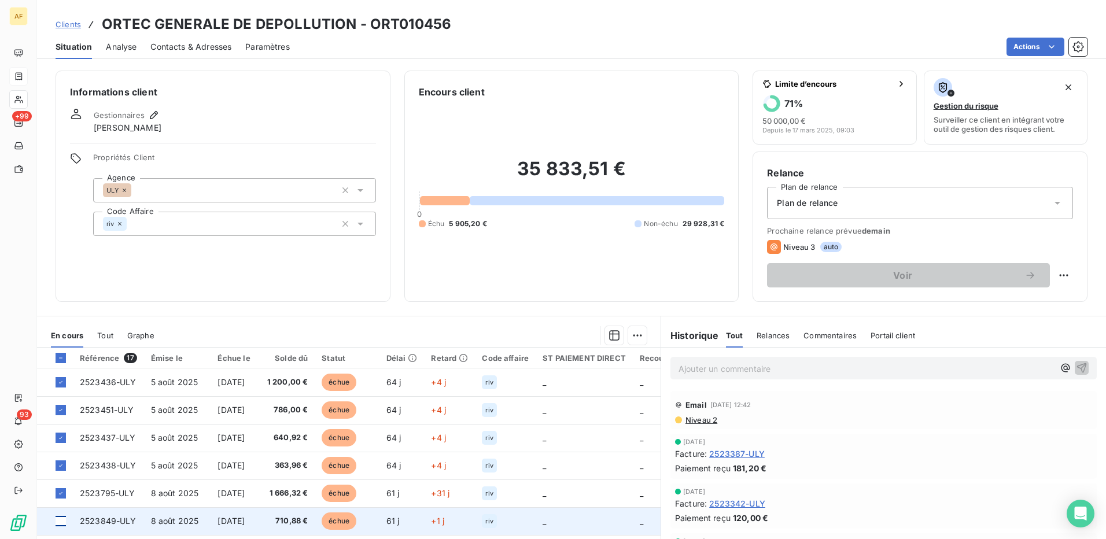
click at [61, 522] on div at bounding box center [61, 521] width 10 height 10
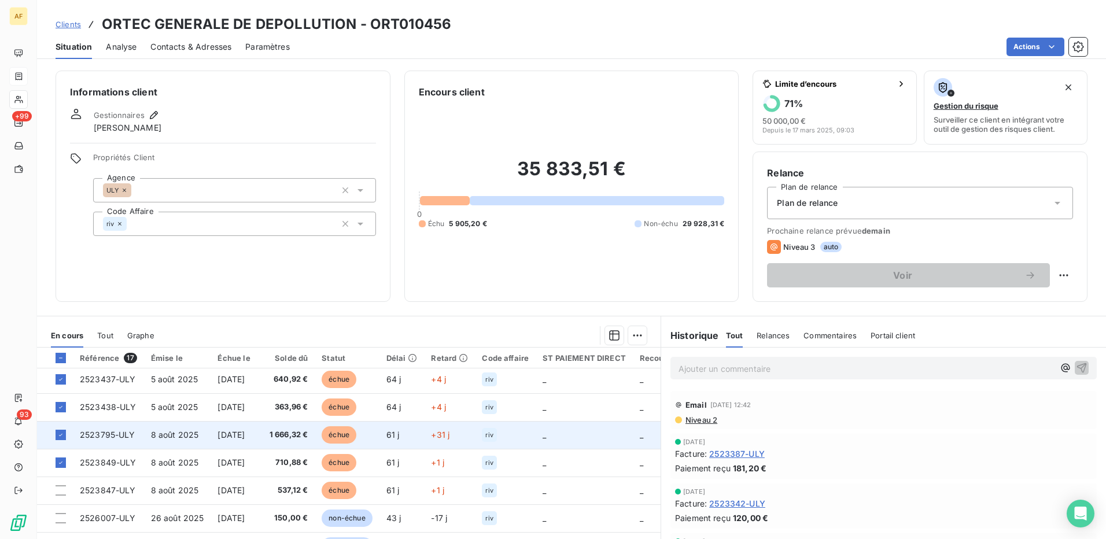
scroll to position [116, 0]
click at [64, 435] on div at bounding box center [61, 433] width 10 height 10
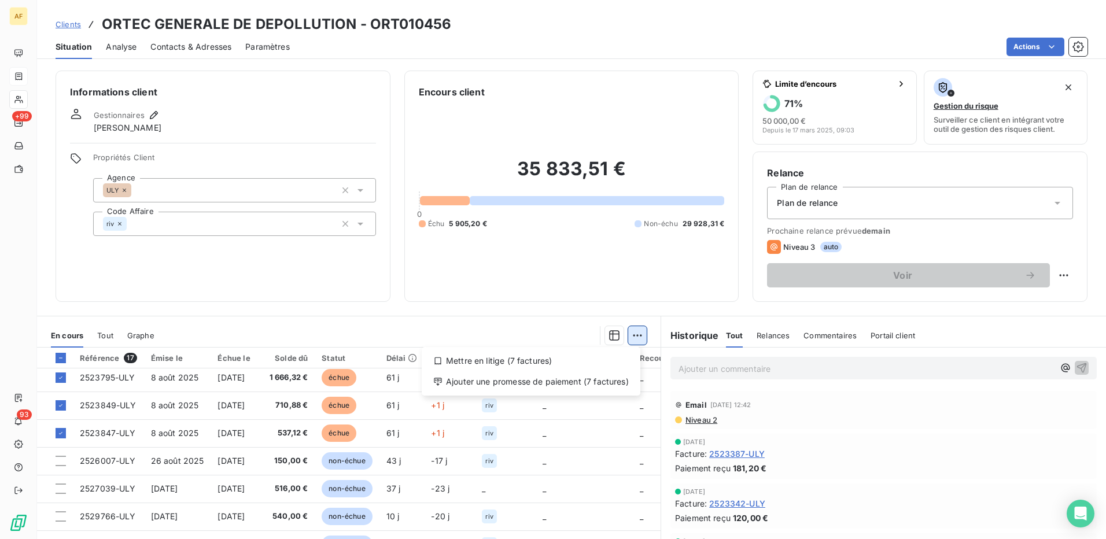
click at [636, 337] on html "AF +99 93 Clients ORTEC GENERALE DE DEPOLLUTION - ORT010456 Situation Analyse C…" at bounding box center [553, 269] width 1106 height 539
click at [609, 384] on div "Ajouter une promesse de paiement (7 factures)" at bounding box center [530, 382] width 209 height 19
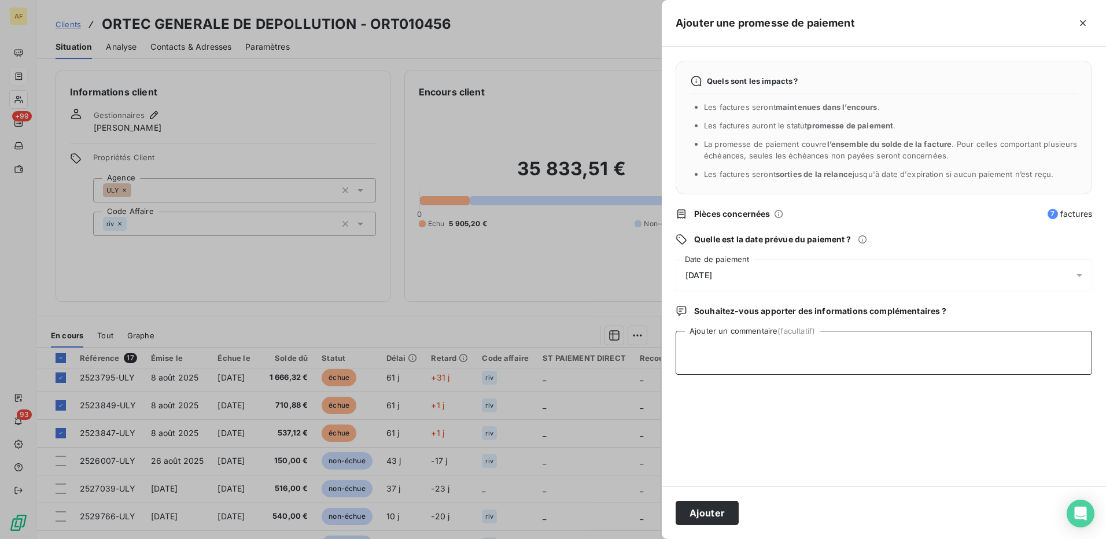
click at [719, 360] on textarea "Ajouter un commentaire (facultatif)" at bounding box center [884, 353] width 417 height 44
type textarea "[DATE]"
click at [760, 268] on div "[DATE]" at bounding box center [884, 275] width 417 height 32
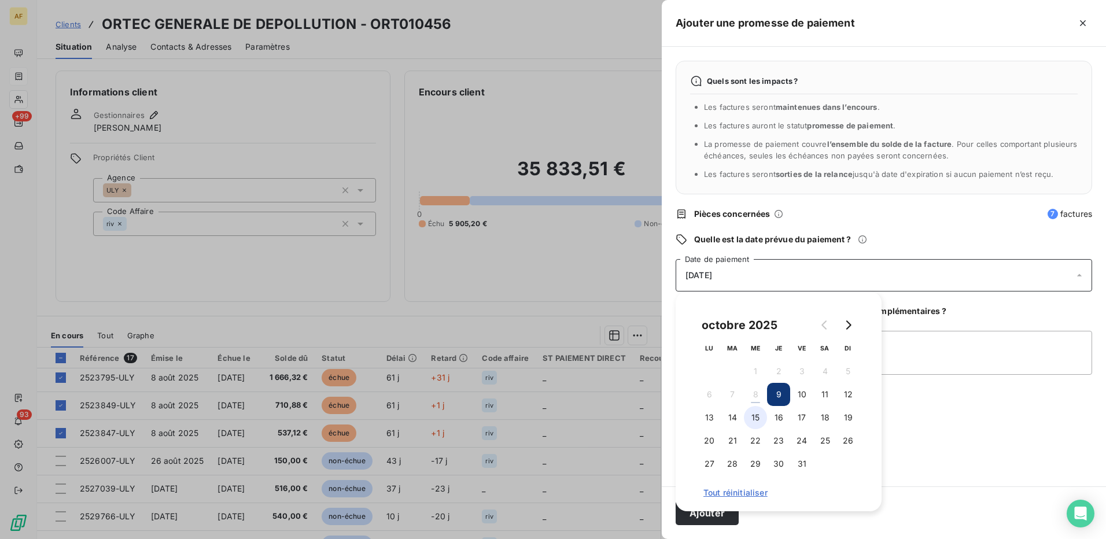
drag, startPoint x: 732, startPoint y: 416, endPoint x: 750, endPoint y: 419, distance: 18.7
click at [731, 416] on button "14" at bounding box center [732, 417] width 23 height 23
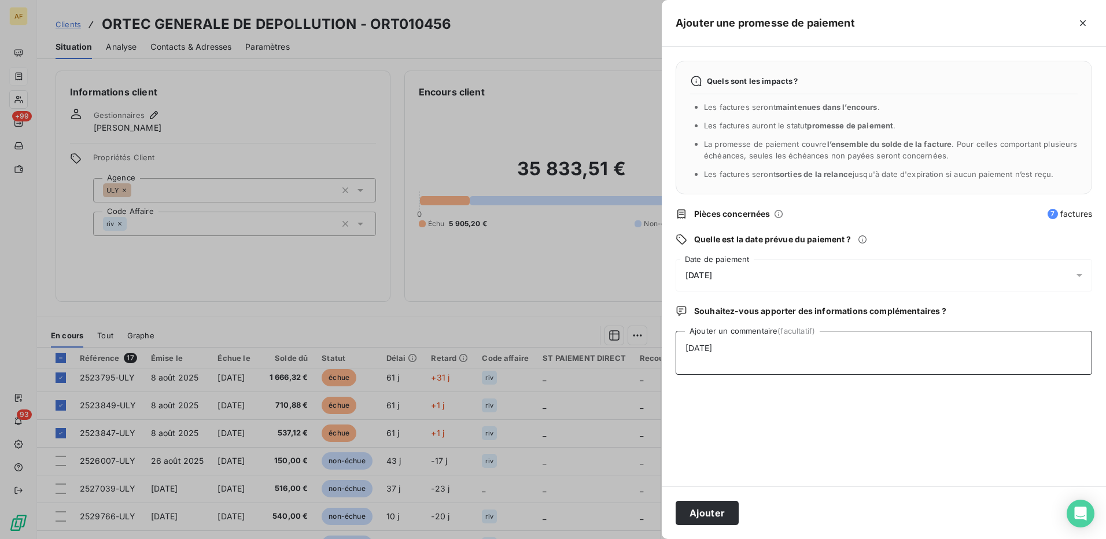
click at [957, 356] on textarea "[DATE]" at bounding box center [884, 353] width 417 height 44
click at [727, 511] on button "Ajouter" at bounding box center [707, 513] width 63 height 24
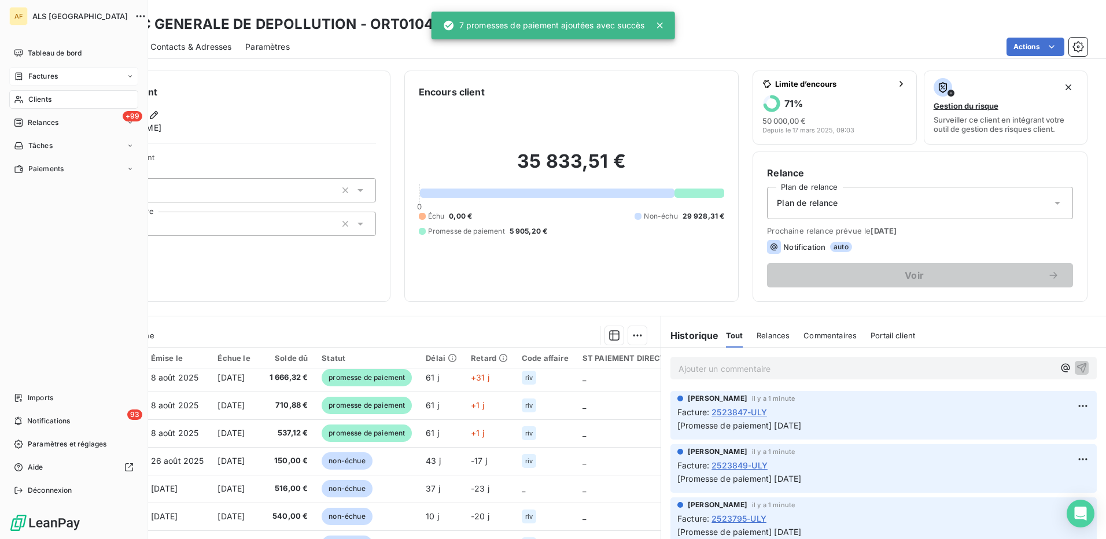
click at [34, 100] on span "Clients" at bounding box center [39, 99] width 23 height 10
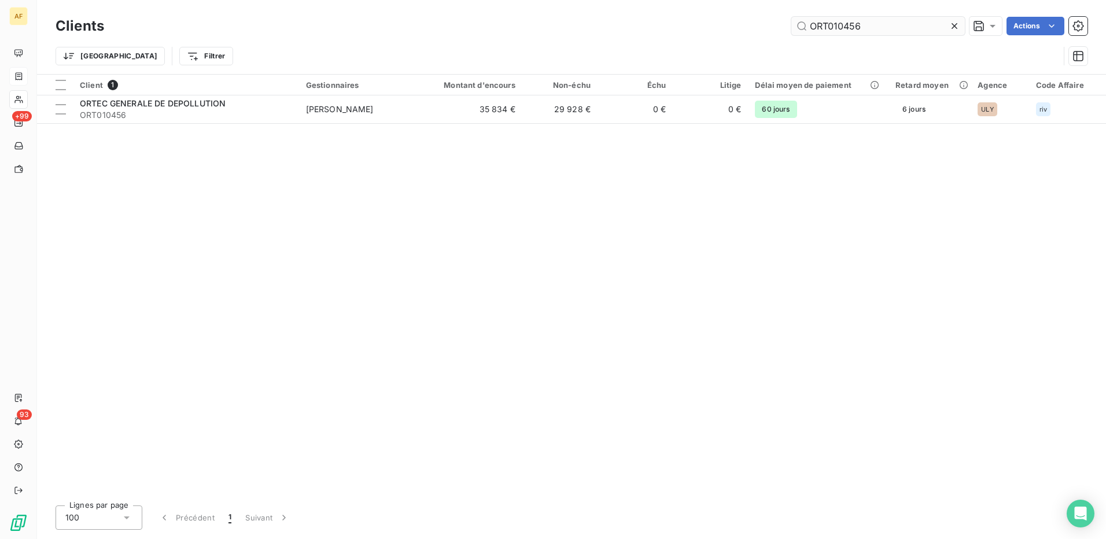
click at [813, 25] on input "ORT010456" at bounding box center [878, 26] width 174 height 19
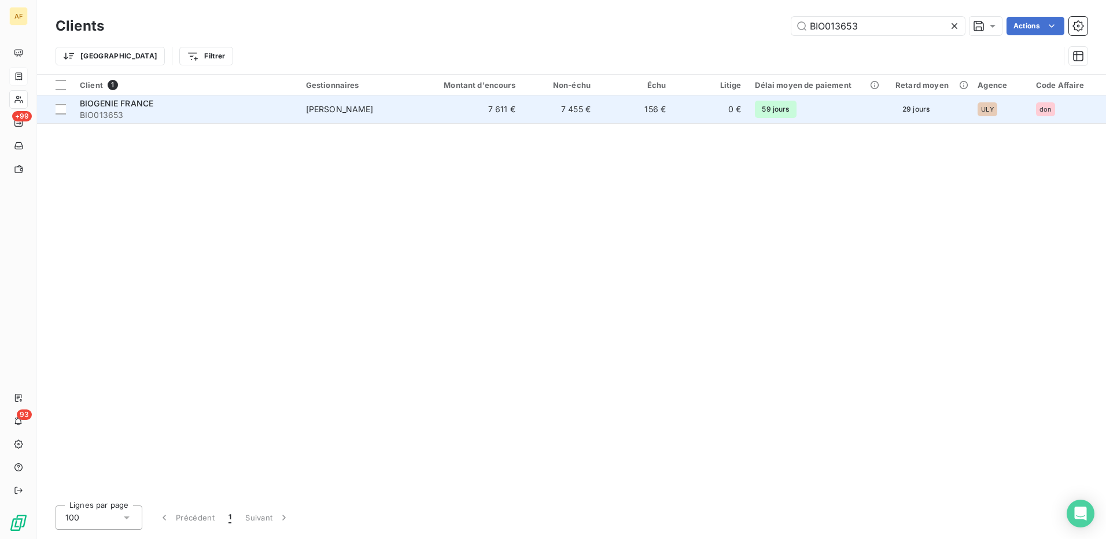
type input "BIO013653"
click at [166, 112] on span "BIO013653" at bounding box center [186, 115] width 212 height 12
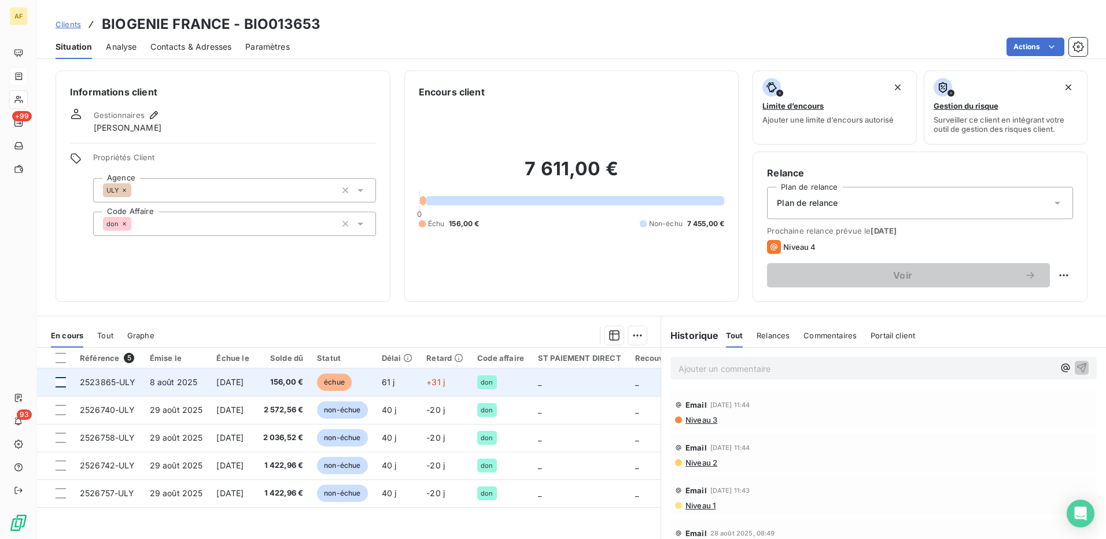
click at [62, 384] on div at bounding box center [61, 382] width 10 height 10
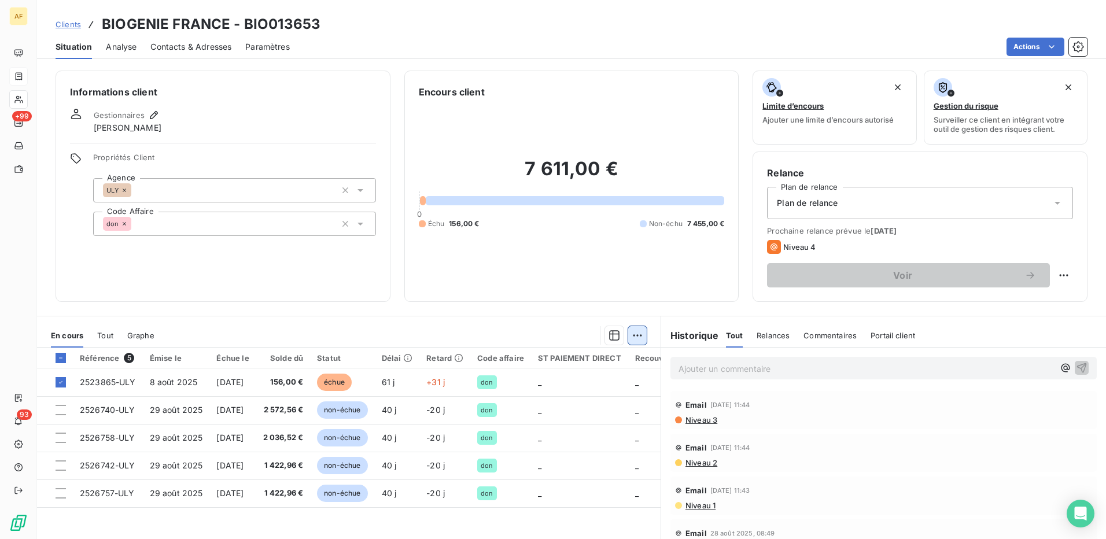
click at [633, 333] on html "AF +99 93 Clients BIOGENIE [GEOGRAPHIC_DATA] - BIO013653 Situation Analyse Cont…" at bounding box center [553, 269] width 1106 height 539
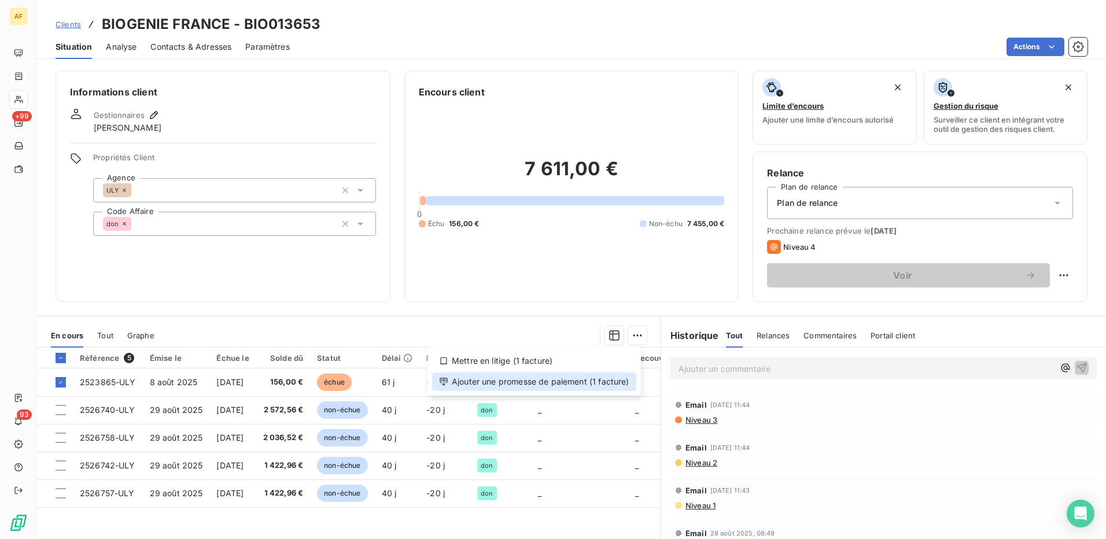
click at [605, 381] on div "Ajouter une promesse de paiement (1 facture)" at bounding box center [534, 382] width 204 height 19
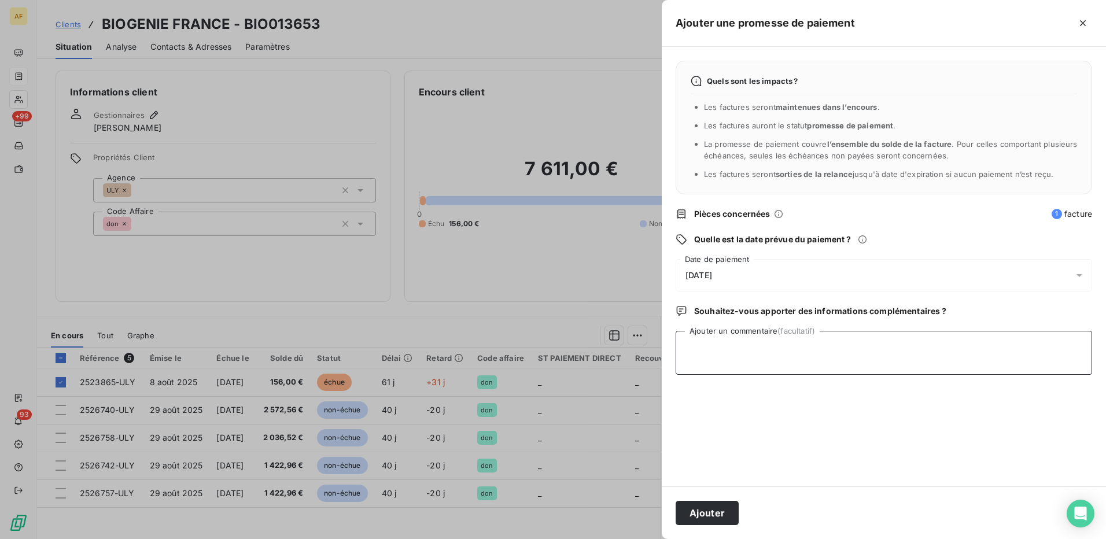
click at [735, 363] on textarea "Ajouter un commentaire (facultatif)" at bounding box center [884, 353] width 417 height 44
type textarea "[DATE]"
click at [781, 274] on div "[DATE]" at bounding box center [884, 275] width 417 height 32
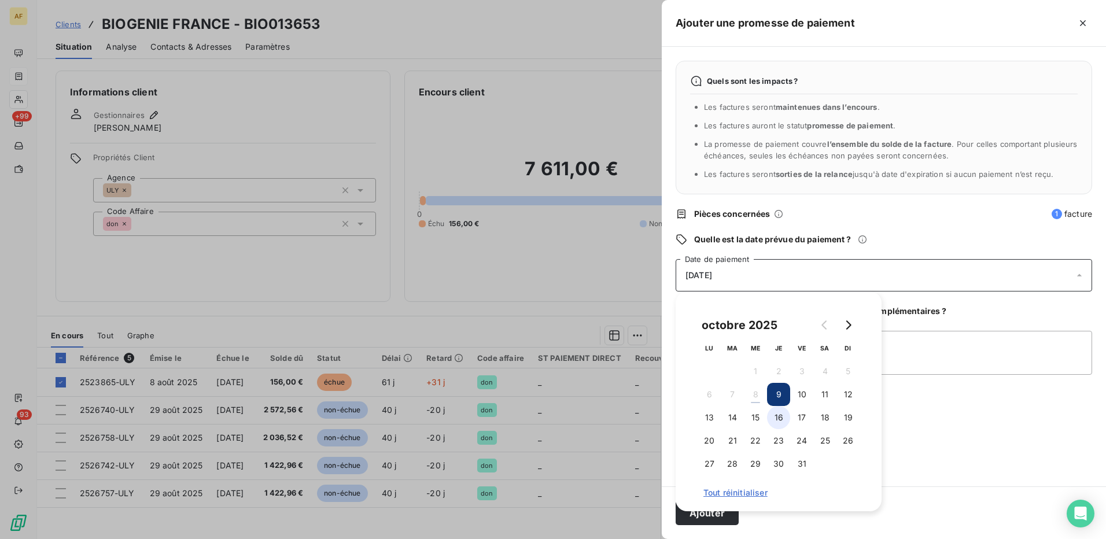
drag, startPoint x: 731, startPoint y: 414, endPoint x: 780, endPoint y: 428, distance: 50.5
click at [732, 415] on button "14" at bounding box center [732, 417] width 23 height 23
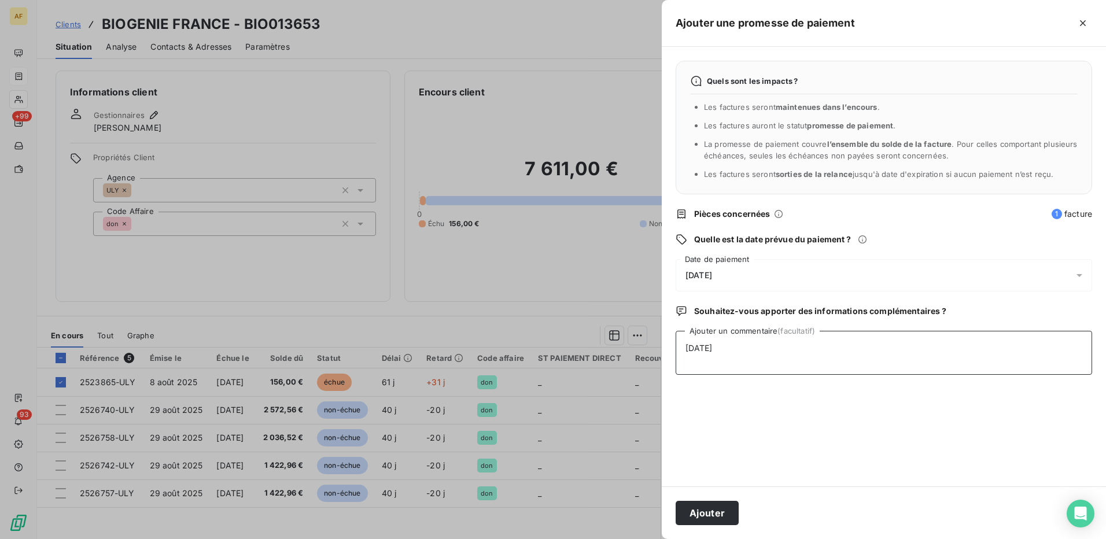
click at [976, 364] on textarea "[DATE]" at bounding box center [884, 353] width 417 height 44
click at [725, 522] on button "Ajouter" at bounding box center [707, 513] width 63 height 24
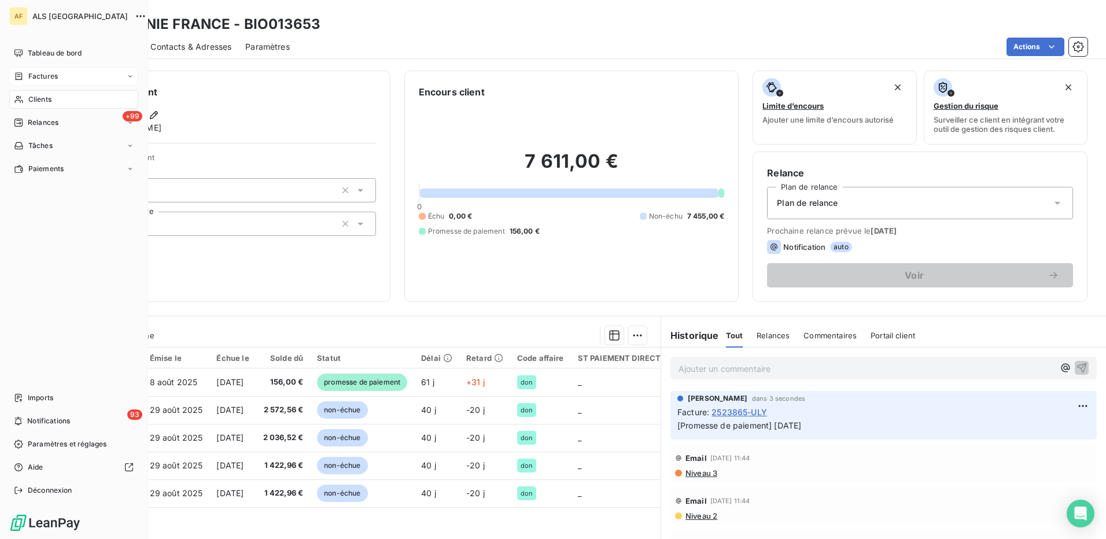
click at [24, 99] on div "Clients" at bounding box center [73, 99] width 129 height 19
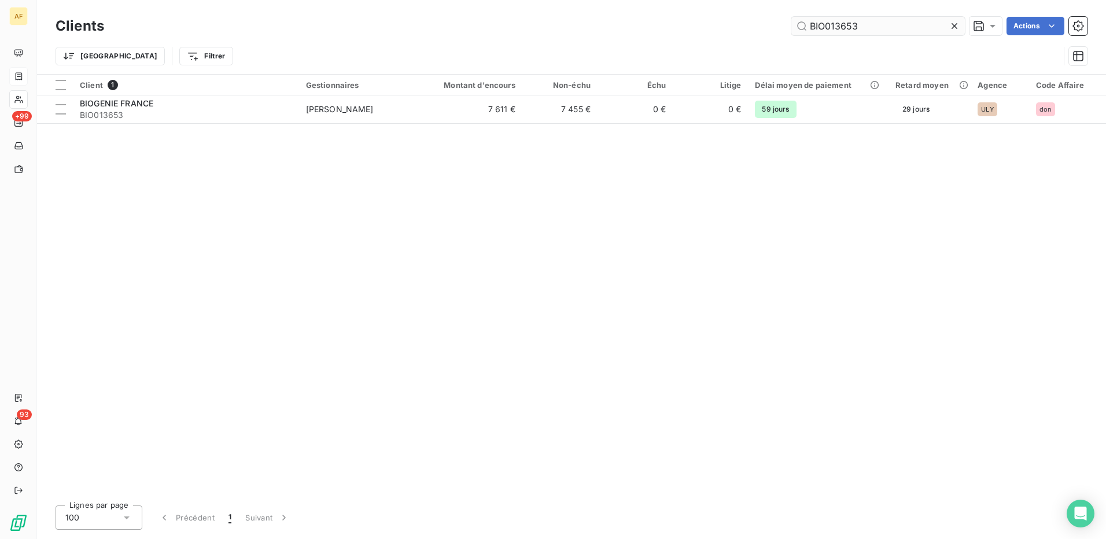
click at [843, 28] on input "BIO013653" at bounding box center [878, 26] width 174 height 19
drag, startPoint x: 843, startPoint y: 28, endPoint x: 832, endPoint y: 26, distance: 11.7
click at [832, 26] on input "BIO013653" at bounding box center [878, 26] width 174 height 19
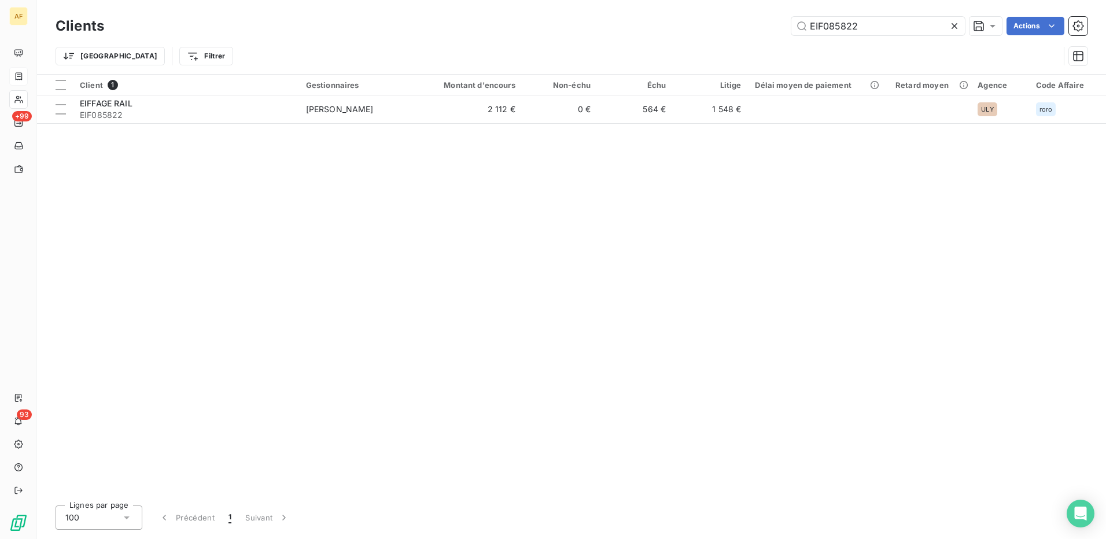
type input "EIF085822"
click at [212, 123] on table "Client 1 Gestionnaires Montant d'encours Non-échu Échu Litige Délai moyen de pa…" at bounding box center [571, 99] width 1069 height 49
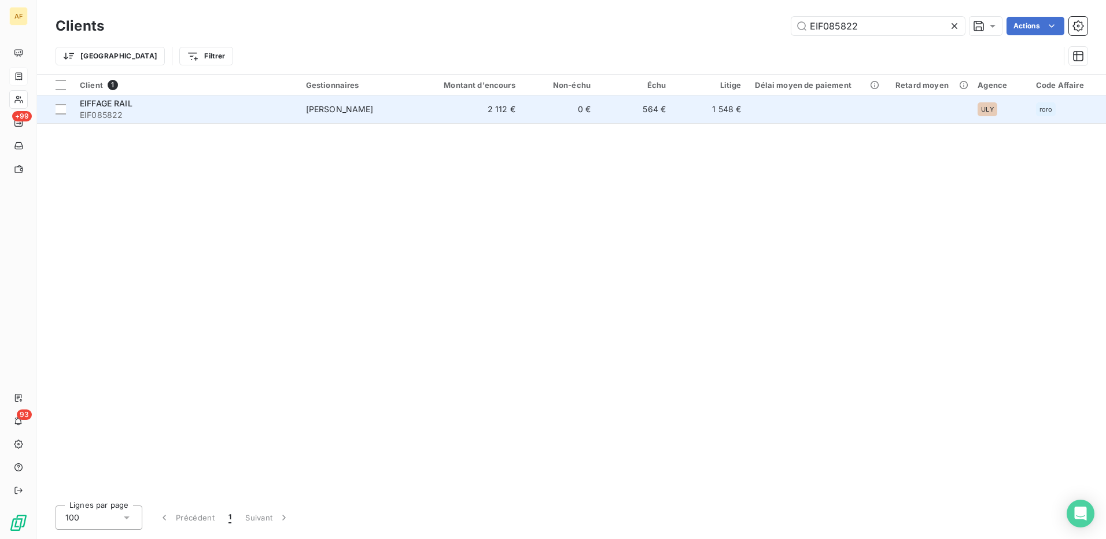
click at [208, 114] on span "EIF085822" at bounding box center [186, 115] width 212 height 12
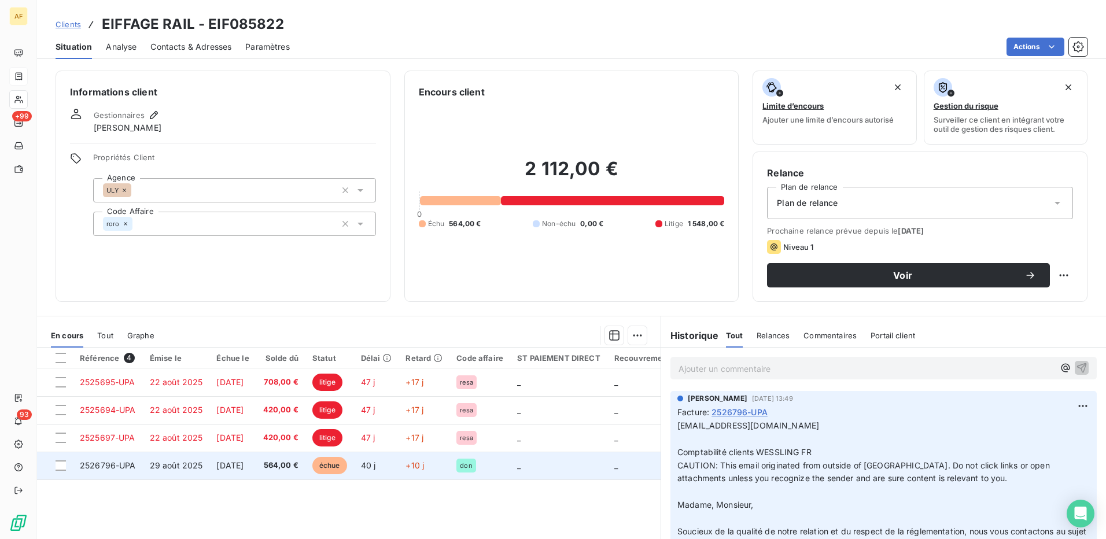
click at [54, 469] on td at bounding box center [55, 466] width 36 height 28
click at [60, 469] on div at bounding box center [61, 465] width 10 height 10
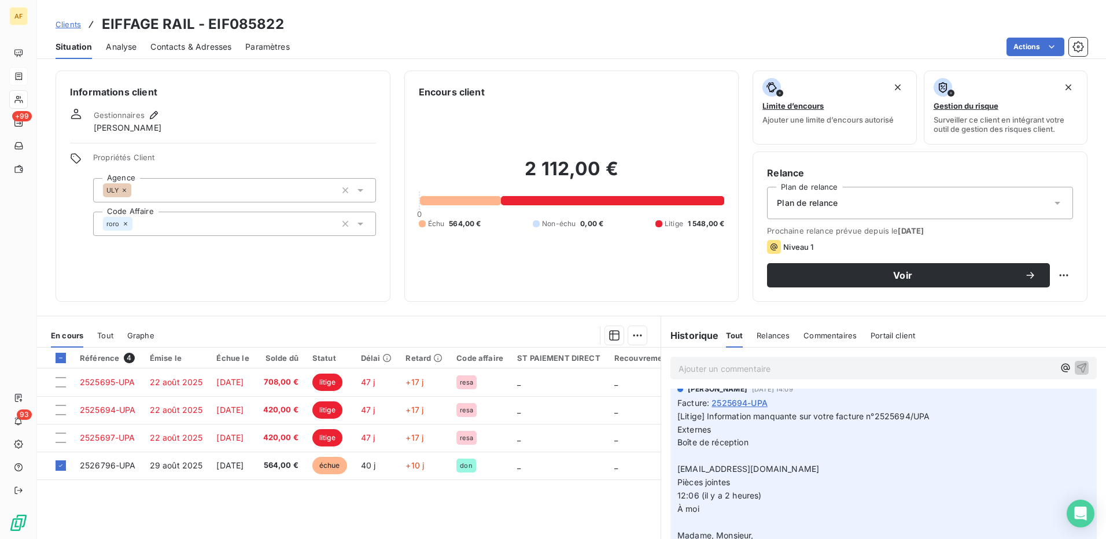
scroll to position [694, 0]
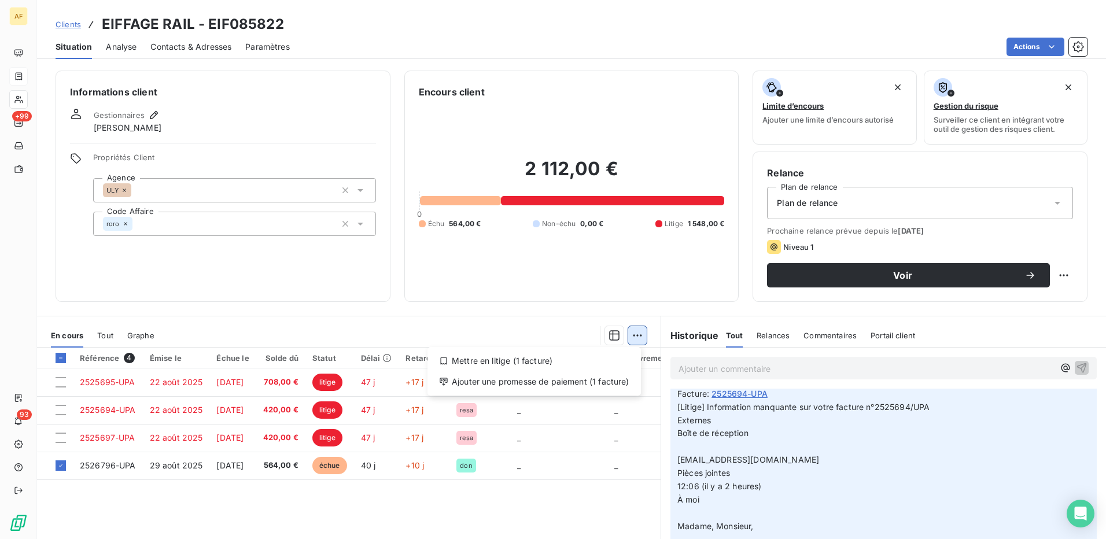
click at [637, 341] on html "AF +99 93 Clients EIFFAGE RAIL - EIF085822 Situation Analyse Contacts & Adresse…" at bounding box center [553, 269] width 1106 height 539
click at [565, 382] on div "Ajouter une promesse de paiement (1 facture)" at bounding box center [534, 382] width 204 height 19
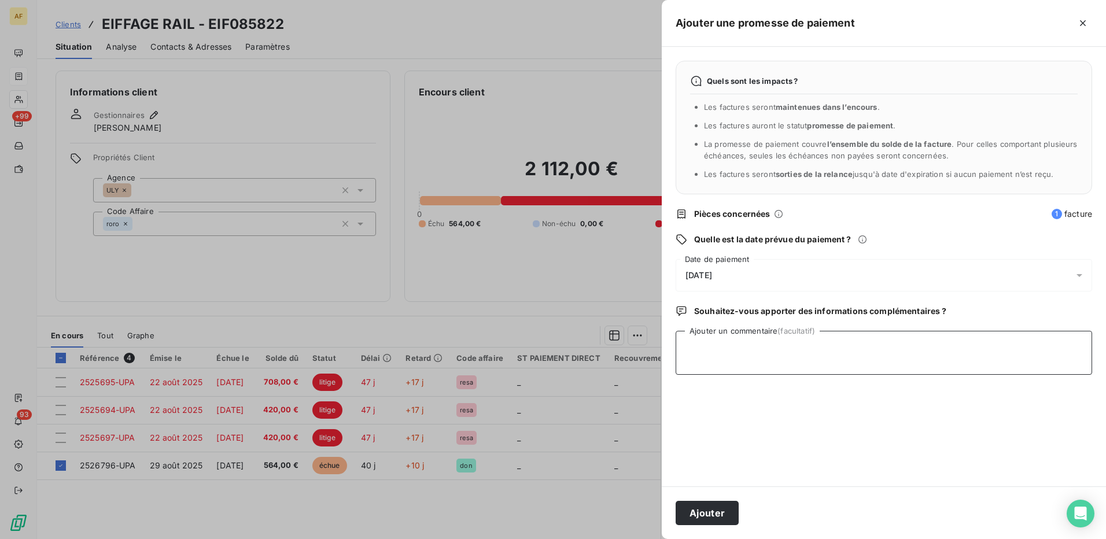
click at [731, 360] on textarea "Ajouter un commentaire (facultatif)" at bounding box center [884, 353] width 417 height 44
type textarea "[DATE]"
click at [764, 275] on div "[DATE]" at bounding box center [884, 275] width 417 height 32
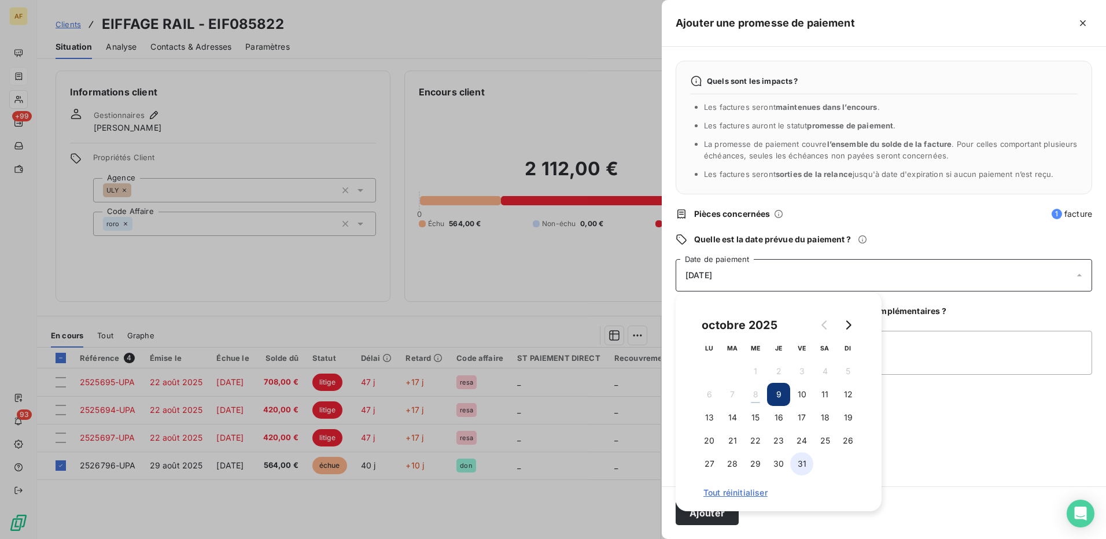
click at [803, 469] on button "31" at bounding box center [801, 463] width 23 height 23
click at [852, 320] on icon "Go to next month" at bounding box center [847, 324] width 9 height 9
click at [802, 396] on button "7" at bounding box center [801, 394] width 23 height 23
click at [912, 352] on textarea "[DATE]" at bounding box center [884, 353] width 417 height 44
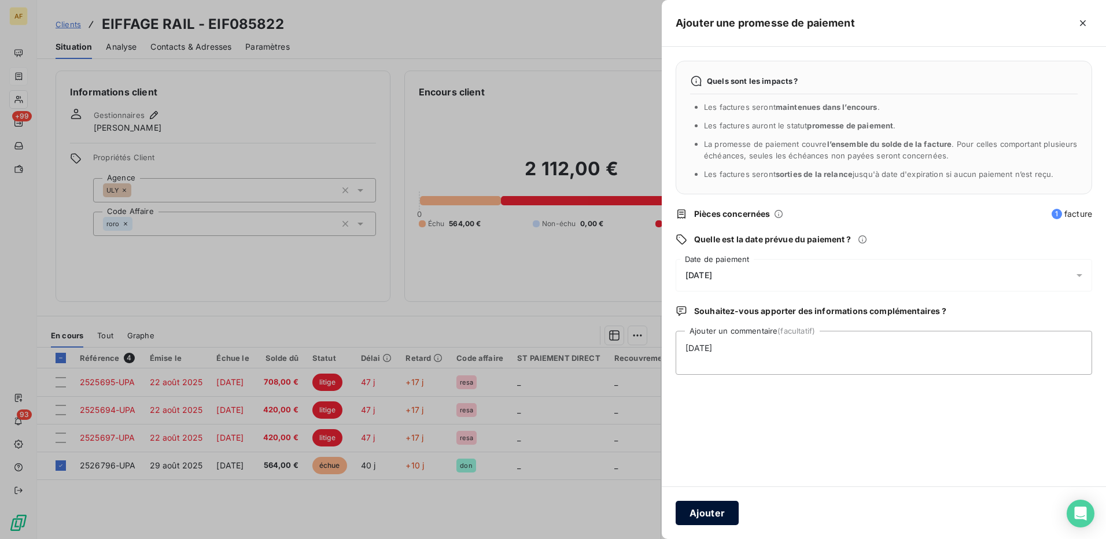
click at [710, 517] on button "Ajouter" at bounding box center [707, 513] width 63 height 24
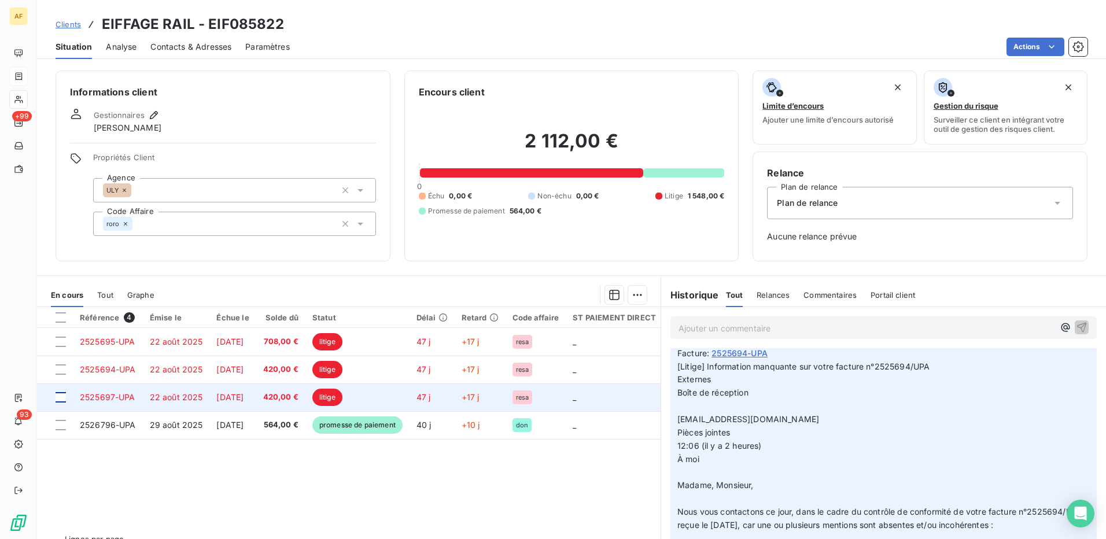
click at [60, 397] on div at bounding box center [61, 397] width 10 height 10
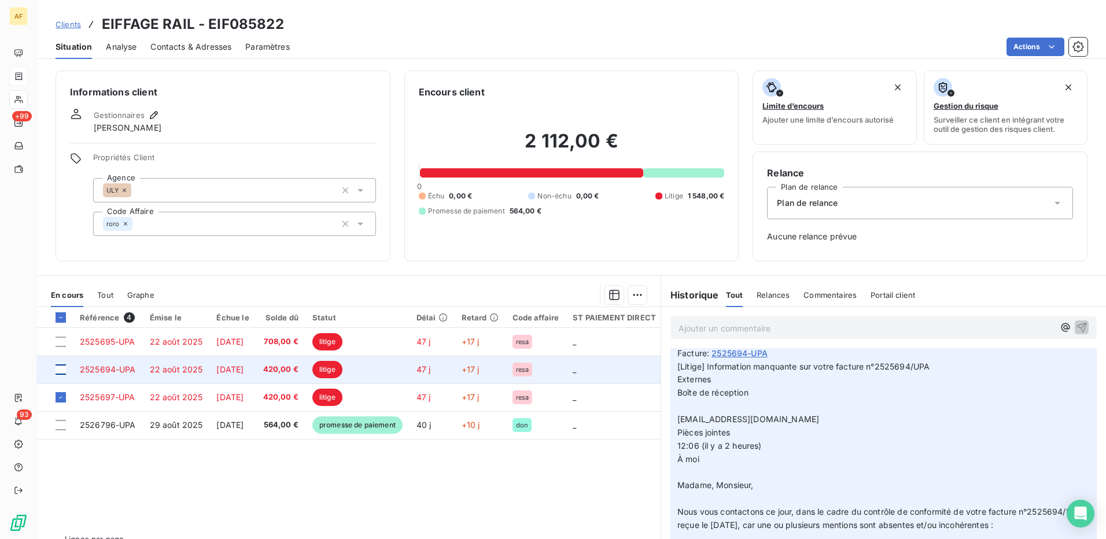
click at [60, 367] on div at bounding box center [61, 369] width 10 height 10
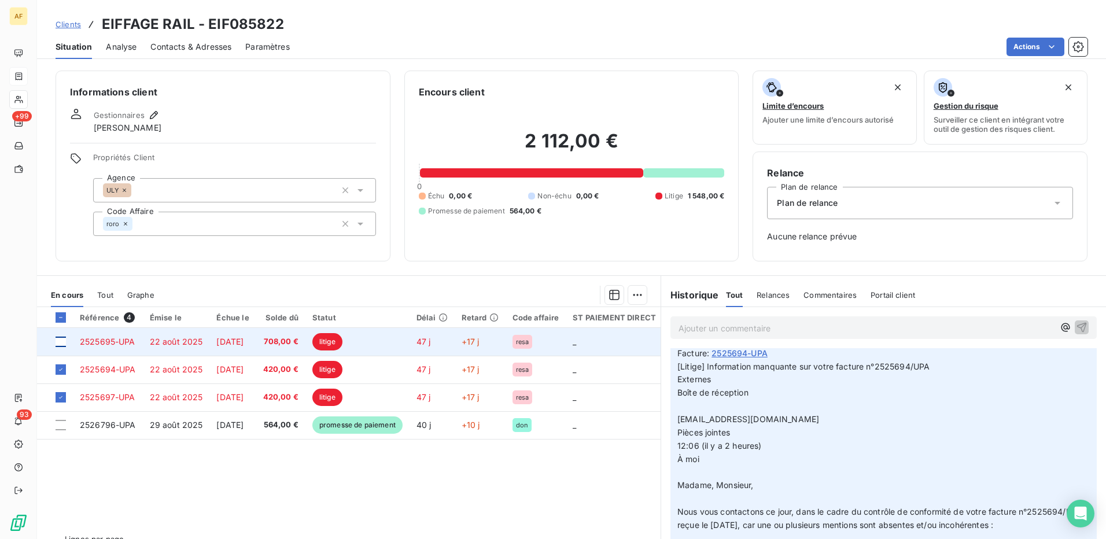
click at [61, 341] on div at bounding box center [61, 342] width 10 height 10
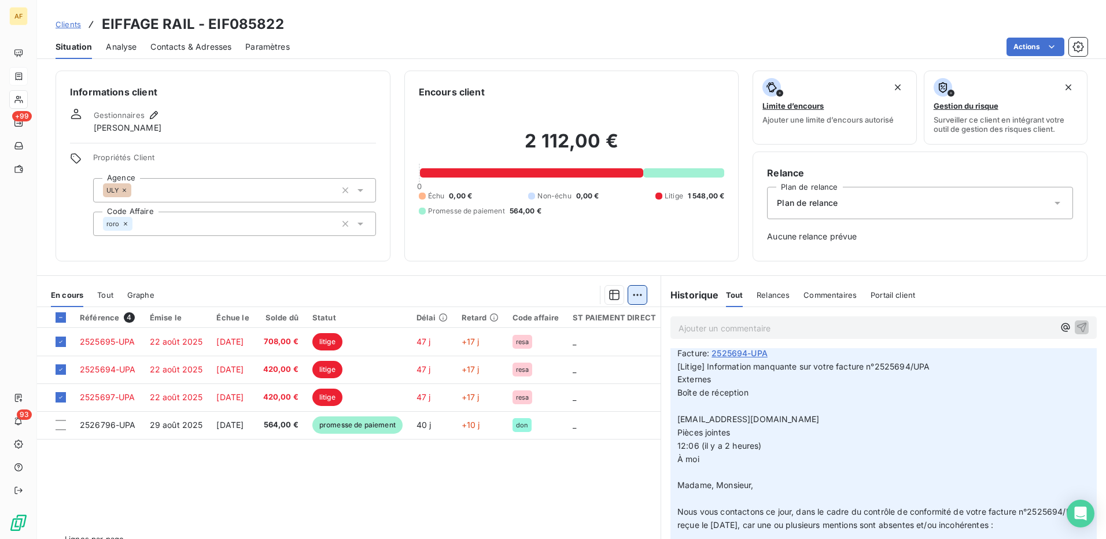
click at [633, 293] on html "AF +99 93 Clients EIFFAGE RAIL - EIF085822 Situation Analyse Contacts & Adresse…" at bounding box center [553, 269] width 1106 height 539
click at [172, 397] on html "AF +99 93 Clients EIFFAGE RAIL - EIF085822 Situation Analyse Contacts & Adresse…" at bounding box center [553, 269] width 1106 height 539
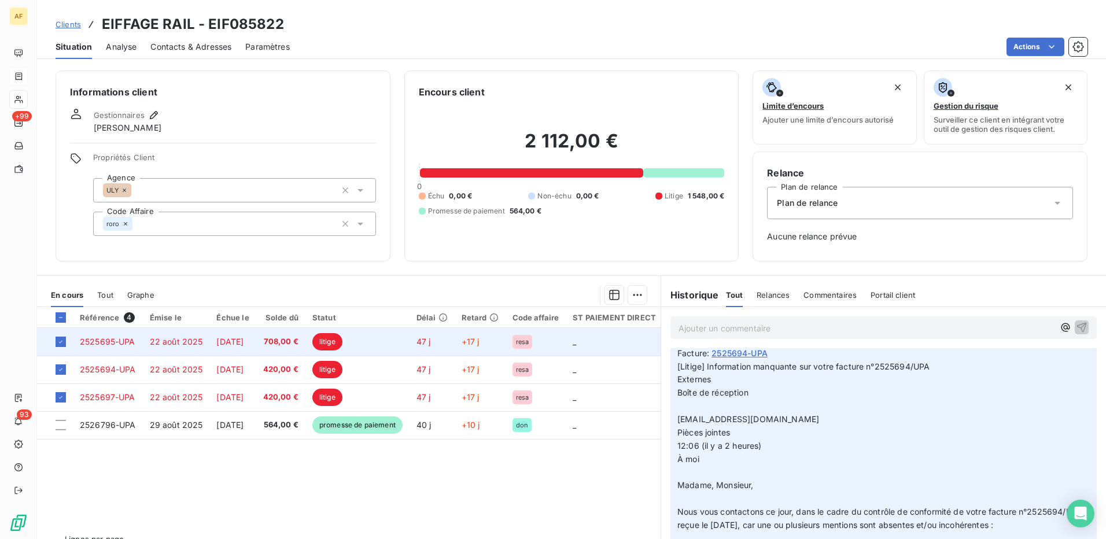
click at [175, 337] on span "22 août 2025" at bounding box center [176, 342] width 53 height 10
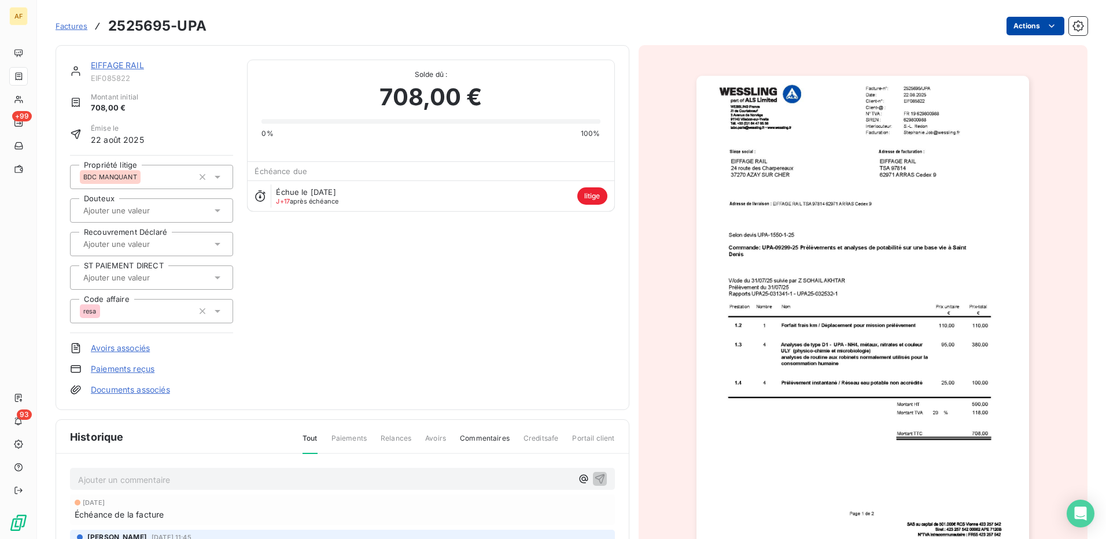
click at [1011, 25] on html "AF +99 93 Factures 2525695-UPA Actions EIFFAGE RAIL EIF085822 Montant initial 7…" at bounding box center [553, 269] width 1106 height 539
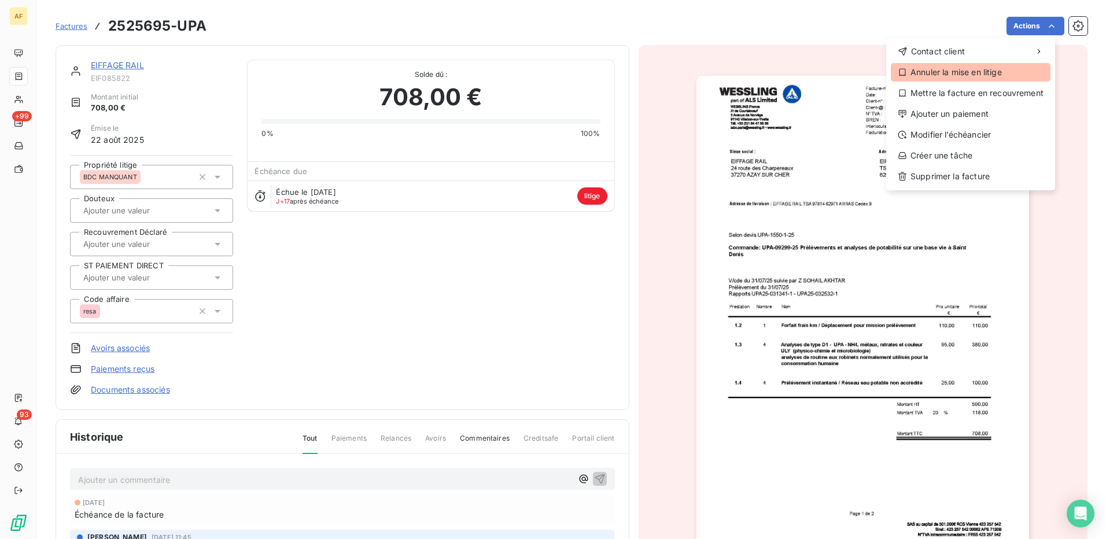
click at [941, 73] on div "Annuler la mise en litige" at bounding box center [971, 72] width 160 height 19
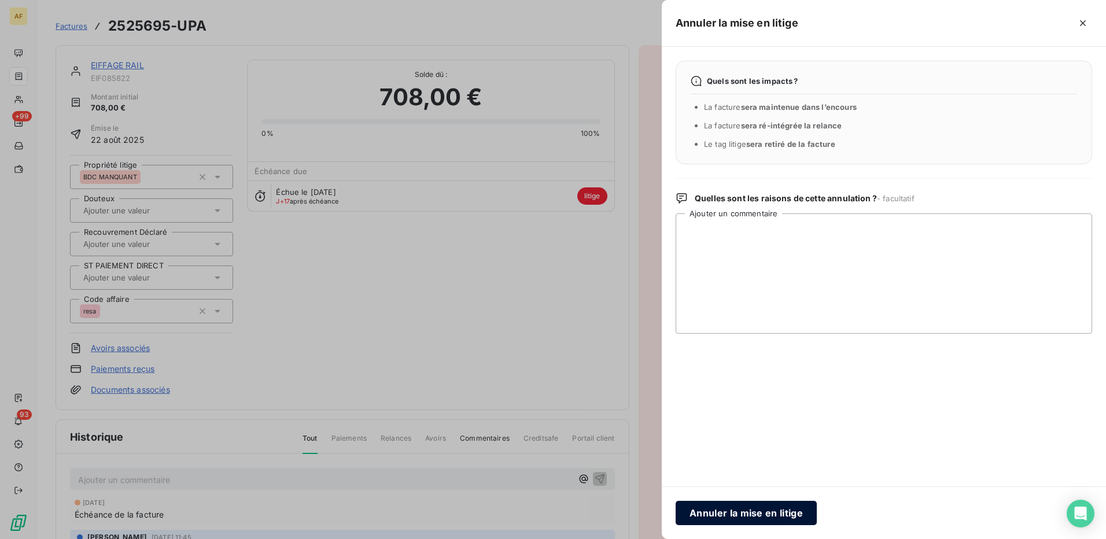
click at [773, 516] on button "Annuler la mise en litige" at bounding box center [746, 513] width 141 height 24
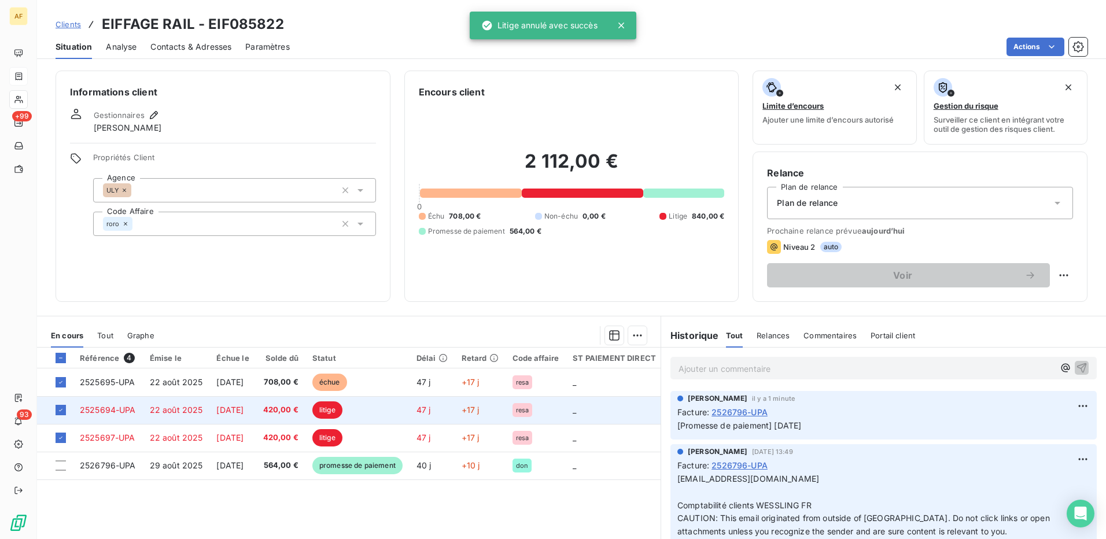
click at [342, 408] on span "litige" at bounding box center [327, 409] width 30 height 17
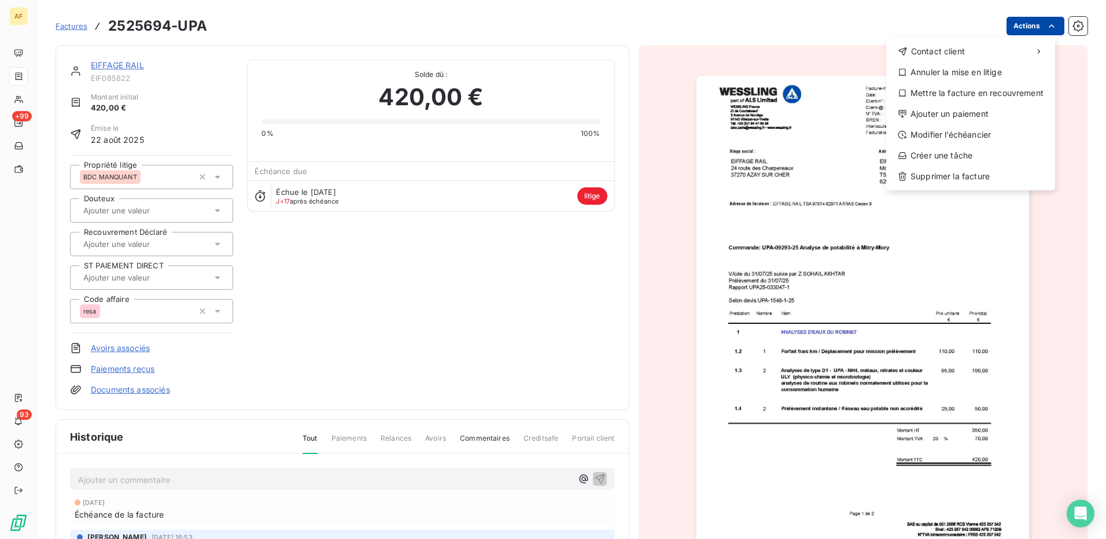
click at [1017, 30] on html "AF +99 93 Factures 2525694-UPA Actions Contact client Annuler la mise en litige…" at bounding box center [553, 269] width 1106 height 539
click at [954, 72] on div "Annuler la mise en litige" at bounding box center [971, 72] width 160 height 19
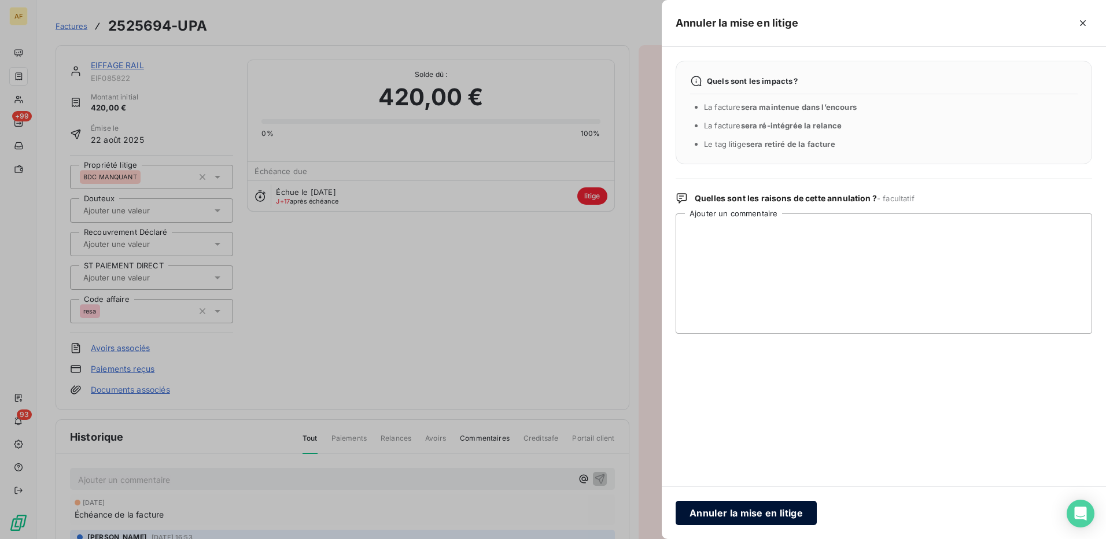
click at [709, 521] on button "Annuler la mise en litige" at bounding box center [746, 513] width 141 height 24
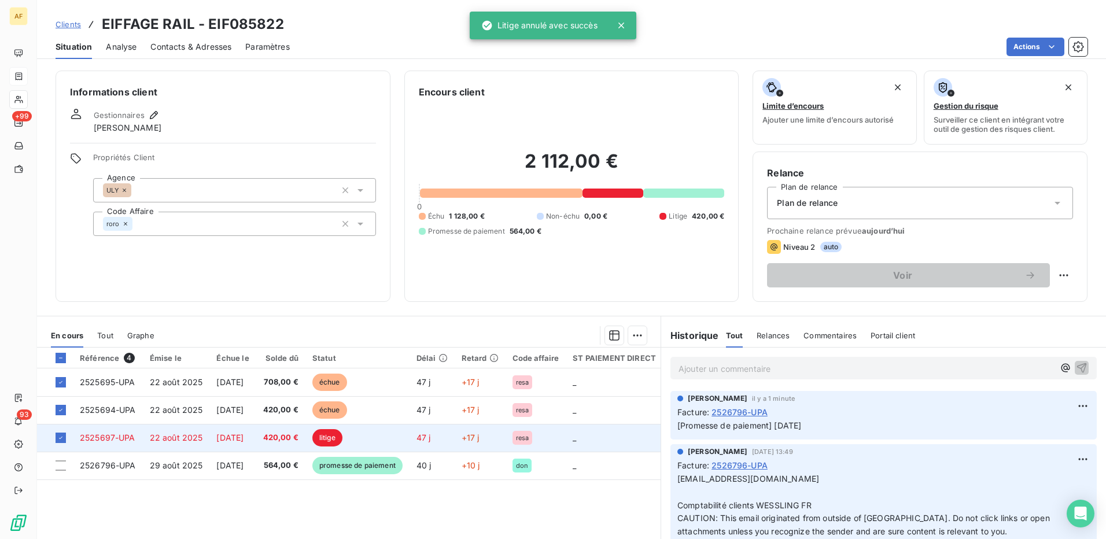
click at [288, 430] on td "420,00 €" at bounding box center [280, 438] width 49 height 28
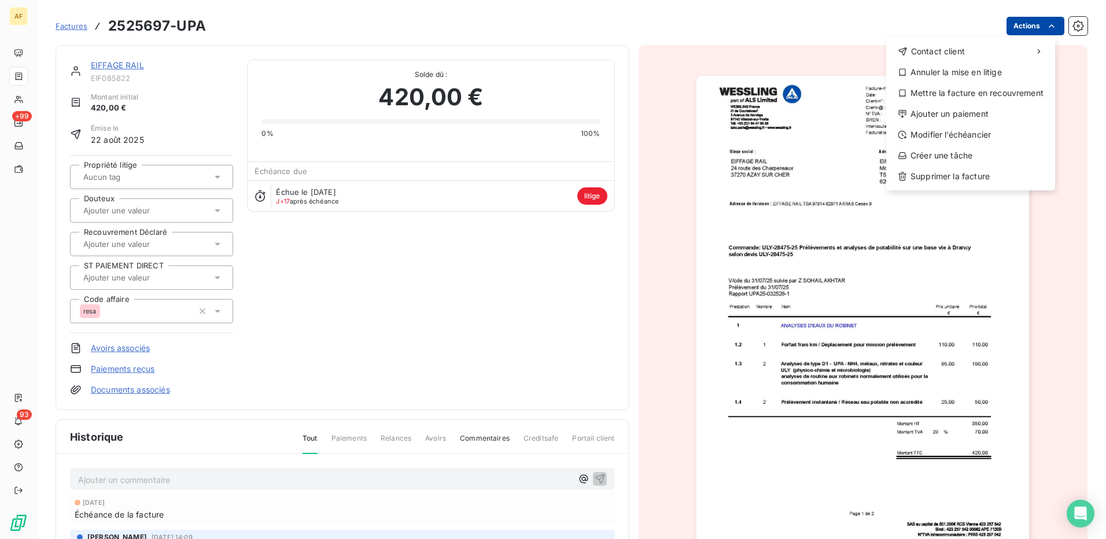
click at [1011, 27] on html "AF +99 93 Factures 2525697-UPA Actions Contact client Annuler la mise en litige…" at bounding box center [553, 269] width 1106 height 539
click at [919, 76] on div "Annuler la mise en litige" at bounding box center [971, 72] width 160 height 19
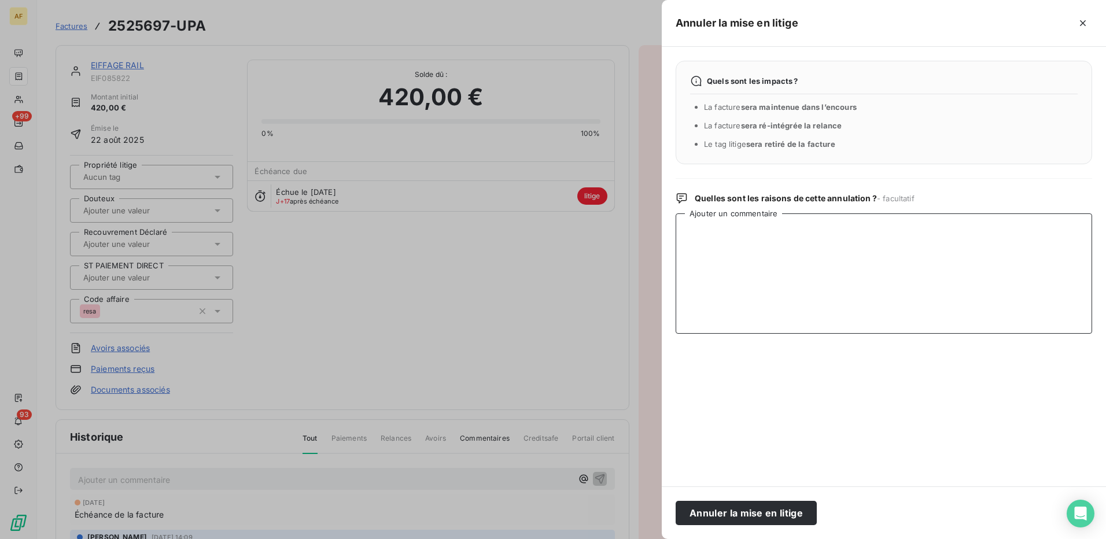
drag, startPoint x: 772, startPoint y: 295, endPoint x: 769, endPoint y: 304, distance: 9.7
click at [772, 296] on textarea "Ajouter un commentaire" at bounding box center [884, 273] width 417 height 120
click at [741, 511] on button "Annuler la mise en litige" at bounding box center [746, 513] width 141 height 24
